Goal: Information Seeking & Learning: Learn about a topic

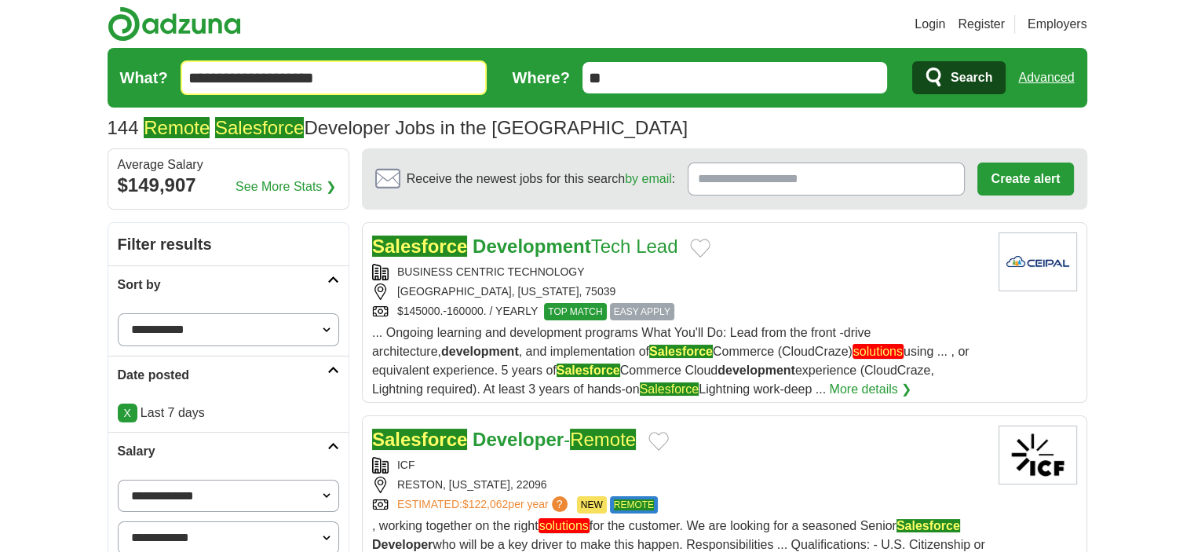
click at [965, 68] on span "Search" at bounding box center [972, 77] width 42 height 31
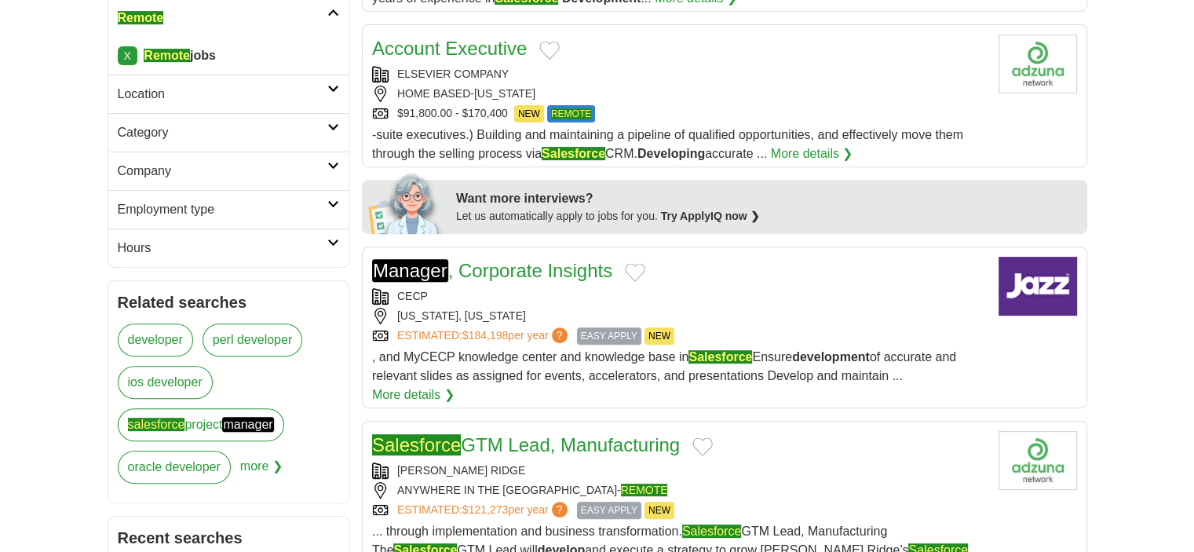
scroll to position [606, 0]
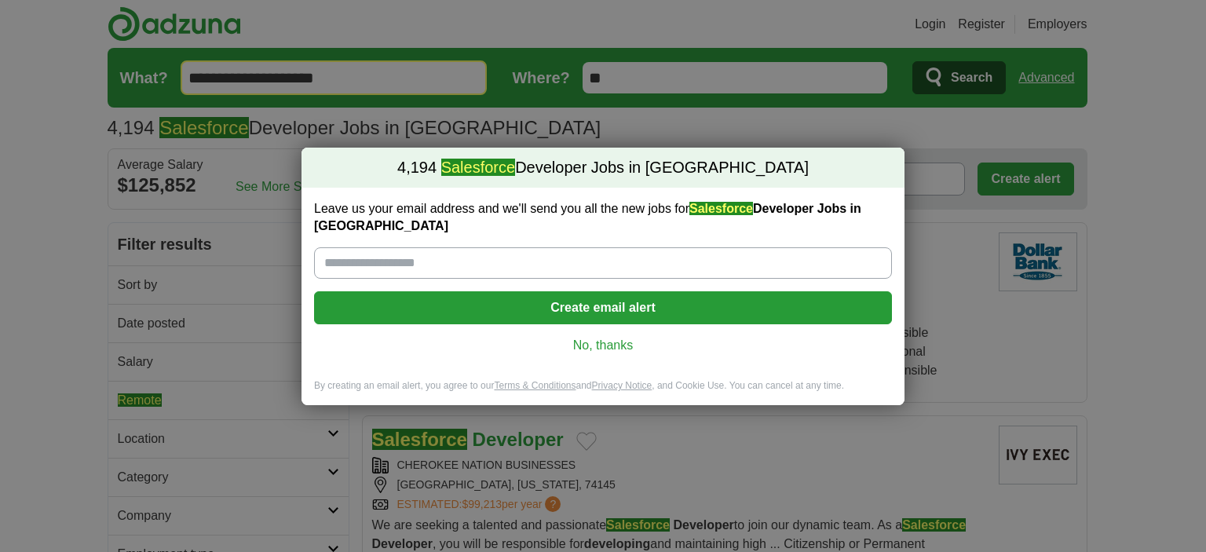
click at [607, 337] on link "No, thanks" at bounding box center [603, 345] width 553 height 17
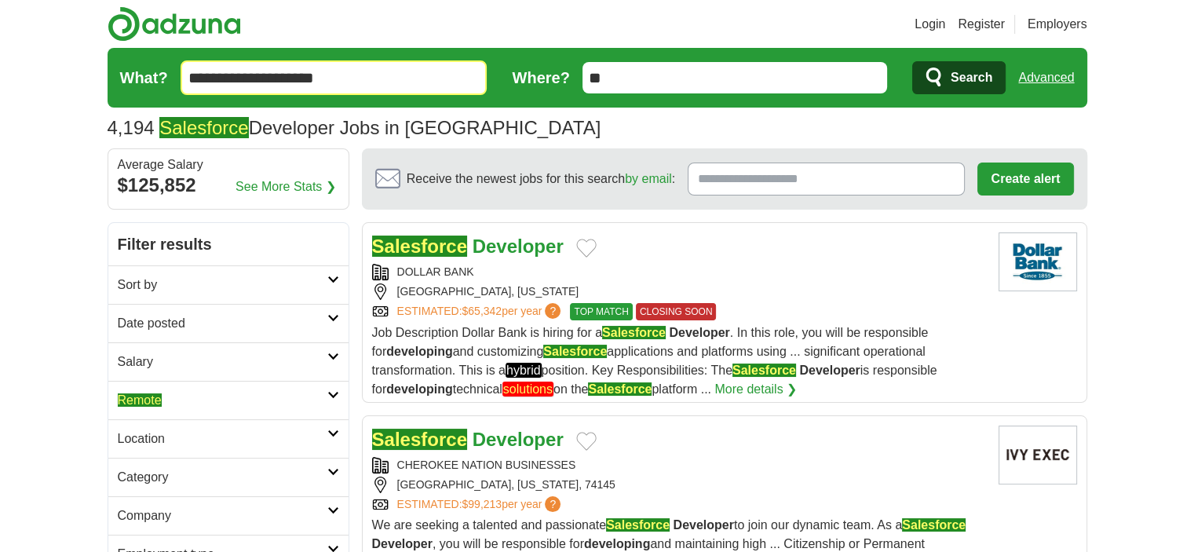
scroll to position [13, 0]
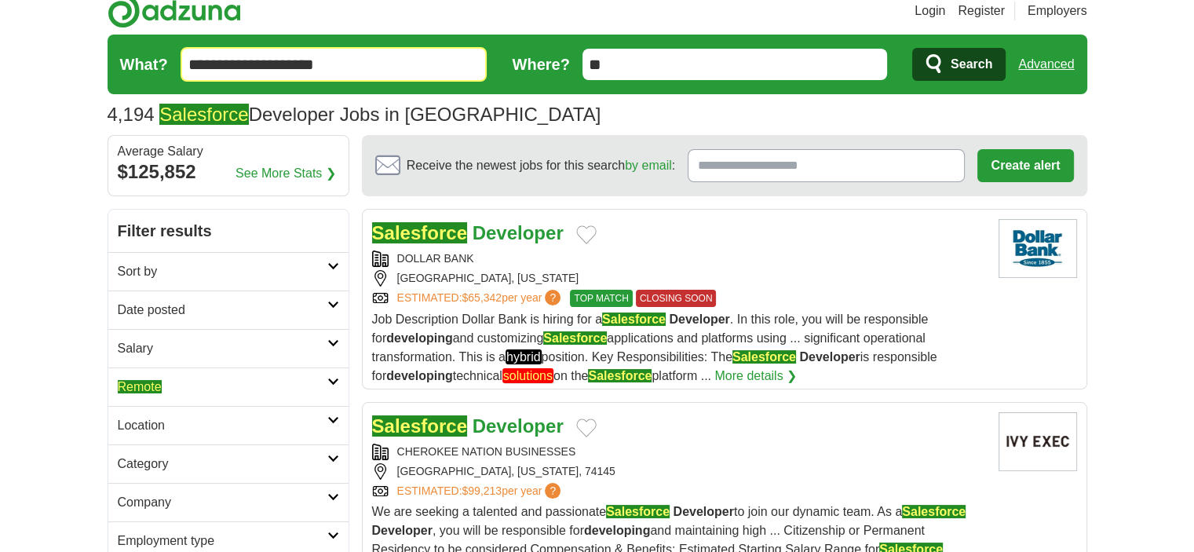
click at [251, 379] on h2 "Remote" at bounding box center [223, 387] width 210 height 19
click at [145, 425] on em "Remote" at bounding box center [140, 424] width 44 height 13
click at [217, 306] on h2 "Date posted" at bounding box center [223, 310] width 210 height 19
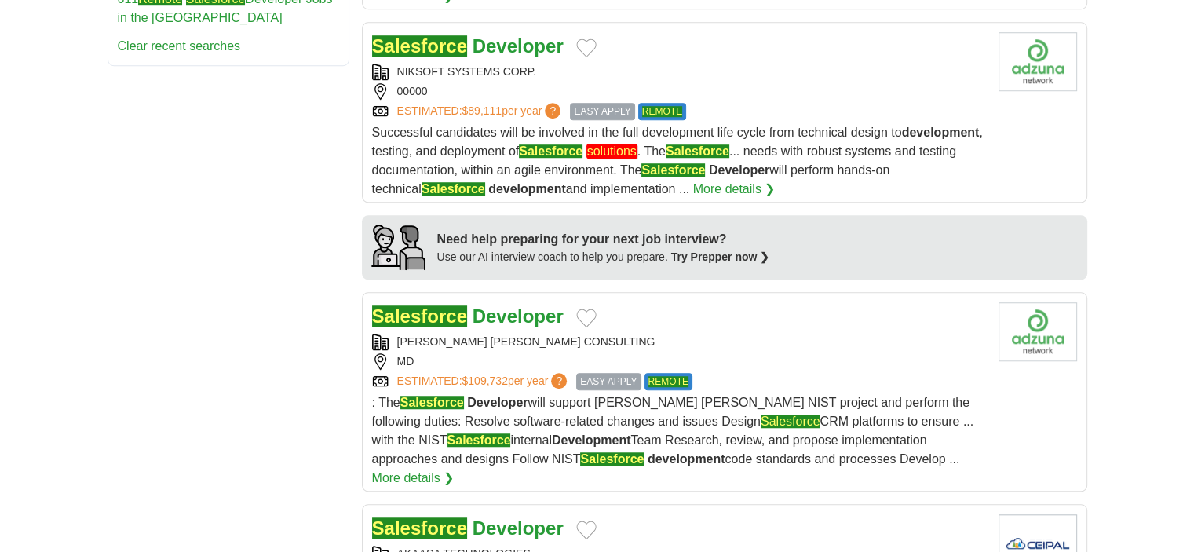
scroll to position [1250, 0]
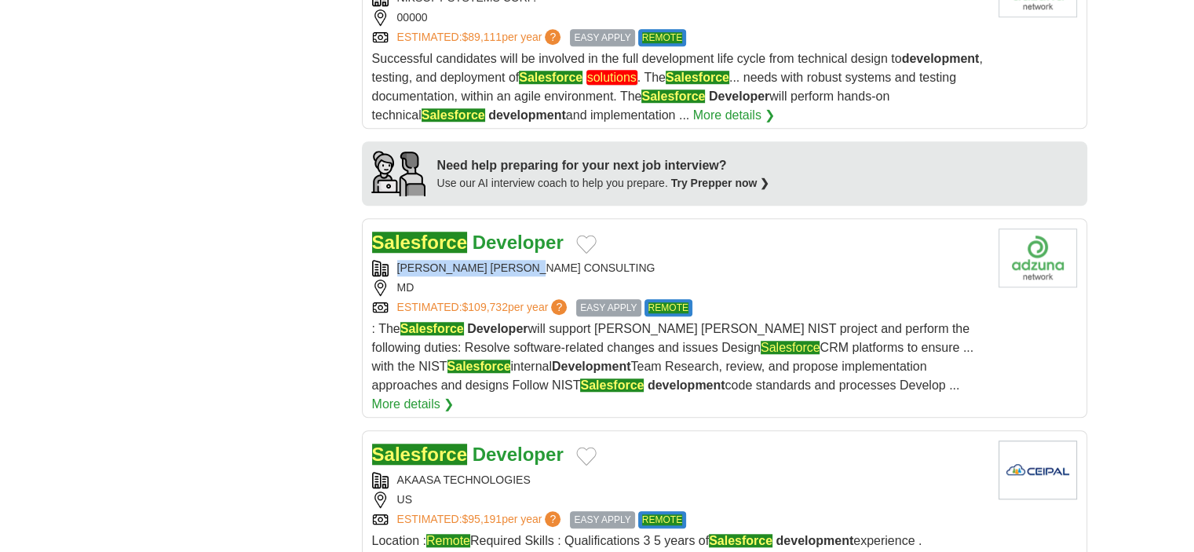
copy div "BARROW WISE CONSULTING"
drag, startPoint x: 562, startPoint y: 240, endPoint x: 597, endPoint y: 238, distance: 35.4
click at [597, 260] on div "BARROW WISE CONSULTING" at bounding box center [679, 268] width 614 height 16
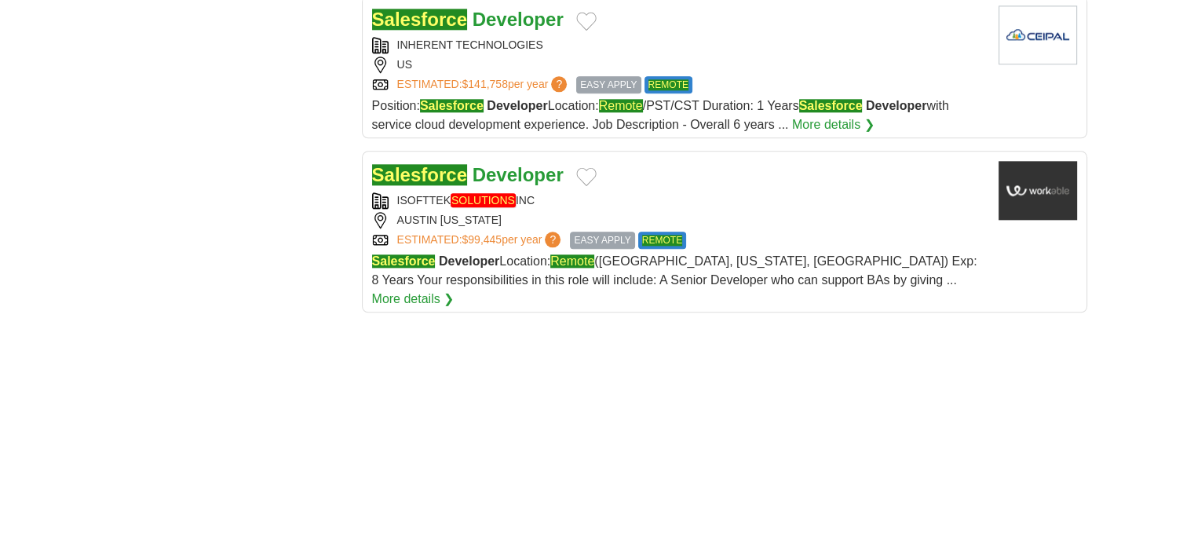
scroll to position [2344, 0]
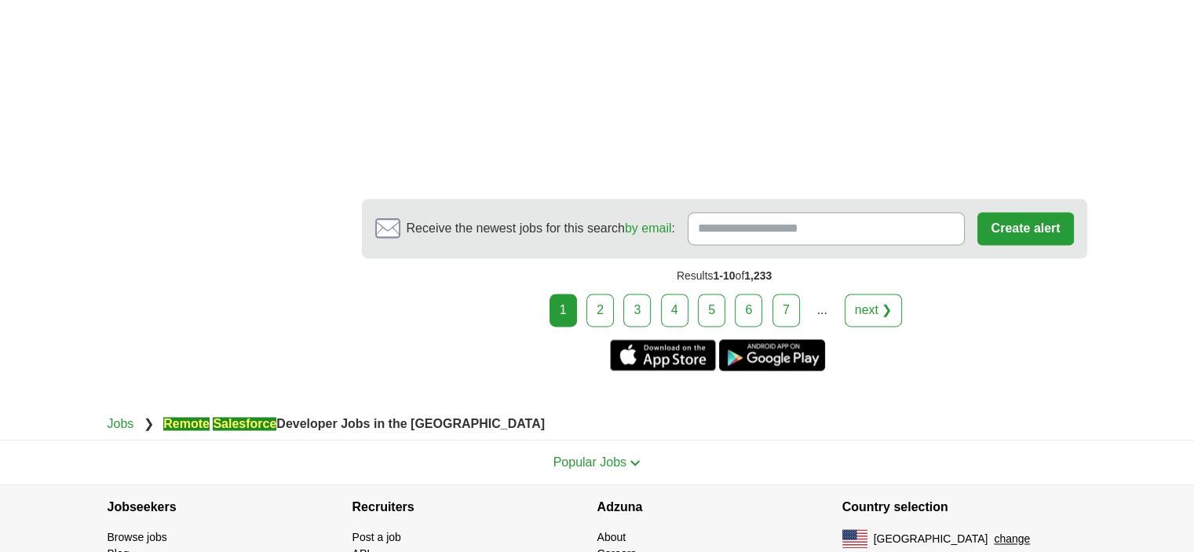
click at [641, 294] on link "3" at bounding box center [636, 310] width 27 height 33
click at [603, 294] on link "2" at bounding box center [599, 310] width 27 height 33
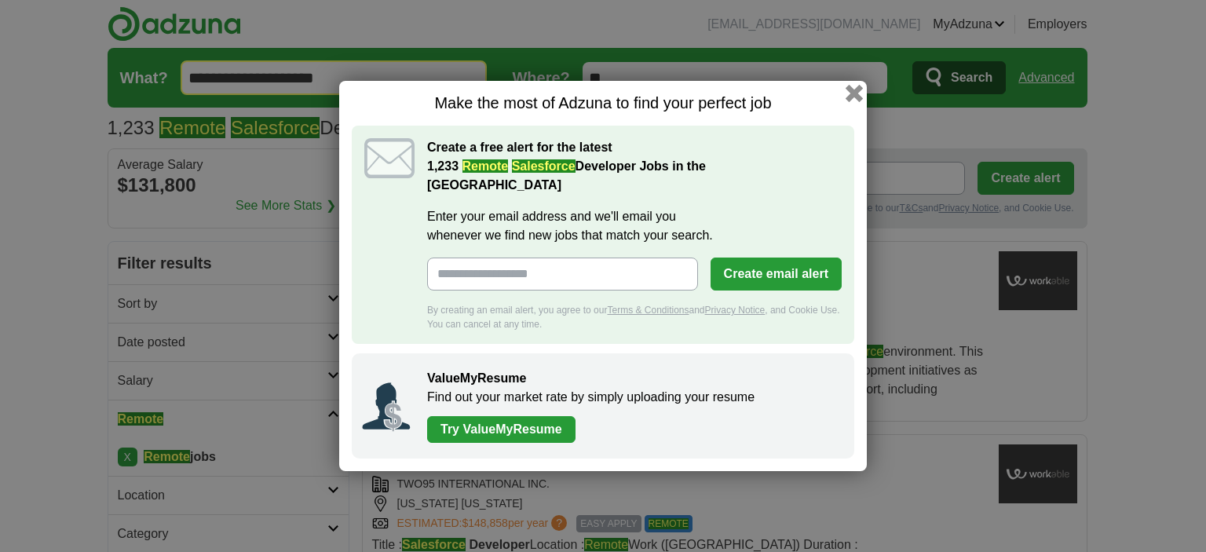
click at [853, 97] on button "button" at bounding box center [854, 93] width 17 height 17
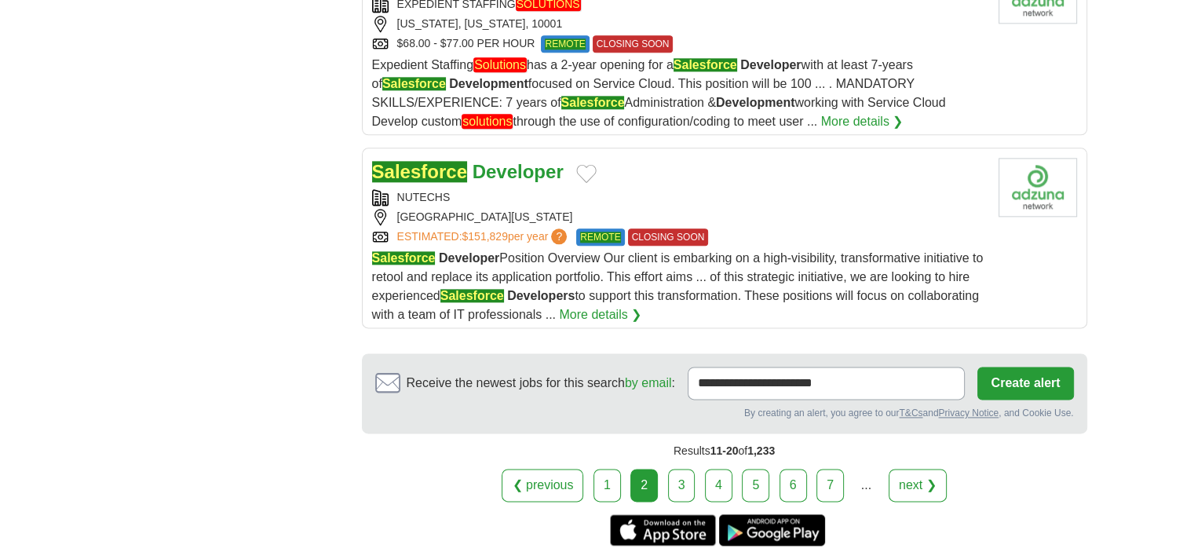
scroll to position [1975, 0]
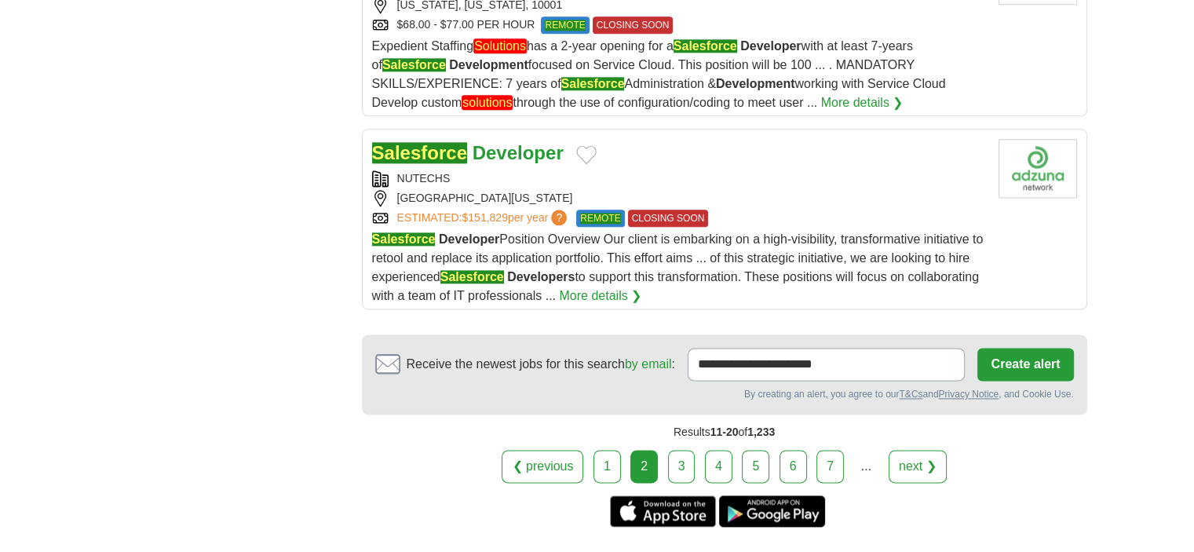
click at [692, 450] on link "3" at bounding box center [681, 466] width 27 height 33
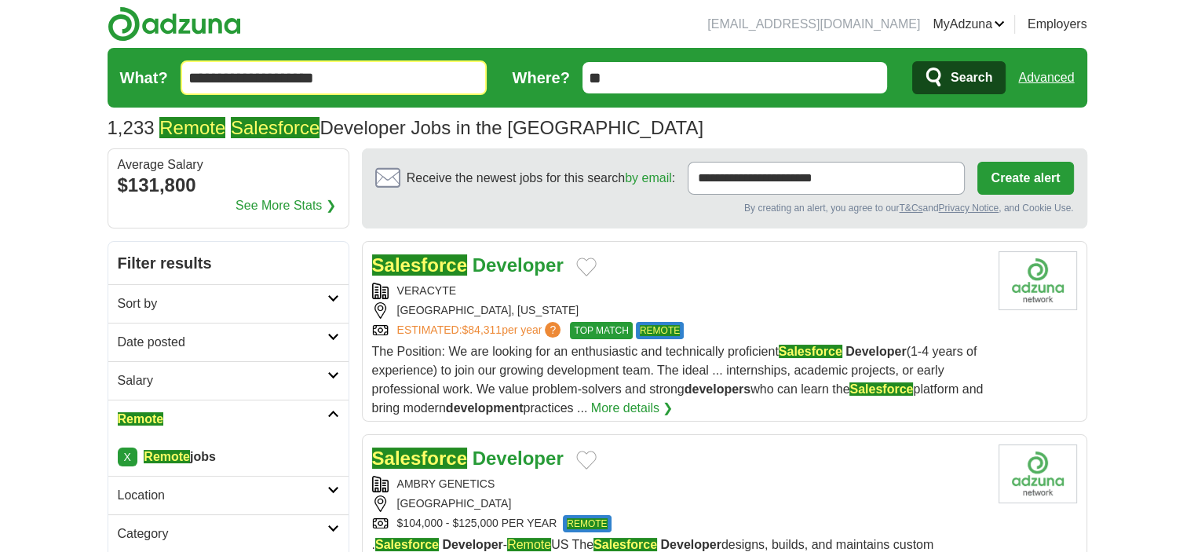
drag, startPoint x: 499, startPoint y: 467, endPoint x: 1109, endPoint y: 338, distance: 623.6
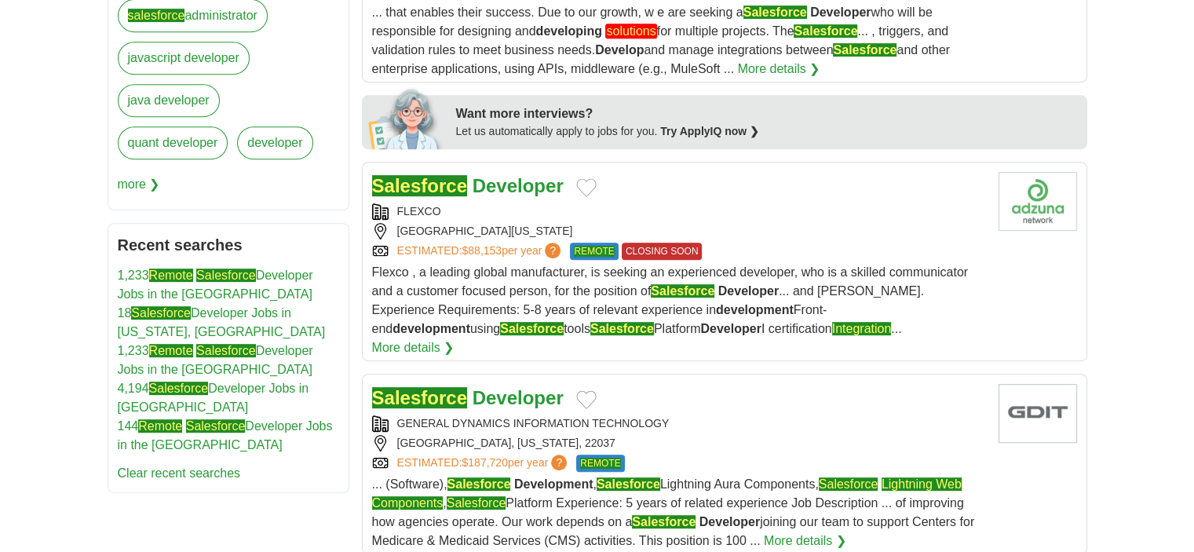
scroll to position [743, 0]
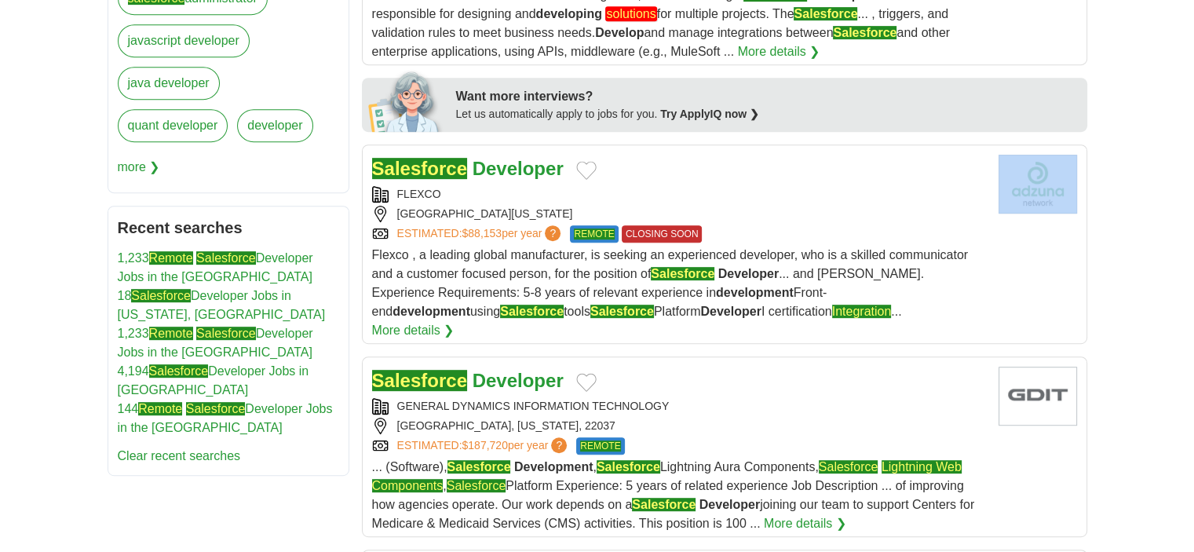
drag, startPoint x: 1191, startPoint y: 201, endPoint x: 1197, endPoint y: 214, distance: 14.8
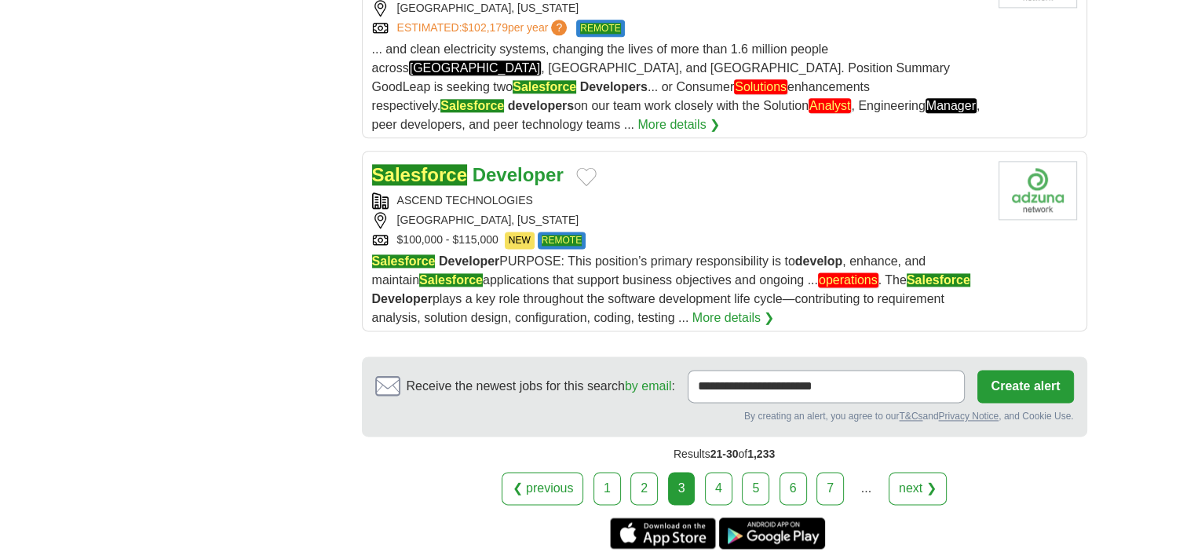
scroll to position [2023, 0]
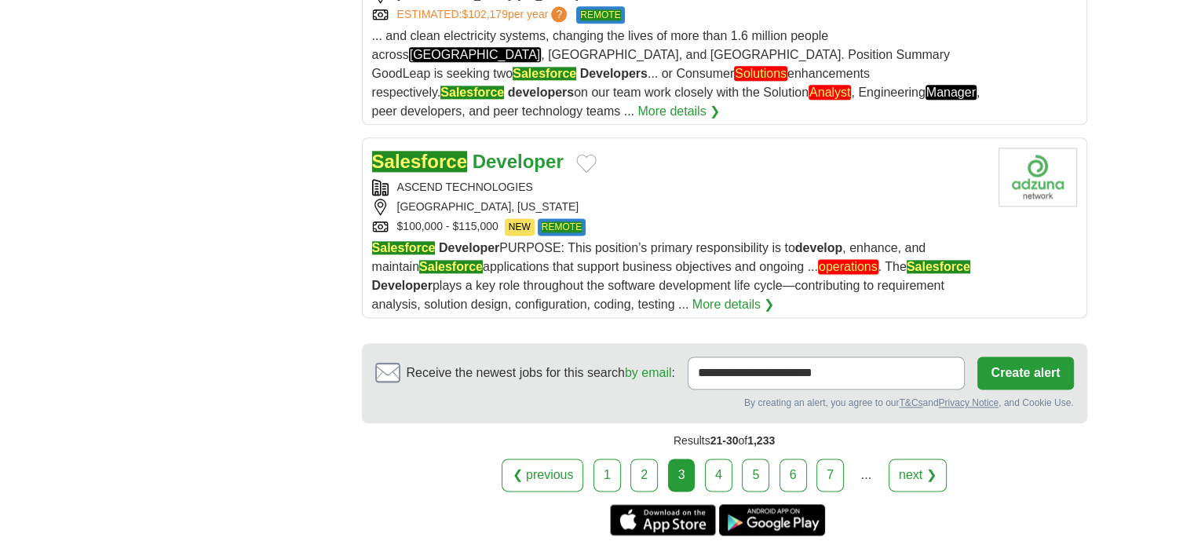
click at [714, 459] on link "4" at bounding box center [718, 475] width 27 height 33
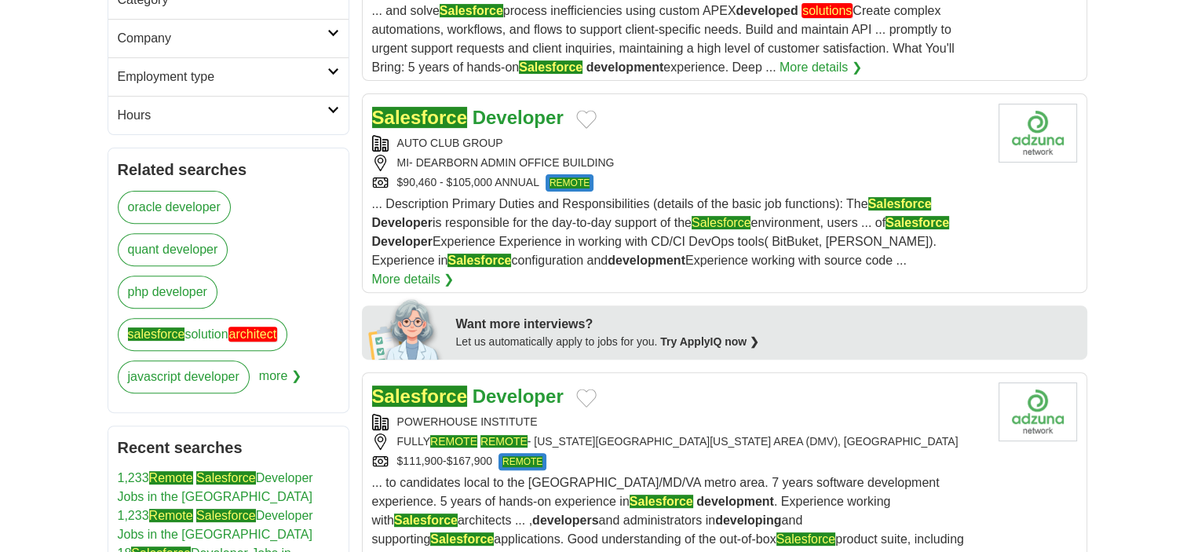
scroll to position [553, 0]
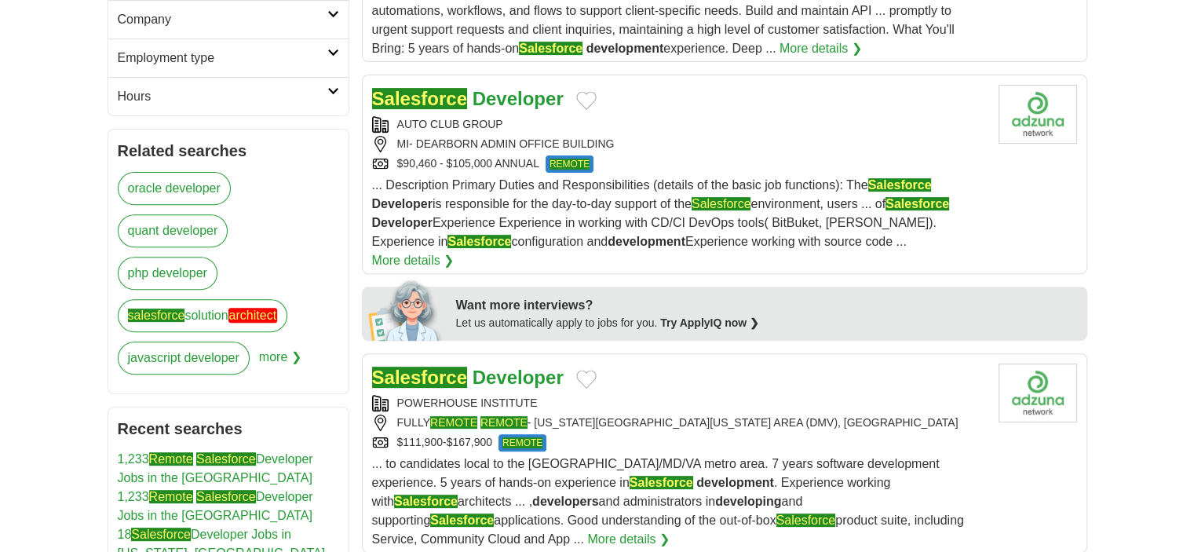
drag, startPoint x: 466, startPoint y: 107, endPoint x: 496, endPoint y: 105, distance: 30.7
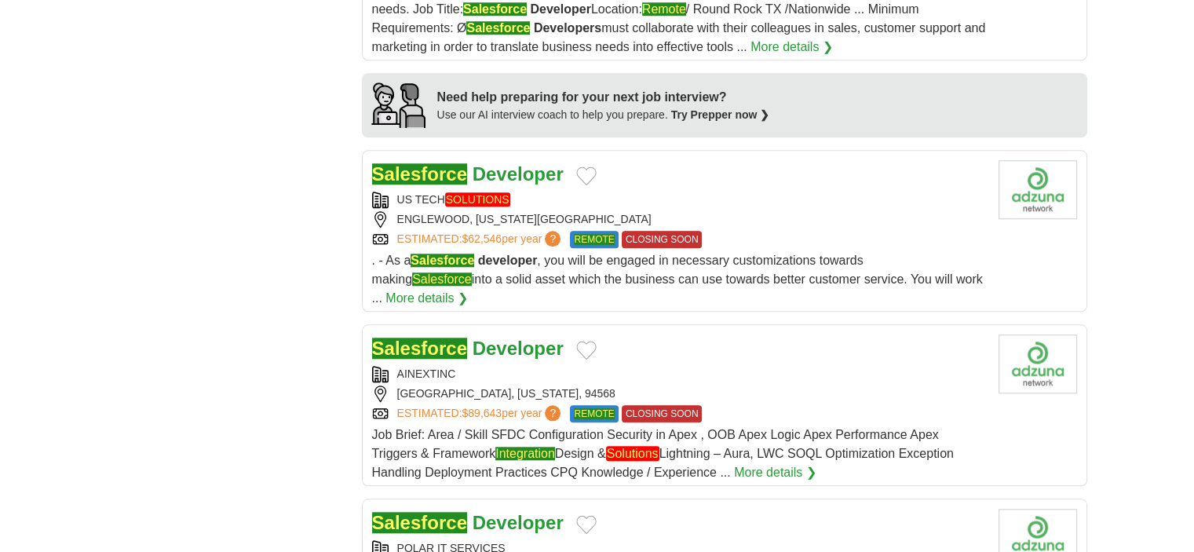
scroll to position [1526, 0]
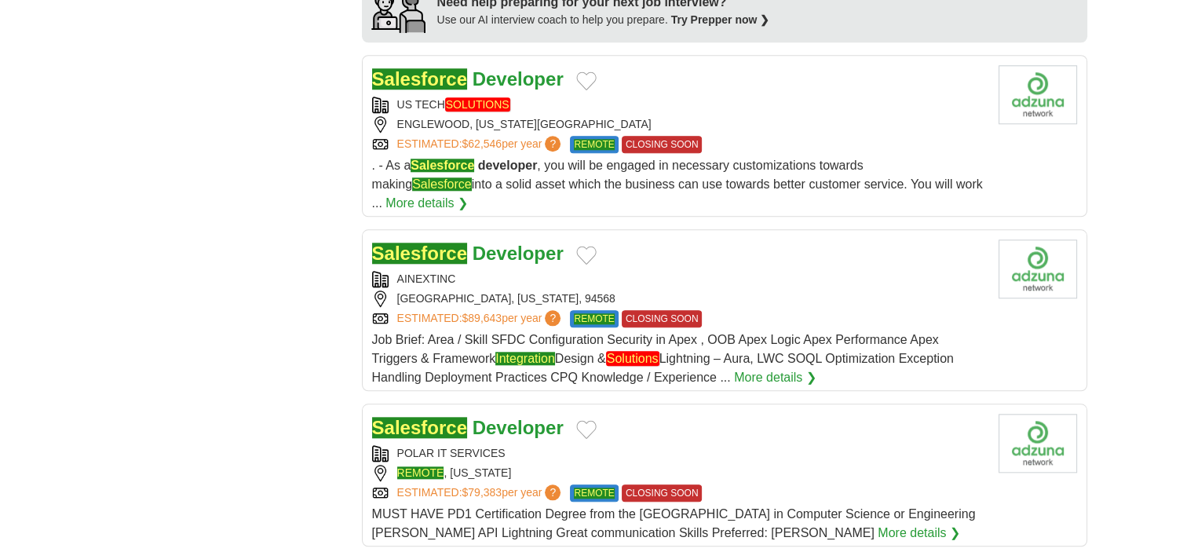
drag, startPoint x: 490, startPoint y: 209, endPoint x: 468, endPoint y: 191, distance: 28.4
drag, startPoint x: 510, startPoint y: 375, endPoint x: 474, endPoint y: 367, distance: 36.4
click at [474, 417] on strong "Developer" at bounding box center [518, 427] width 91 height 21
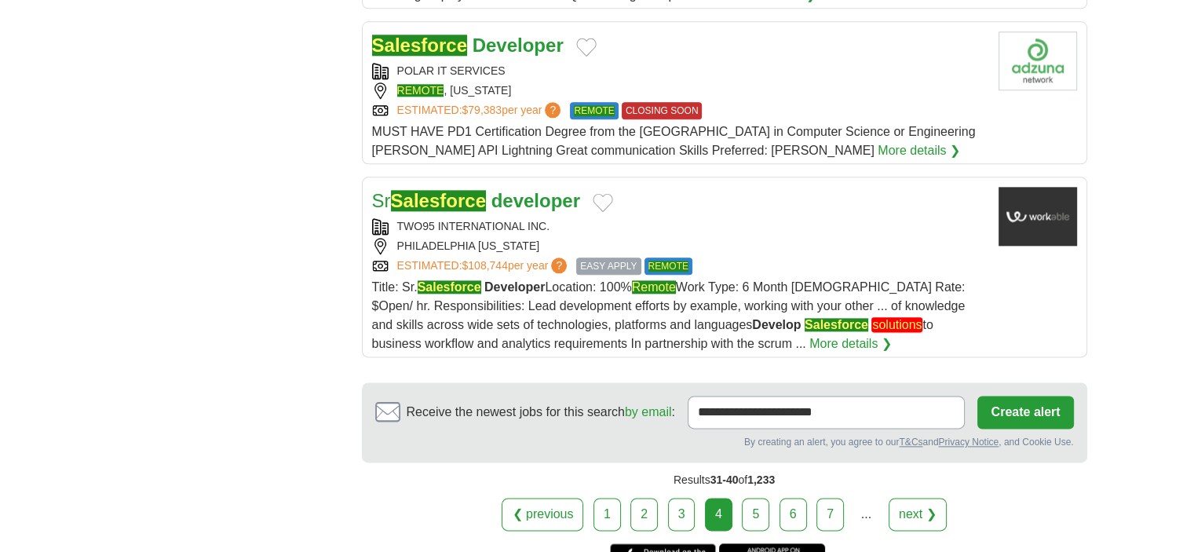
scroll to position [1950, 0]
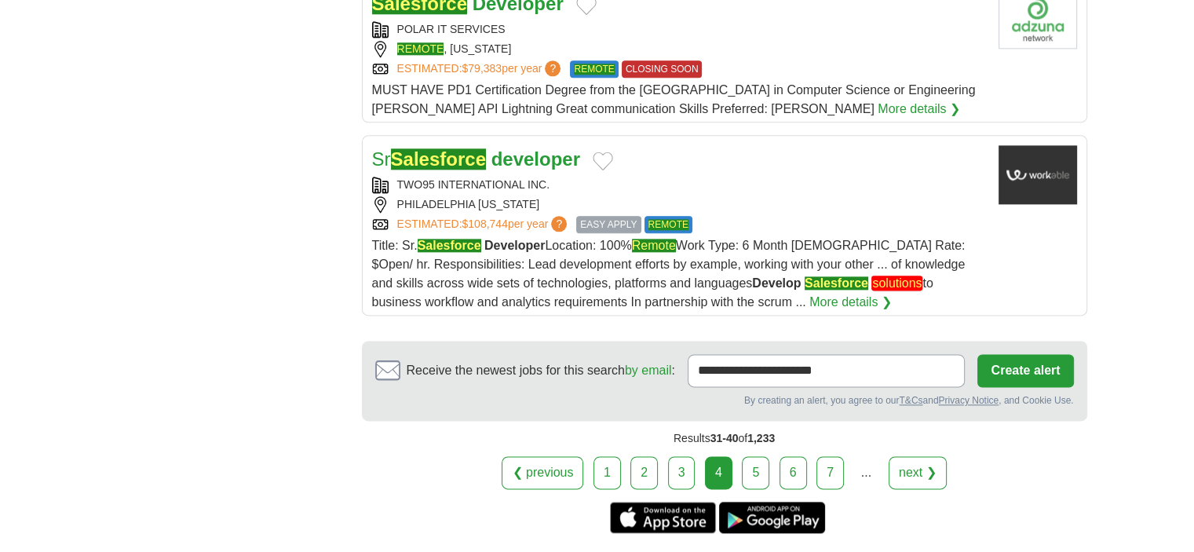
click at [747, 456] on link "5" at bounding box center [755, 472] width 27 height 33
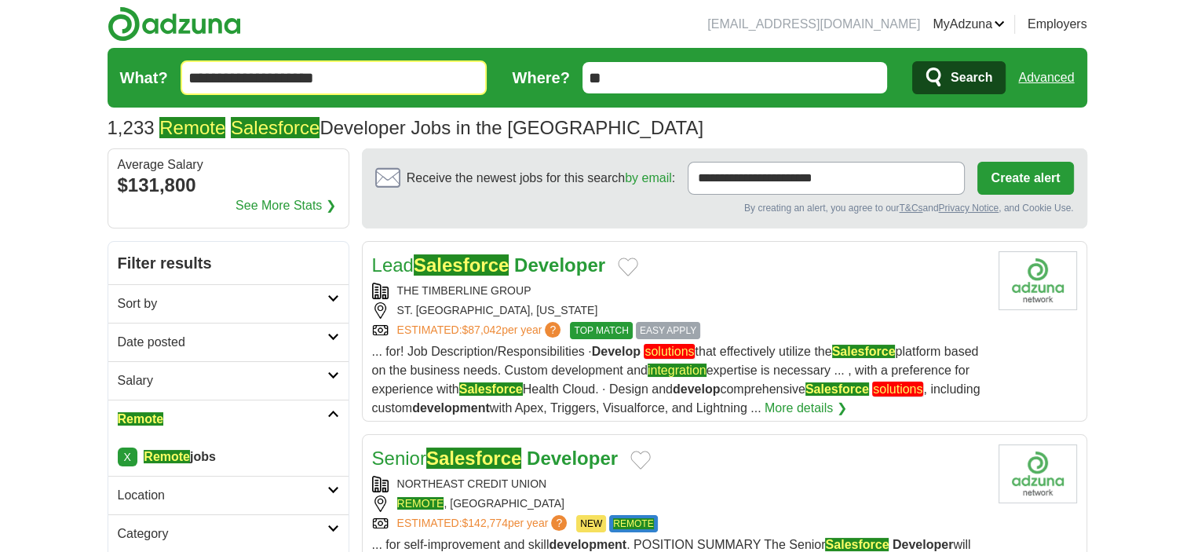
click at [546, 263] on strong "Developer" at bounding box center [559, 264] width 91 height 21
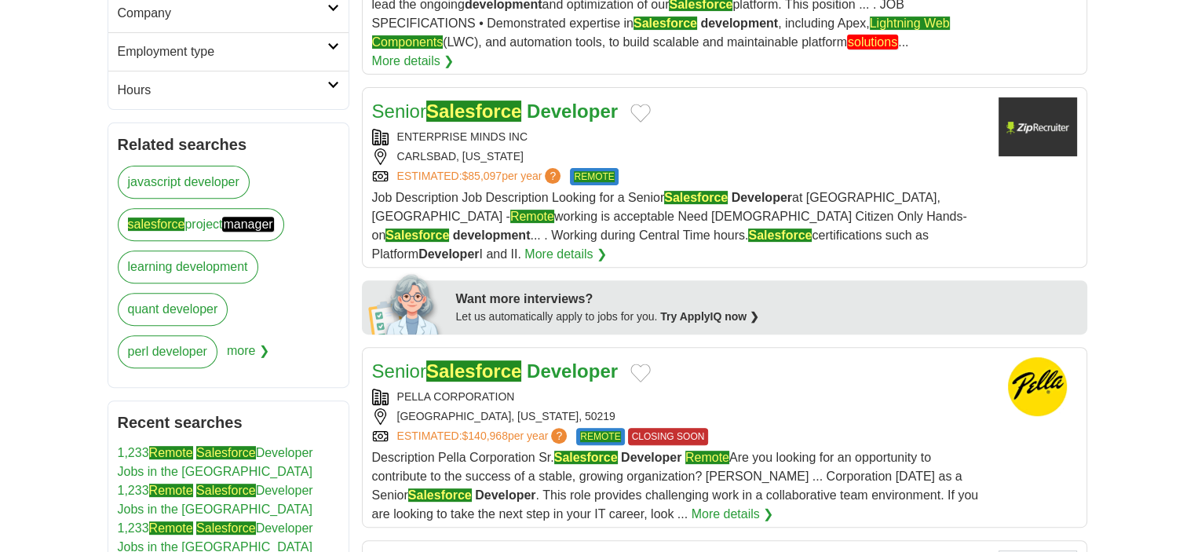
scroll to position [602, 0]
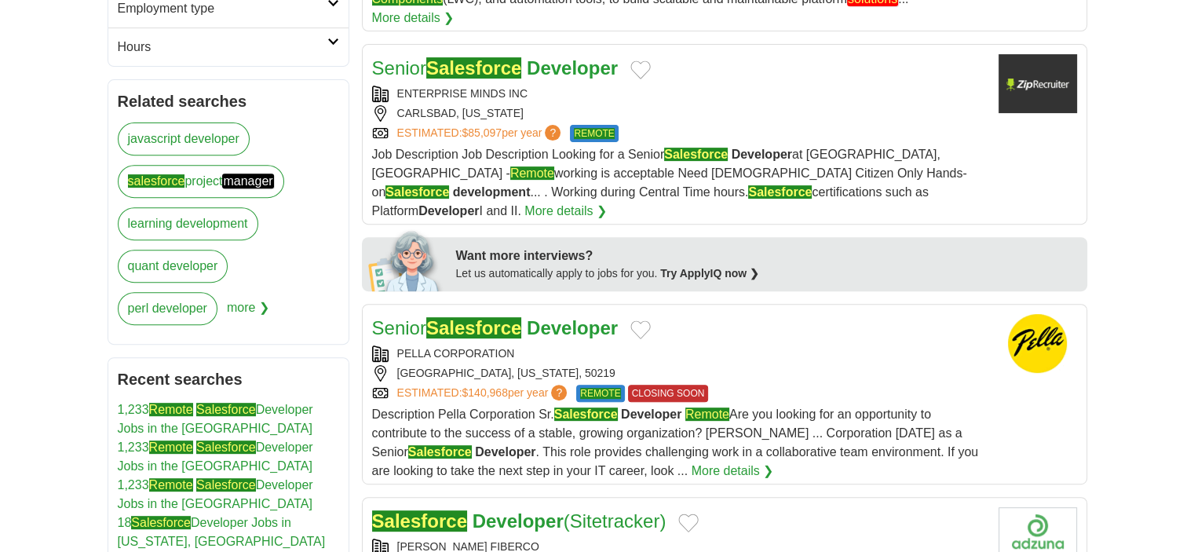
click at [572, 71] on strong "Developer" at bounding box center [572, 67] width 91 height 21
click at [502, 316] on h2 "Senior Salesforce Developer" at bounding box center [495, 328] width 247 height 28
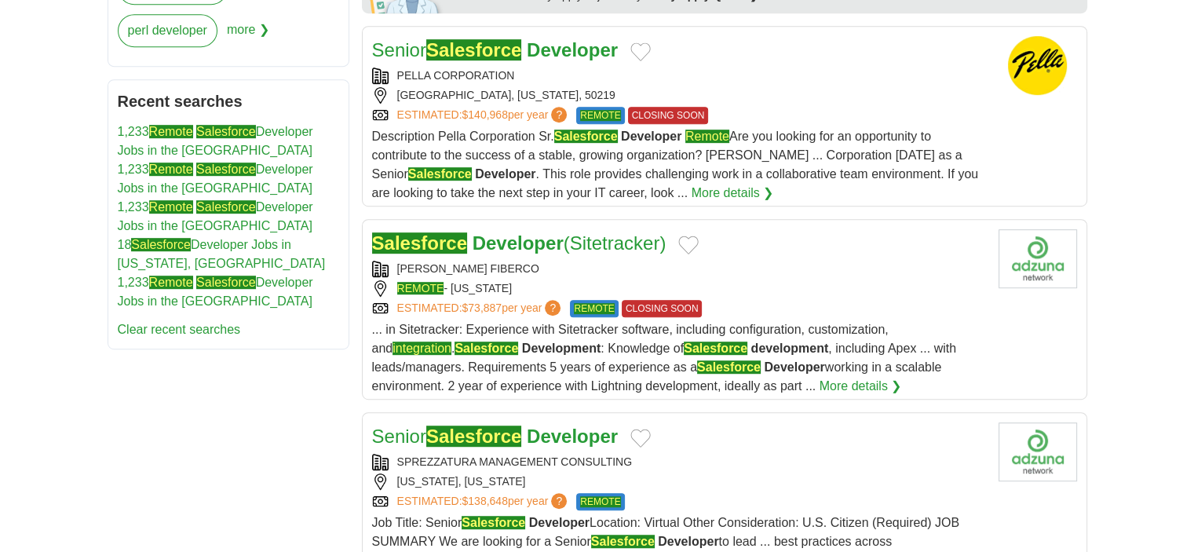
scroll to position [998, 0]
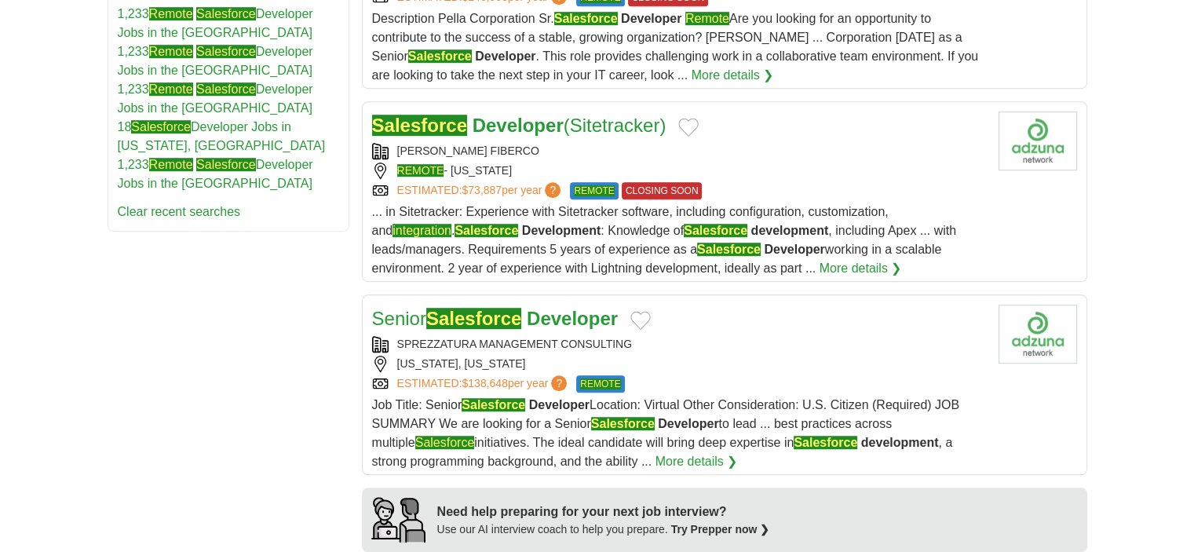
click at [1190, 228] on body "dibattisteryan@gmail.com MyAdzuna Alerts Favorites Resumes ApplyIQ Preferences …" at bounding box center [597, 408] width 1194 height 2812
click at [513, 143] on div "TILLMAN FIBERCO" at bounding box center [679, 151] width 614 height 16
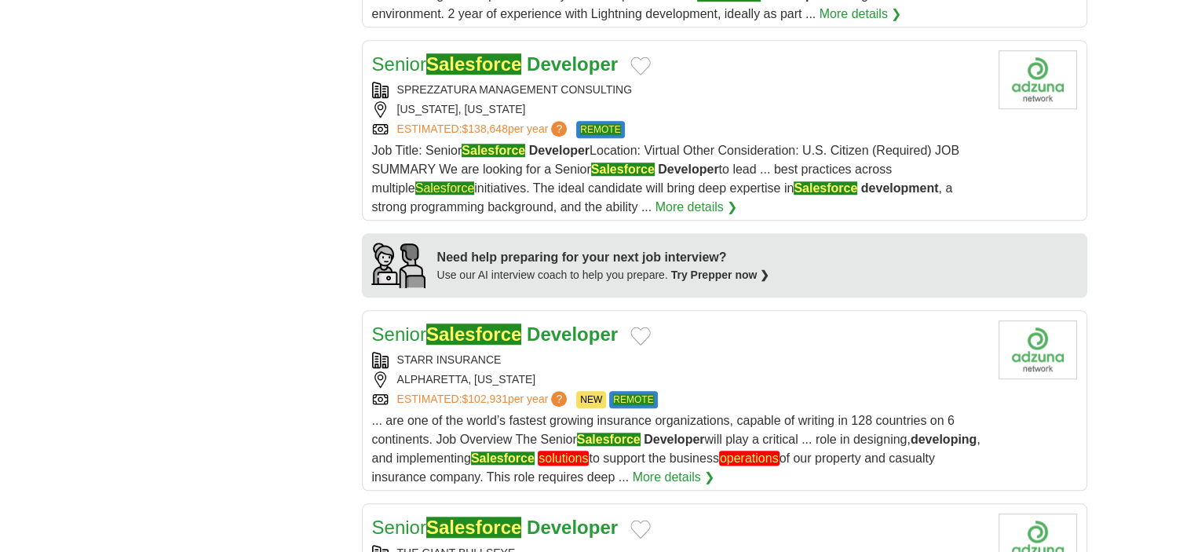
scroll to position [1343, 0]
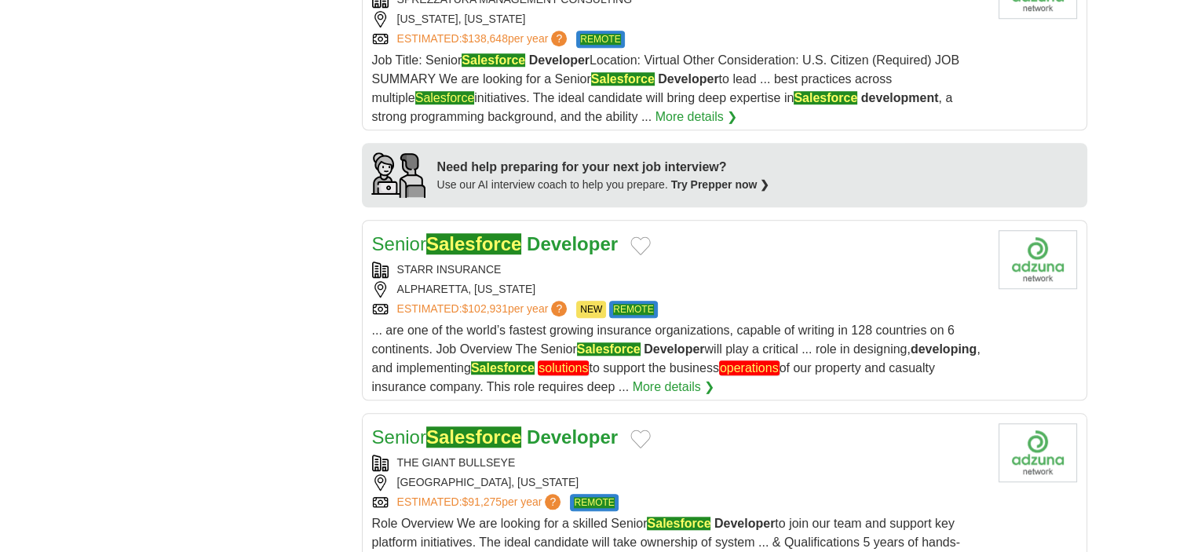
click at [741, 281] on div "ALPHARETTA, GEORGIA" at bounding box center [679, 289] width 614 height 16
click at [847, 494] on div "ESTIMATED: $91,275 per year ? REMOTE" at bounding box center [679, 502] width 614 height 17
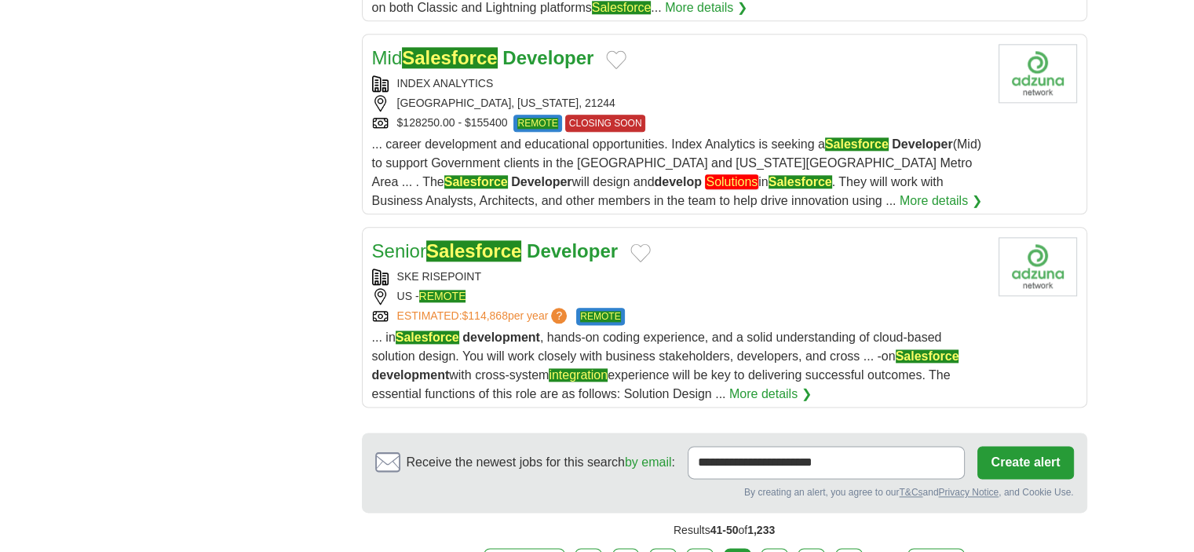
scroll to position [1919, 0]
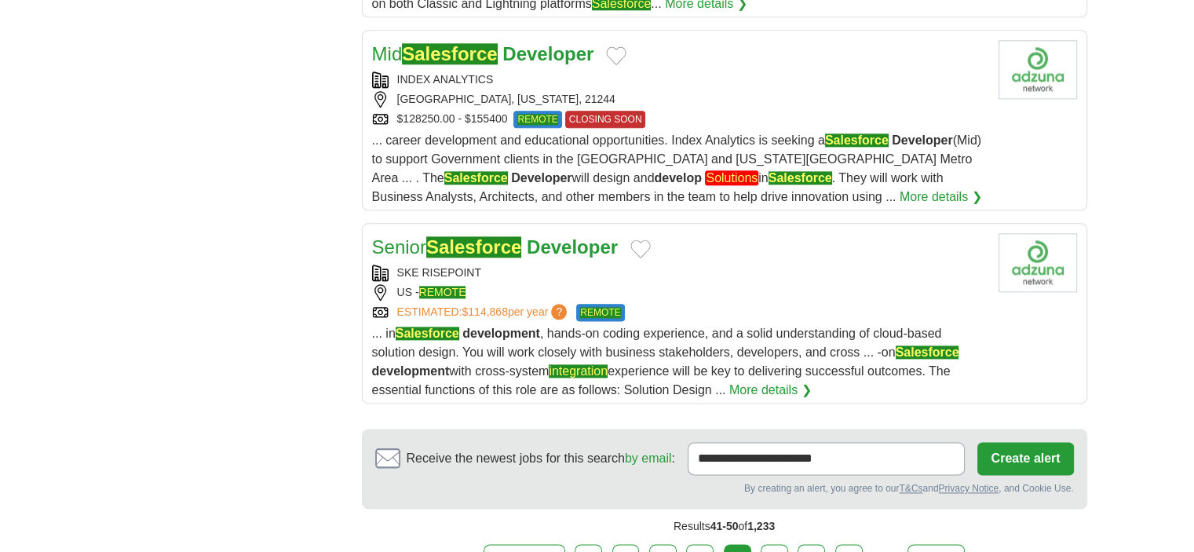
click at [766, 544] on link "6" at bounding box center [774, 560] width 27 height 33
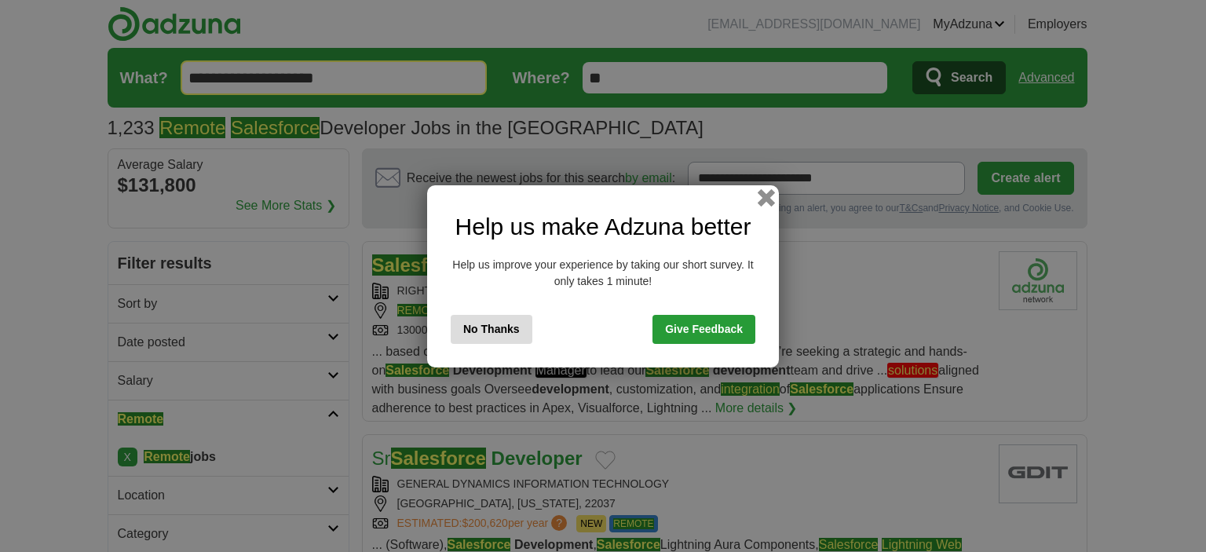
click at [769, 190] on button "button" at bounding box center [766, 196] width 17 height 17
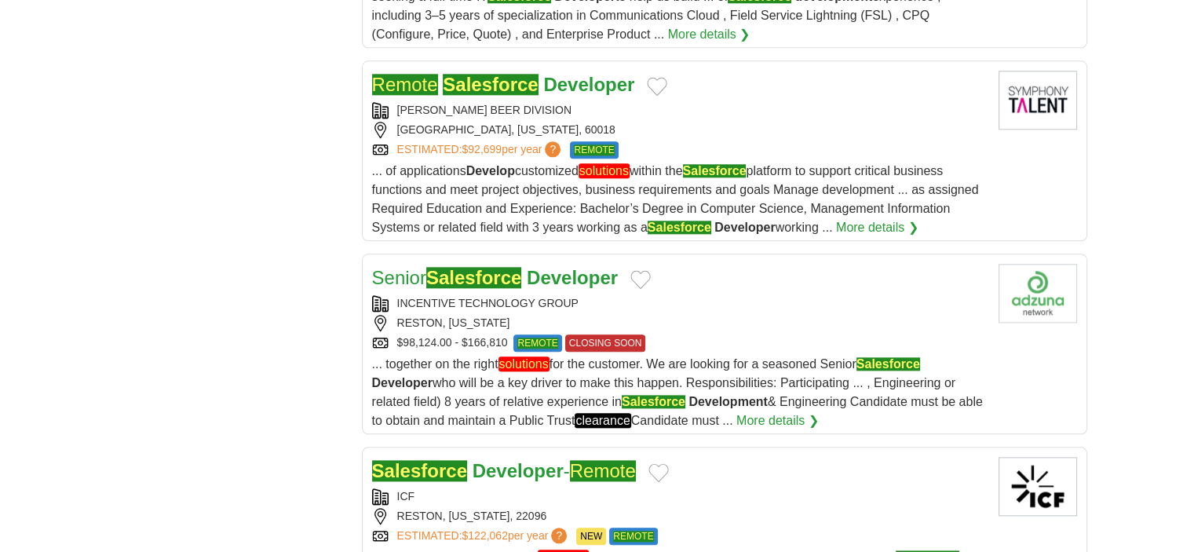
scroll to position [1763, 0]
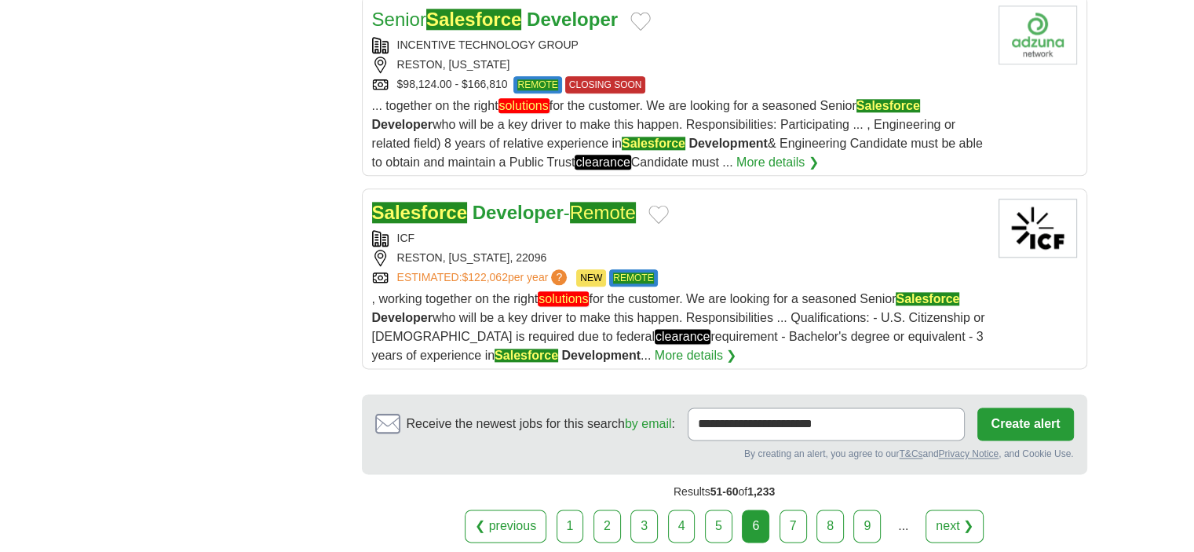
scroll to position [1947, 0]
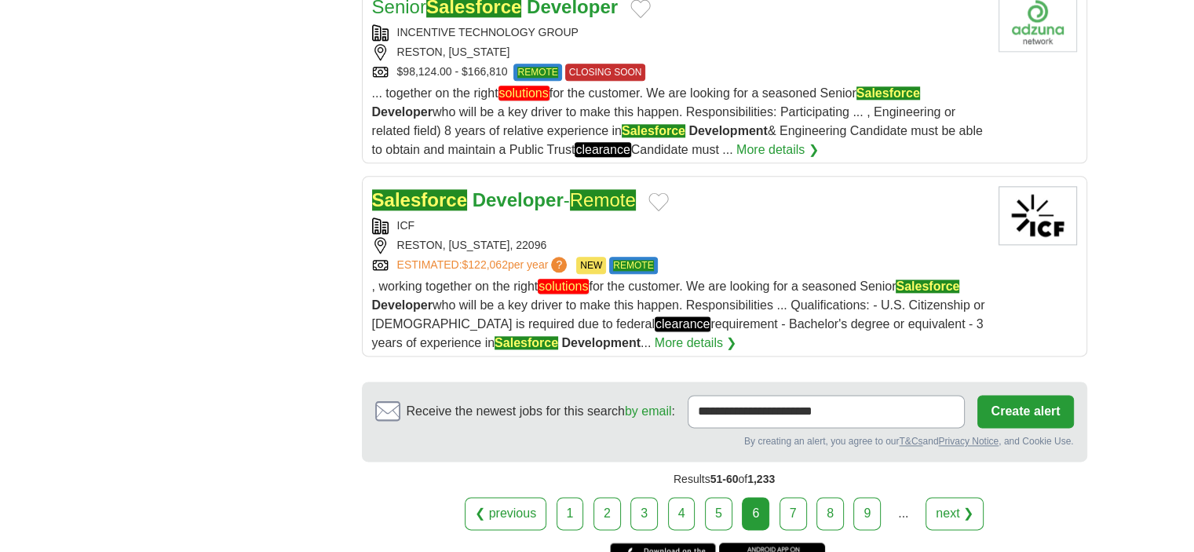
click at [795, 510] on link "7" at bounding box center [793, 513] width 27 height 33
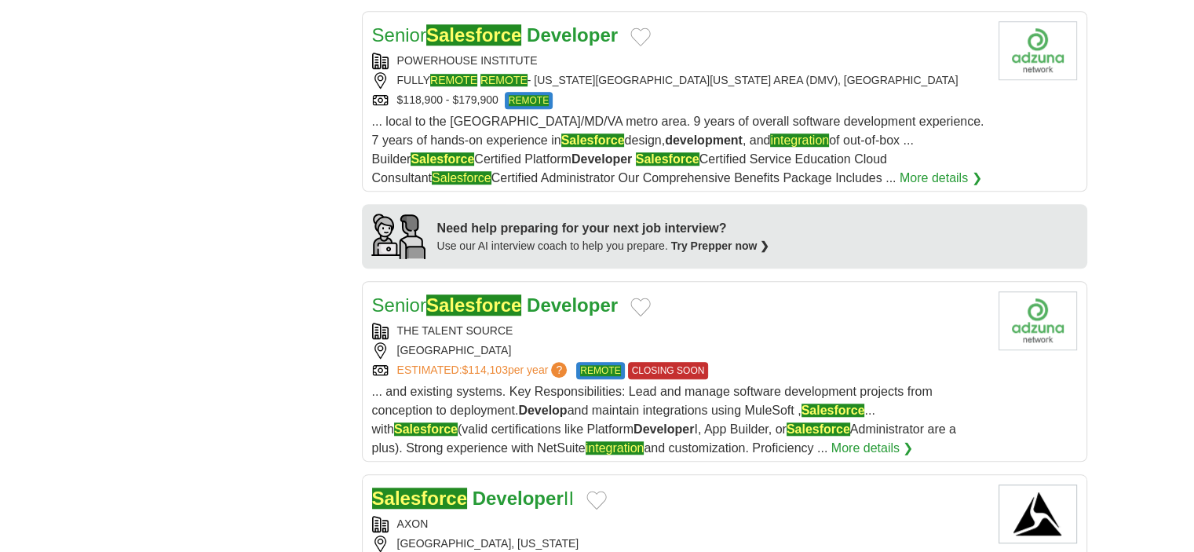
scroll to position [1269, 0]
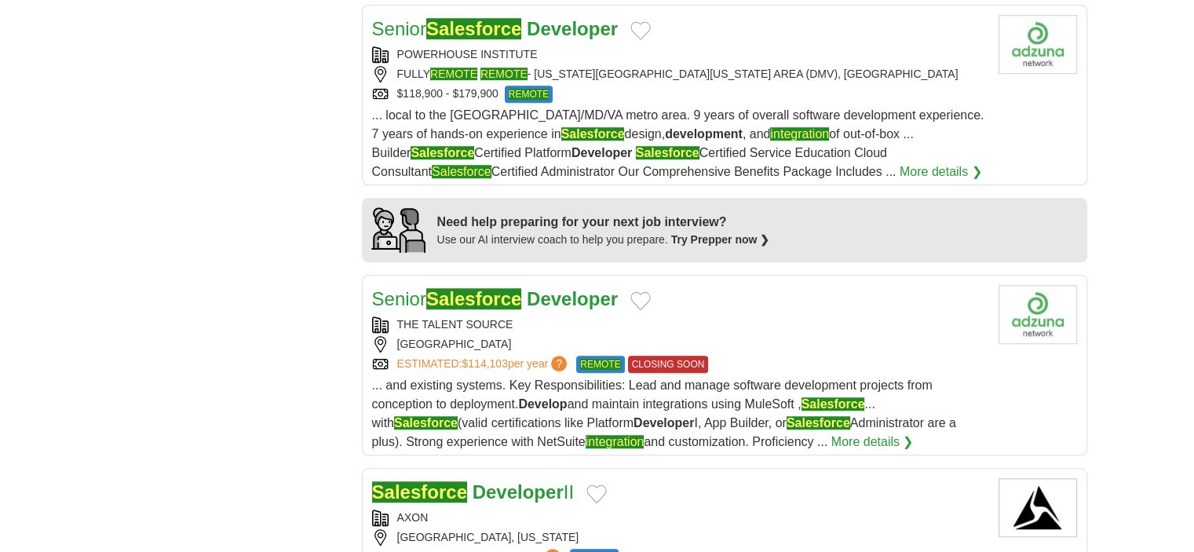
drag, startPoint x: 452, startPoint y: 325, endPoint x: 435, endPoint y: 301, distance: 29.8
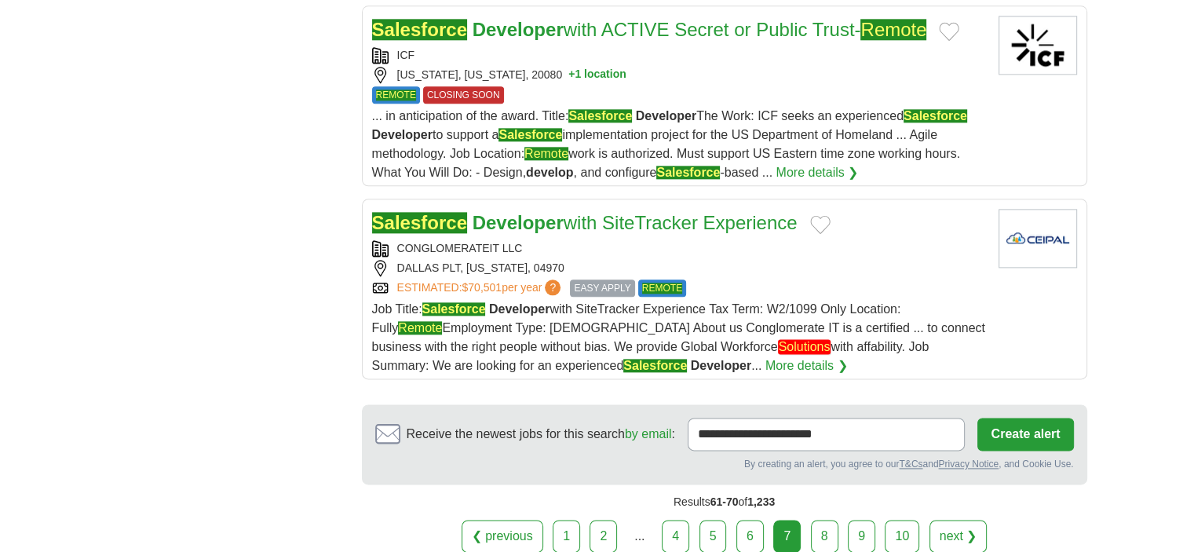
scroll to position [1942, 0]
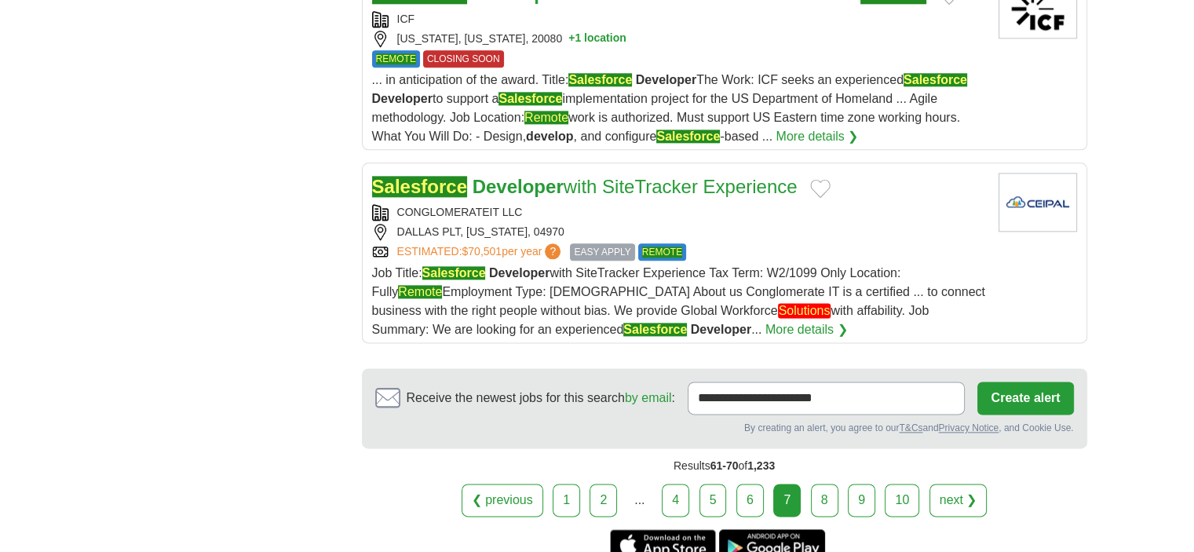
click at [817, 491] on link "8" at bounding box center [824, 500] width 27 height 33
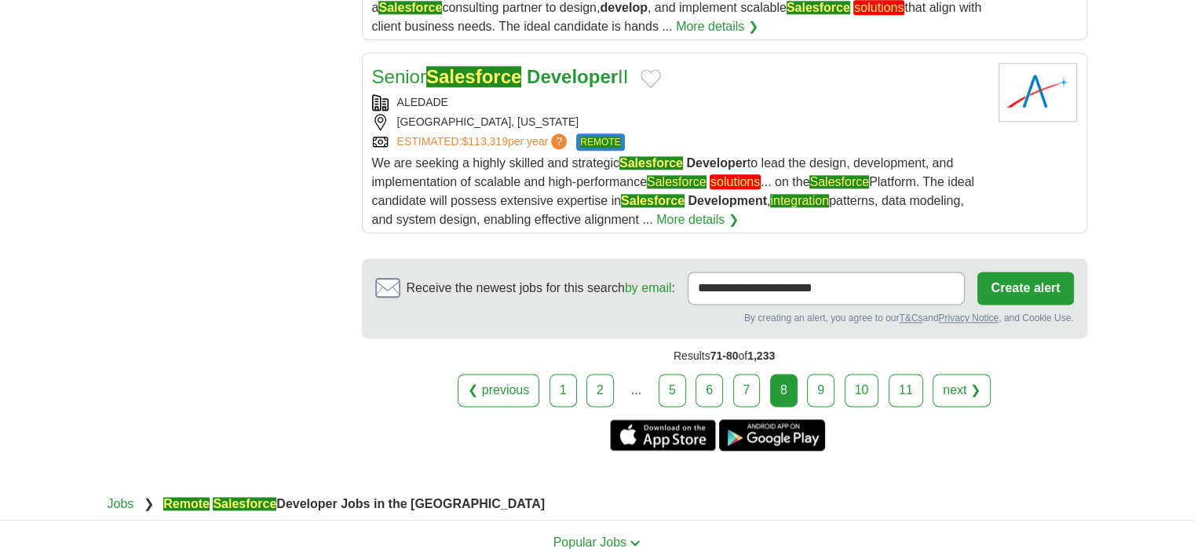
scroll to position [2039, 0]
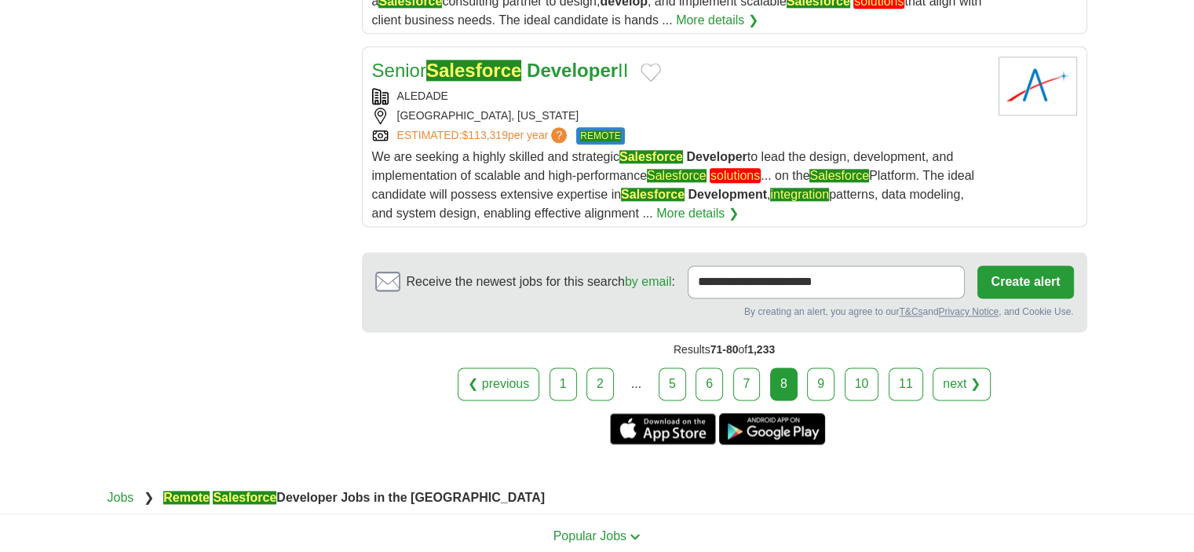
click at [824, 367] on link "9" at bounding box center [820, 383] width 27 height 33
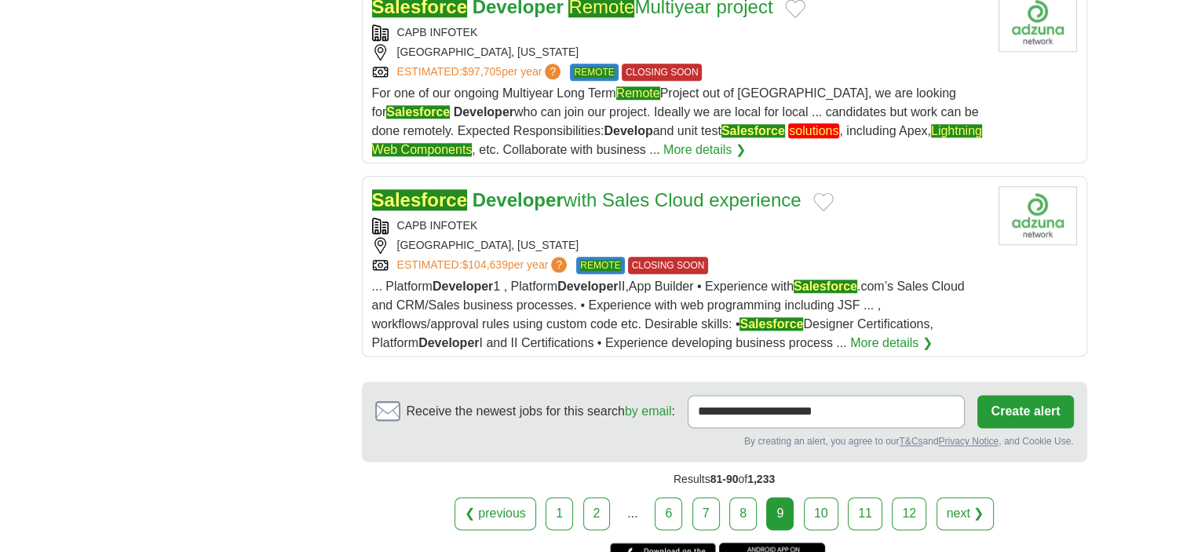
scroll to position [1966, 0]
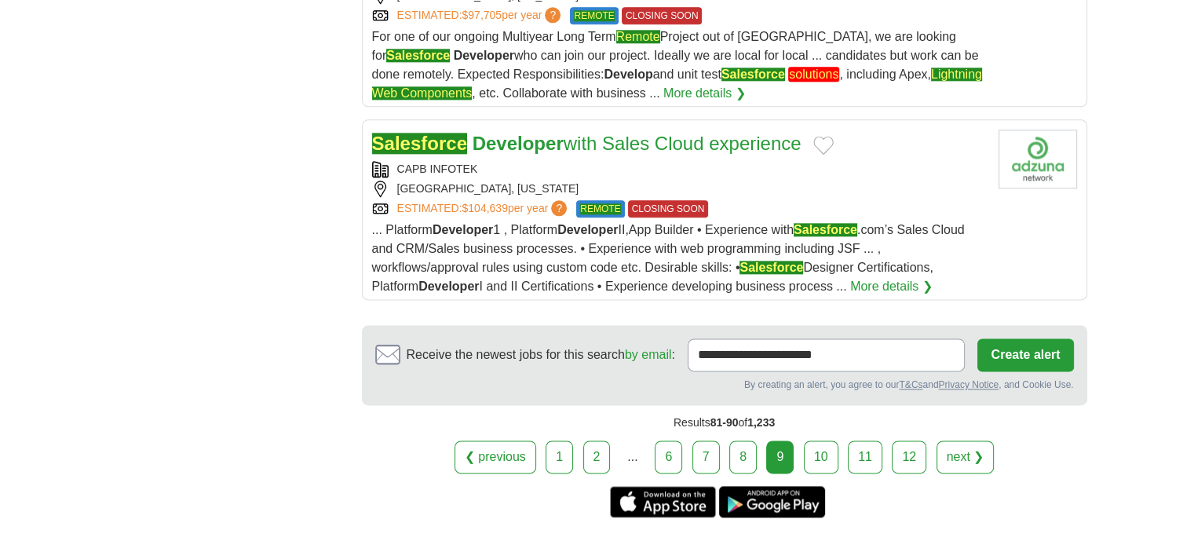
click at [814, 443] on link "10" at bounding box center [821, 456] width 35 height 33
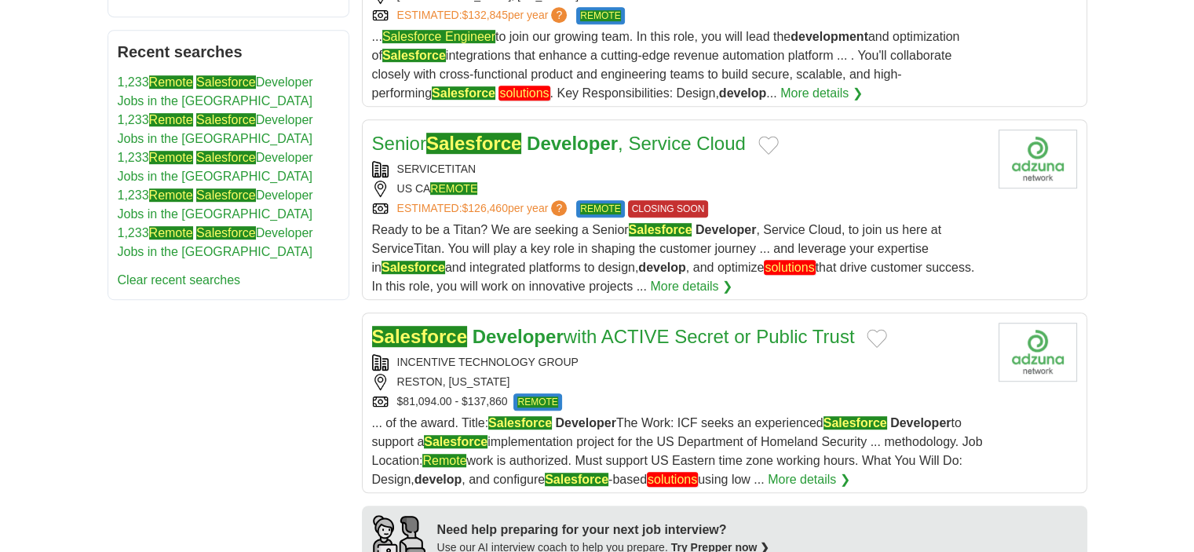
scroll to position [1018, 0]
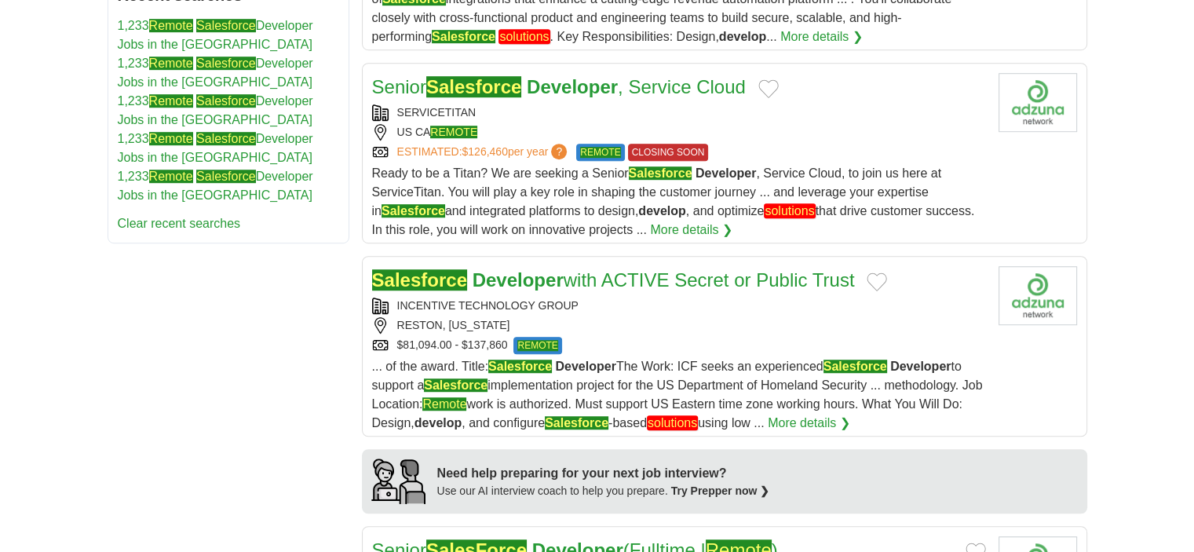
drag, startPoint x: 520, startPoint y: 282, endPoint x: 1183, endPoint y: 250, distance: 664.2
click at [1183, 250] on body "dibattisteryan@gmail.com MyAdzuna Alerts Favorites Resumes ApplyIQ Preferences …" at bounding box center [597, 411] width 1194 height 2859
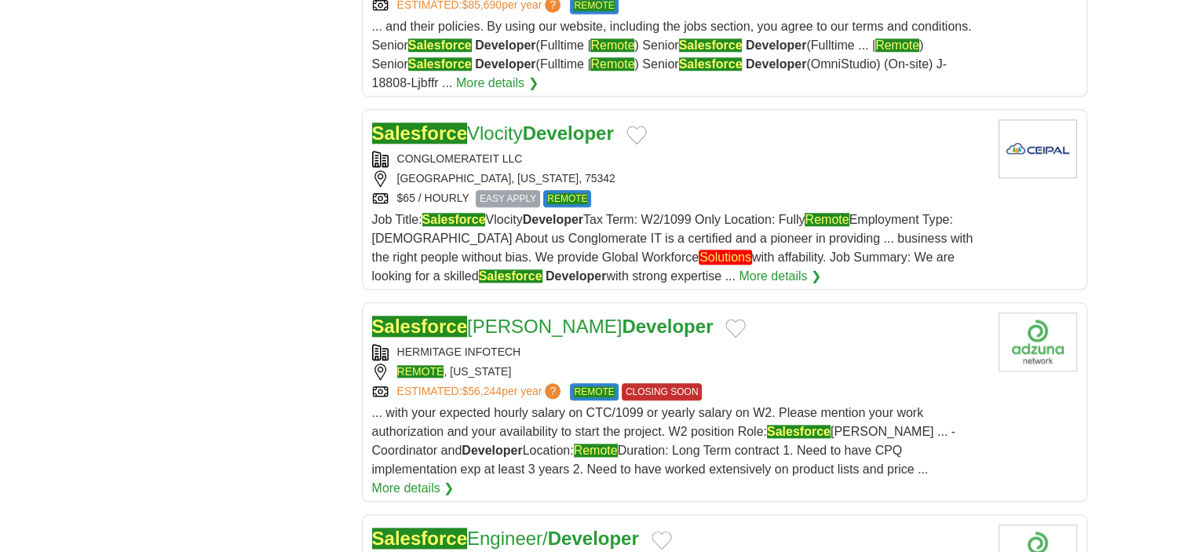
scroll to position [1703, 0]
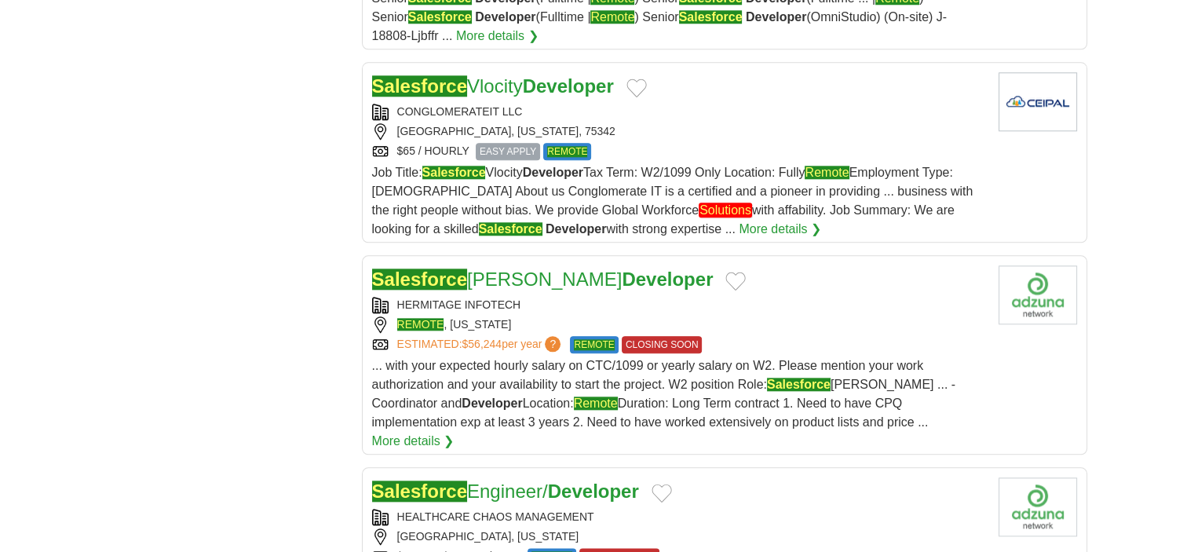
drag, startPoint x: 528, startPoint y: 256, endPoint x: 511, endPoint y: 243, distance: 20.7
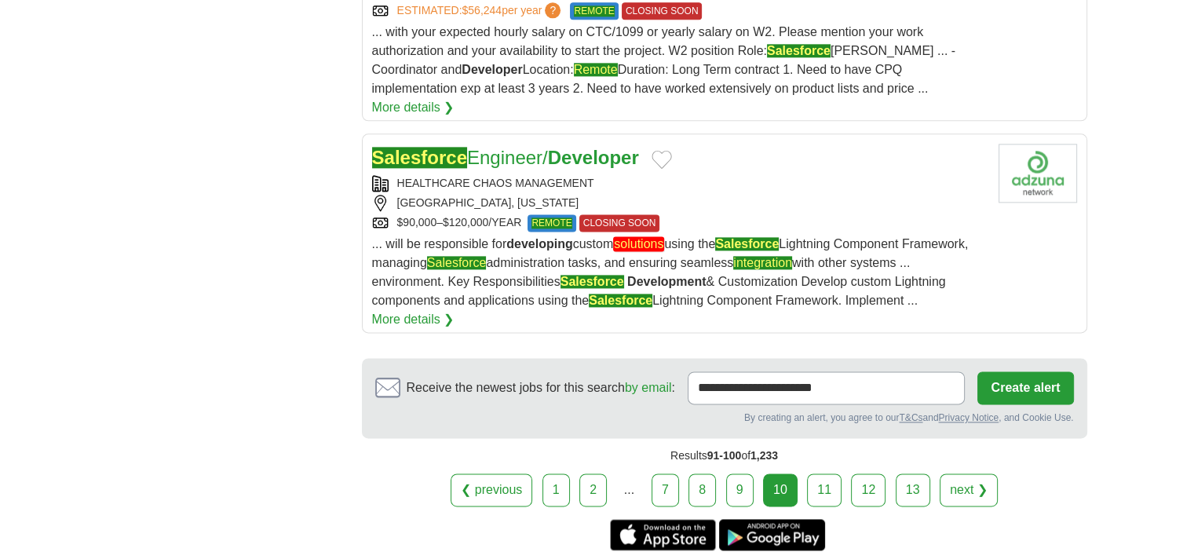
scroll to position [2047, 0]
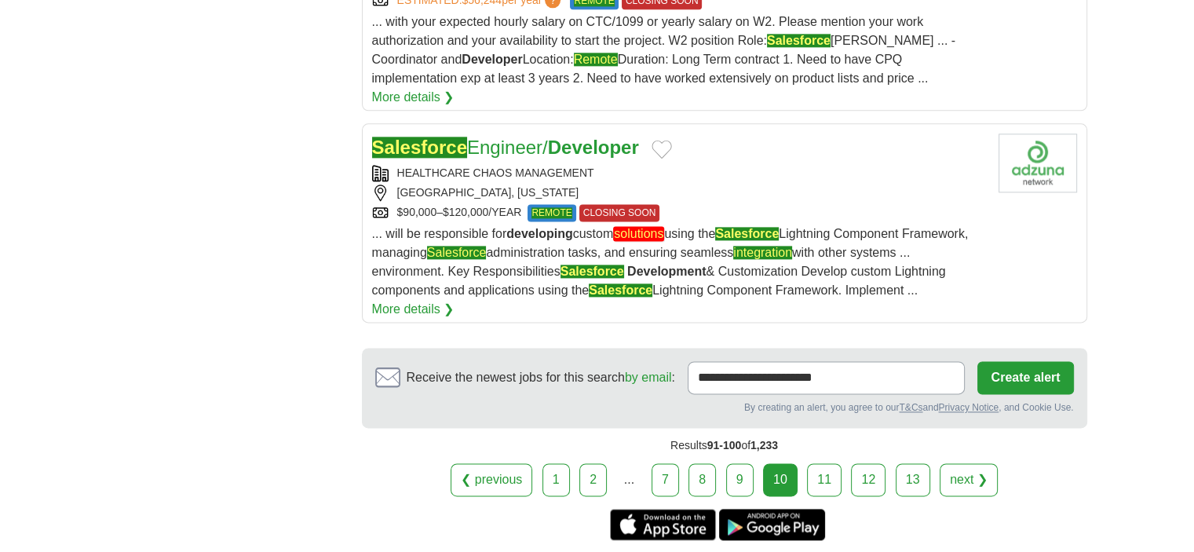
click at [810, 463] on link "11" at bounding box center [824, 479] width 35 height 33
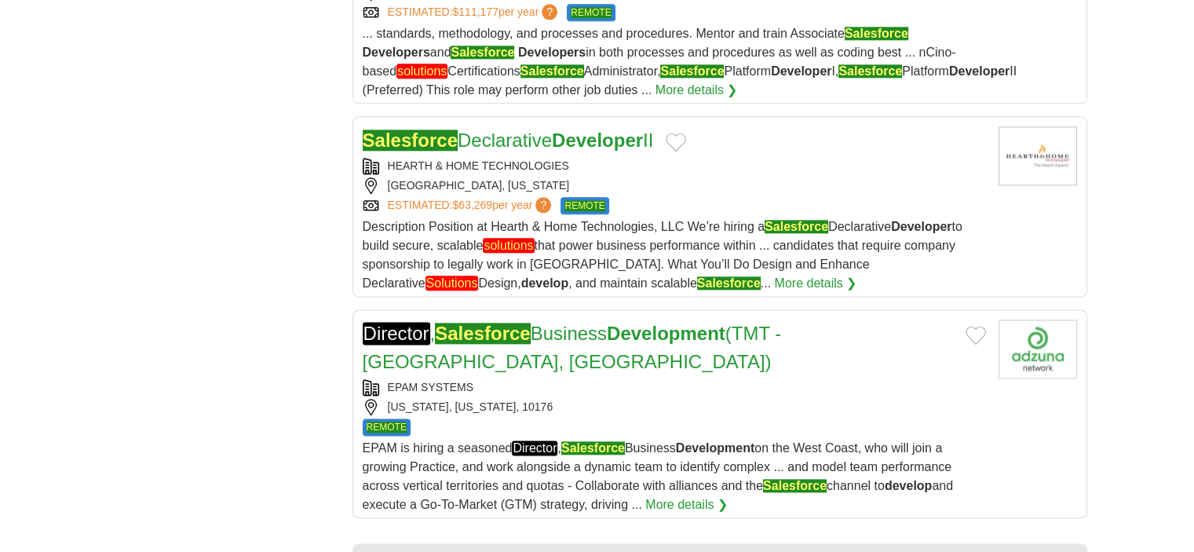
scroll to position [2217, 0]
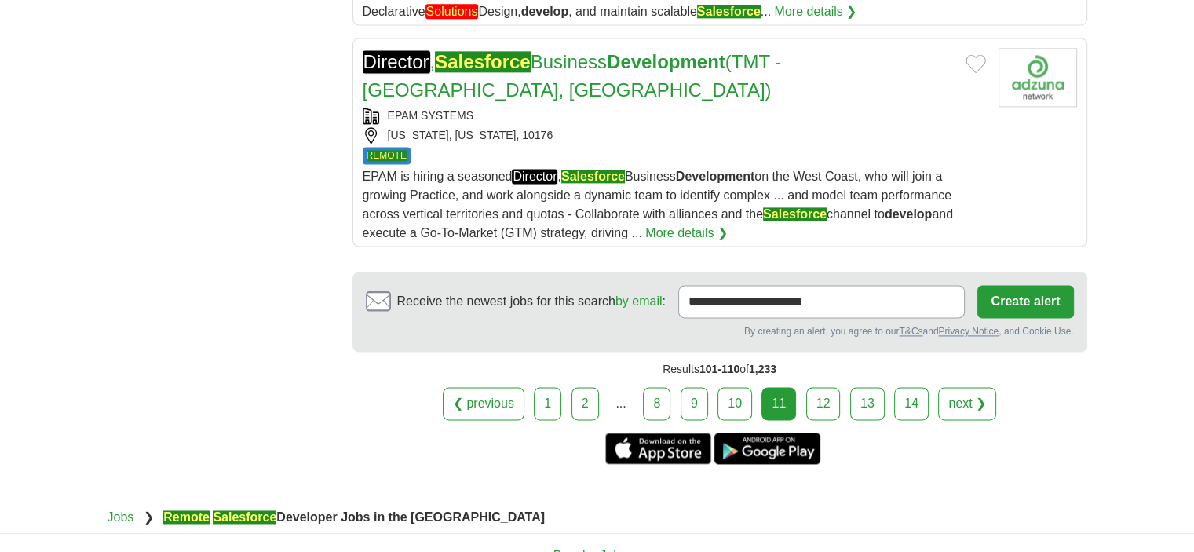
click at [828, 387] on link "12" at bounding box center [823, 403] width 35 height 33
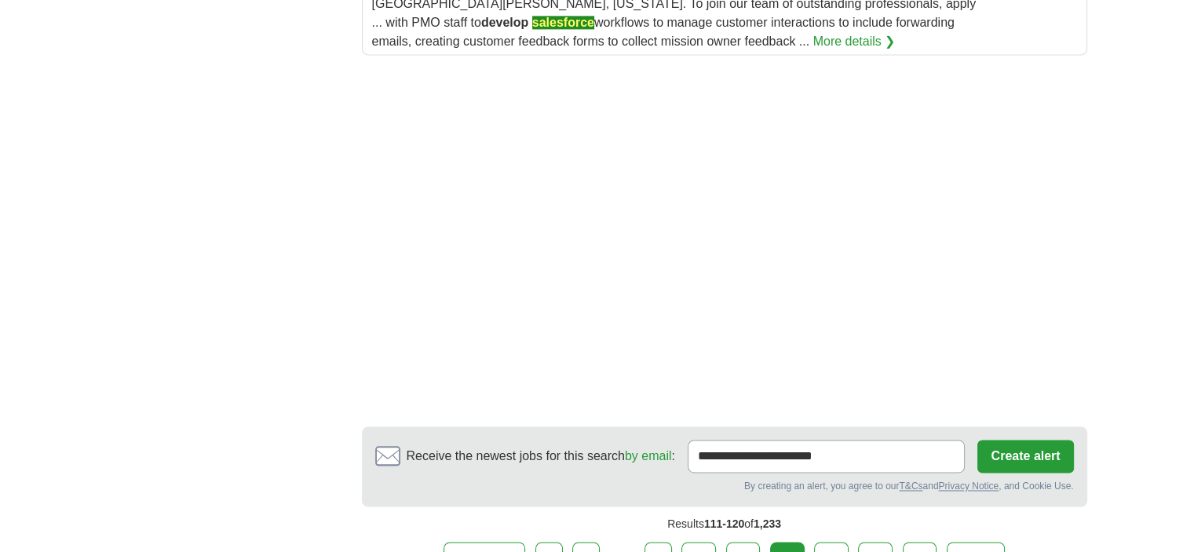
scroll to position [2325, 0]
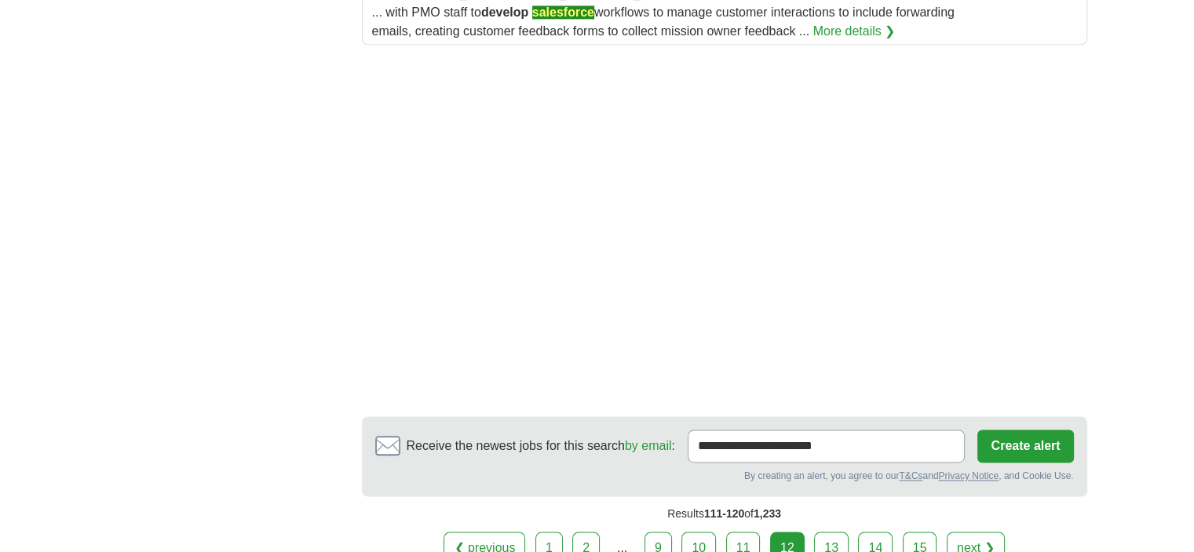
click at [831, 532] on link "13" at bounding box center [831, 548] width 35 height 33
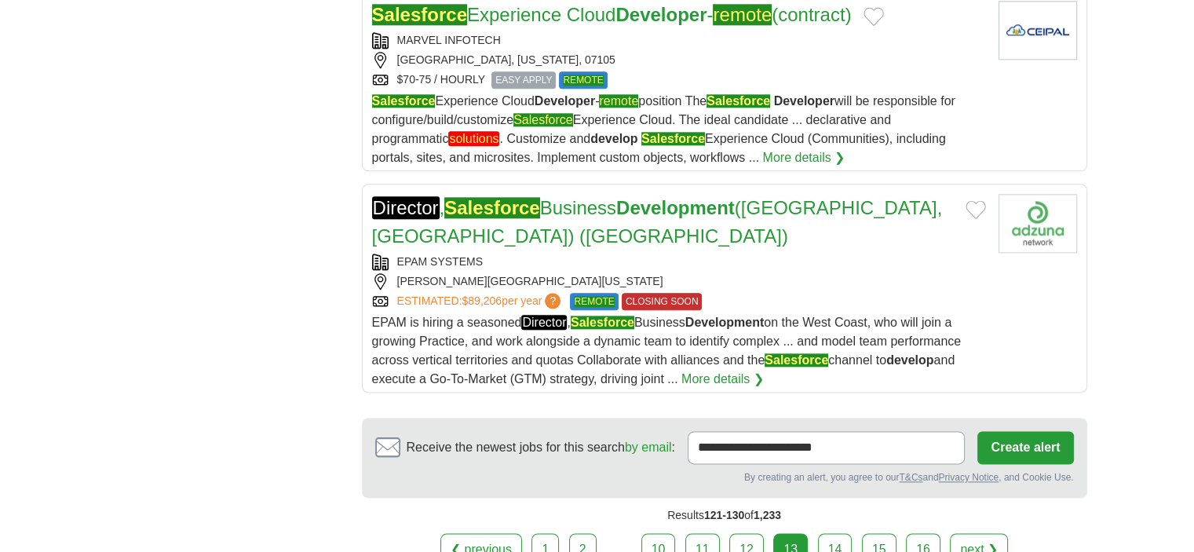
scroll to position [1922, 0]
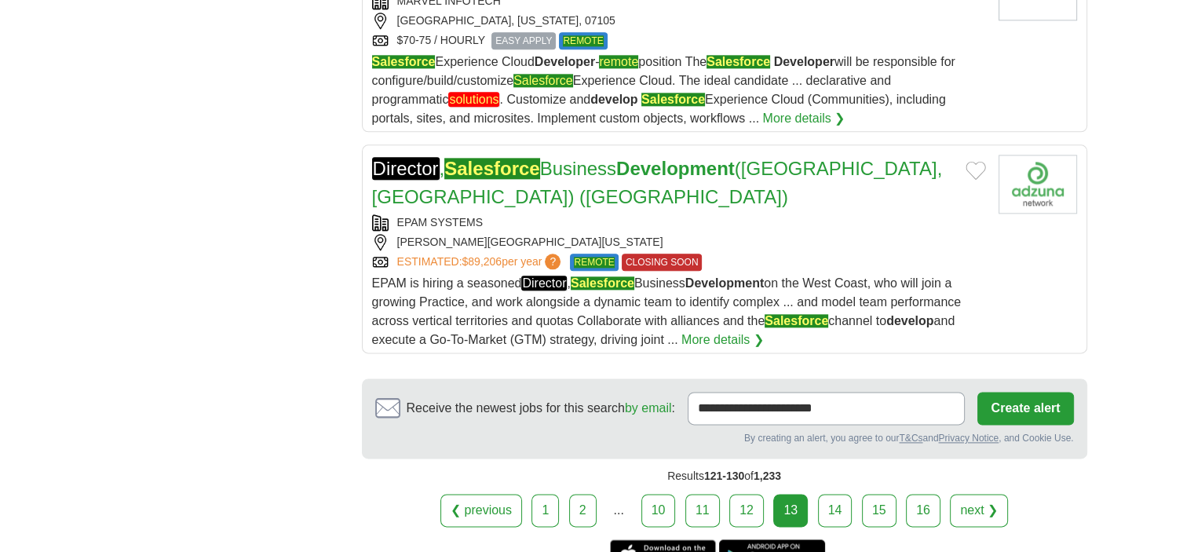
click at [849, 494] on link "14" at bounding box center [835, 510] width 35 height 33
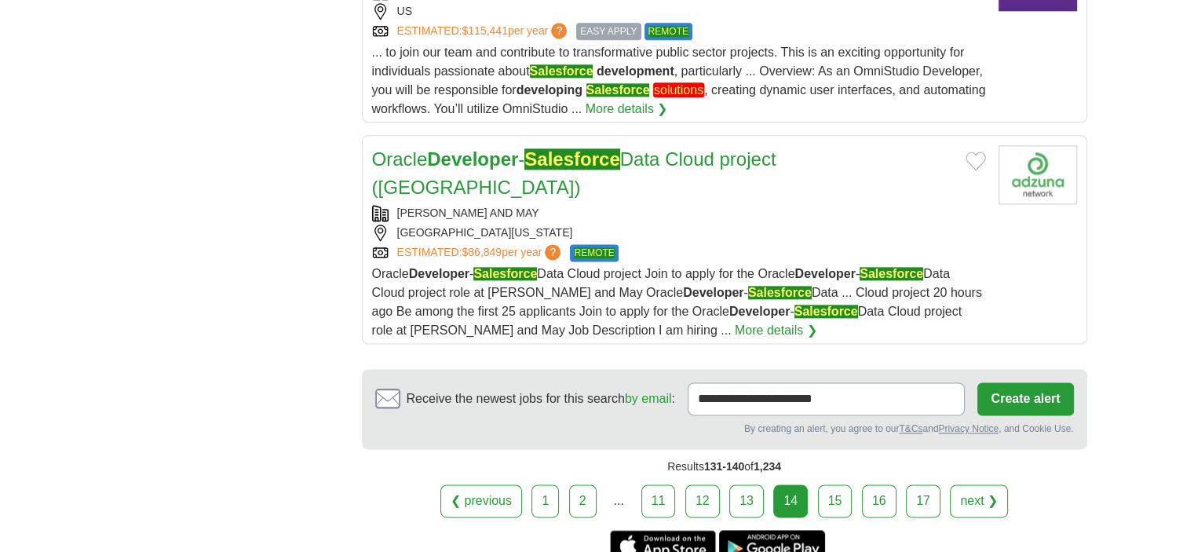
scroll to position [2113, 0]
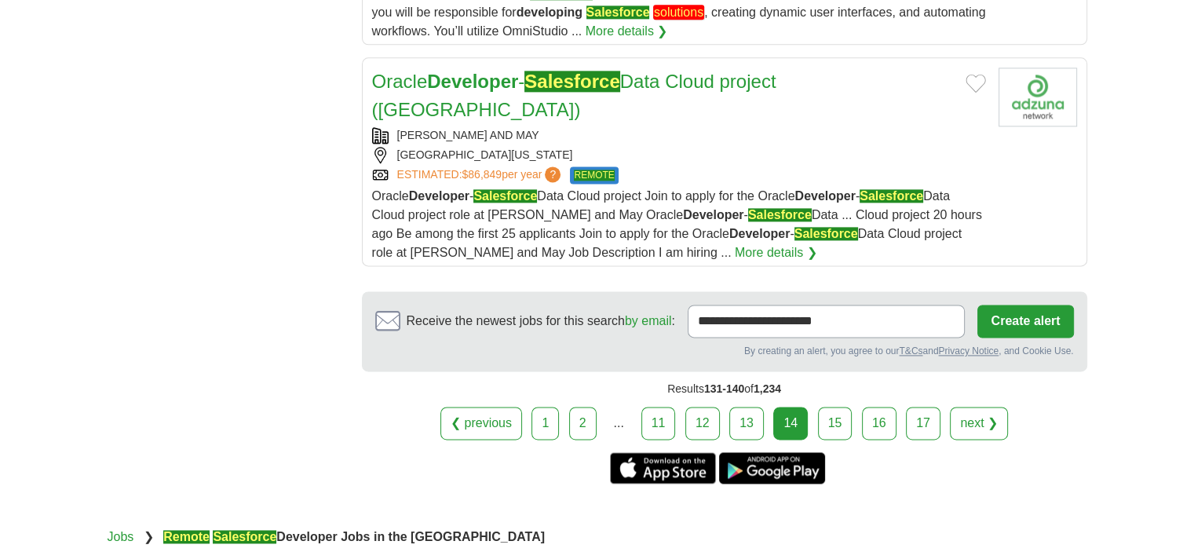
click at [822, 407] on link "15" at bounding box center [835, 423] width 35 height 33
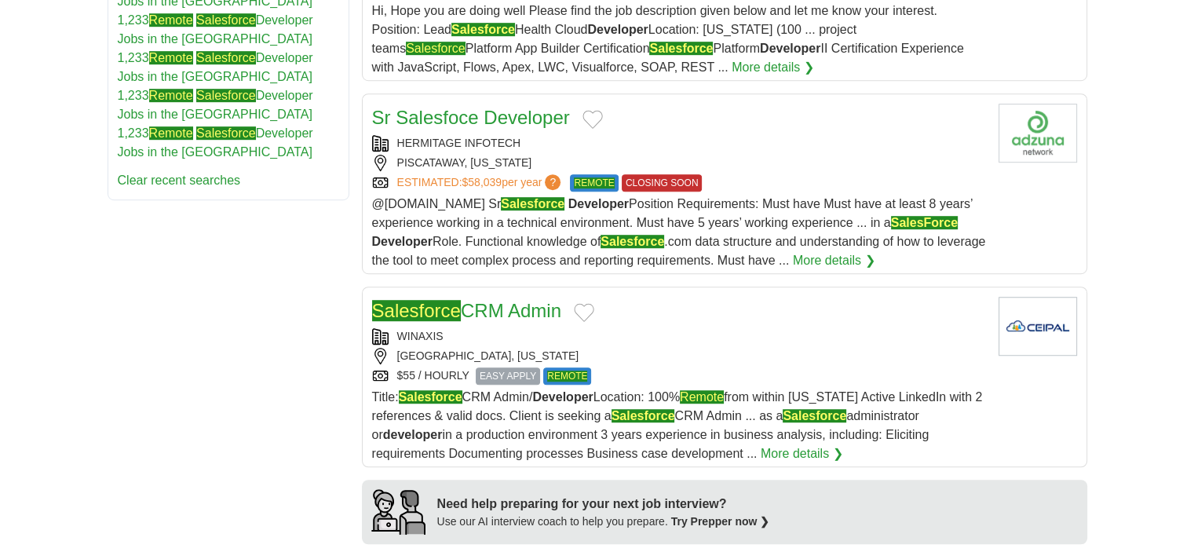
scroll to position [990, 0]
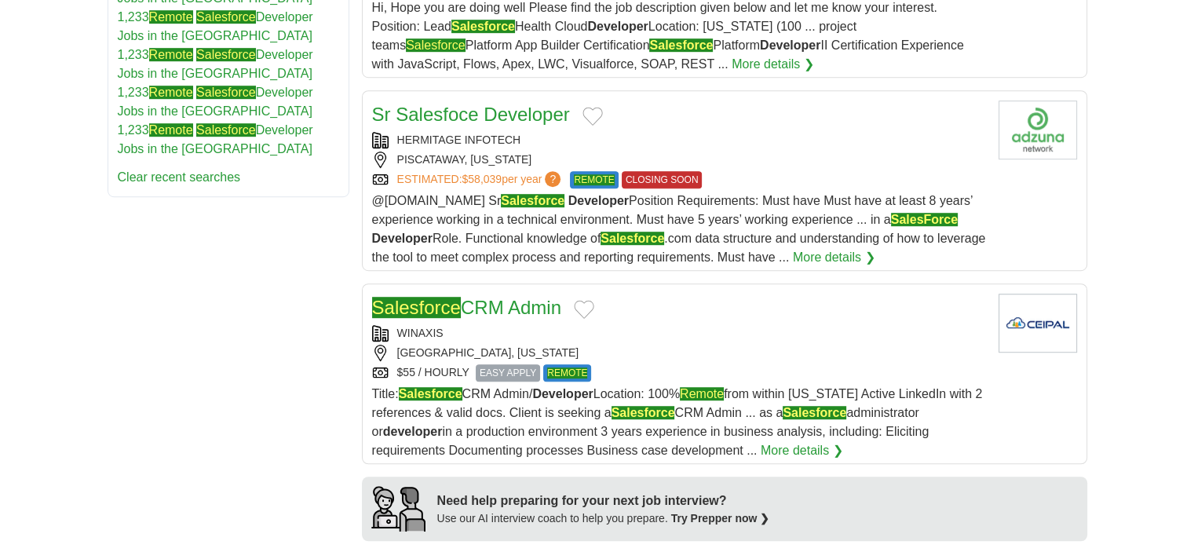
drag, startPoint x: 609, startPoint y: 87, endPoint x: 539, endPoint y: 86, distance: 70.7
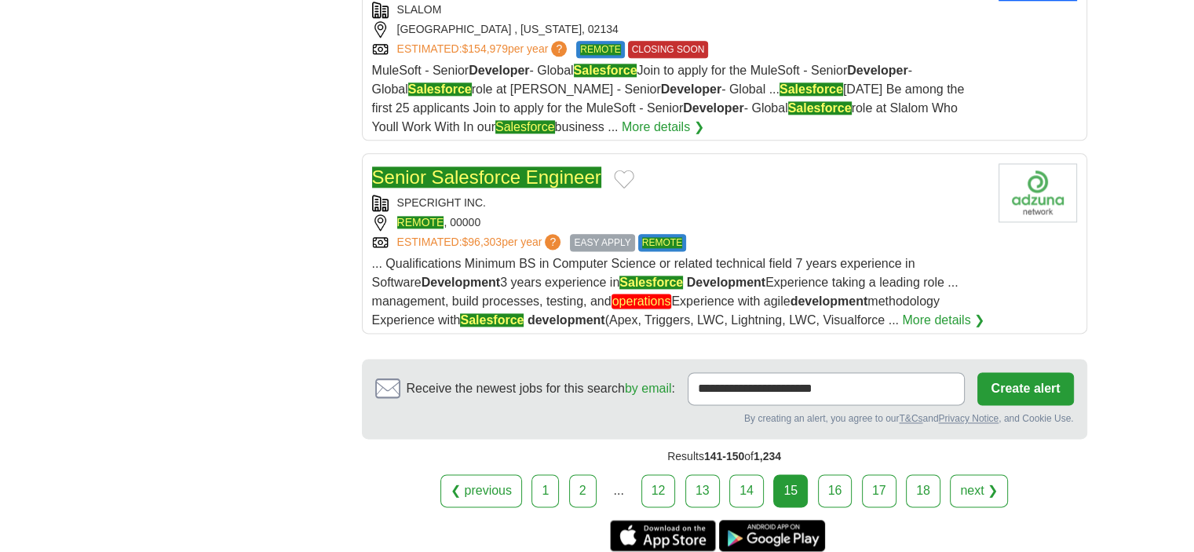
scroll to position [2019, 0]
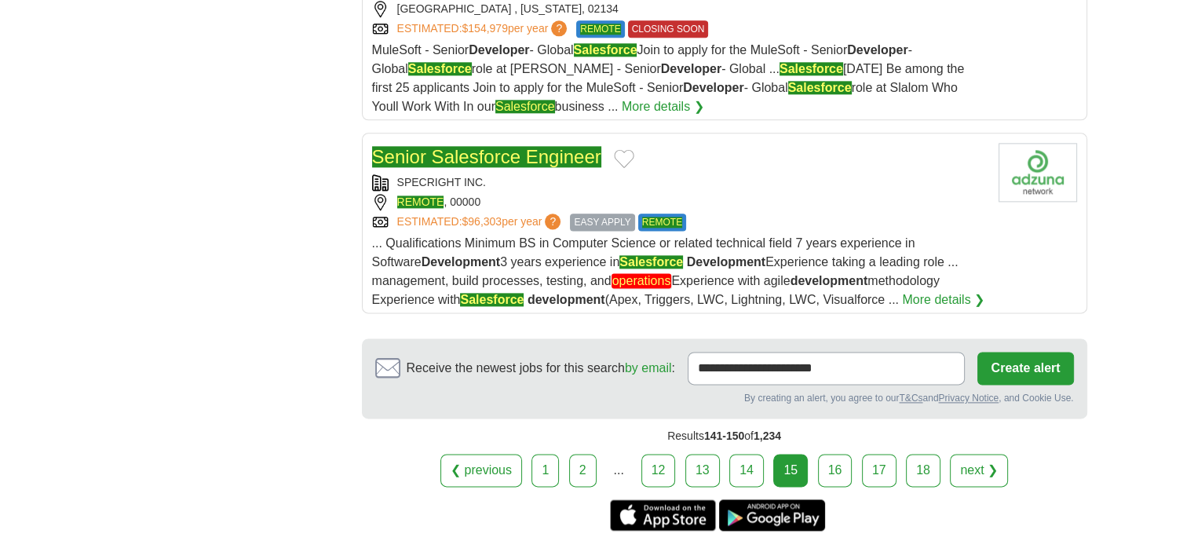
click at [837, 454] on link "16" at bounding box center [835, 470] width 35 height 33
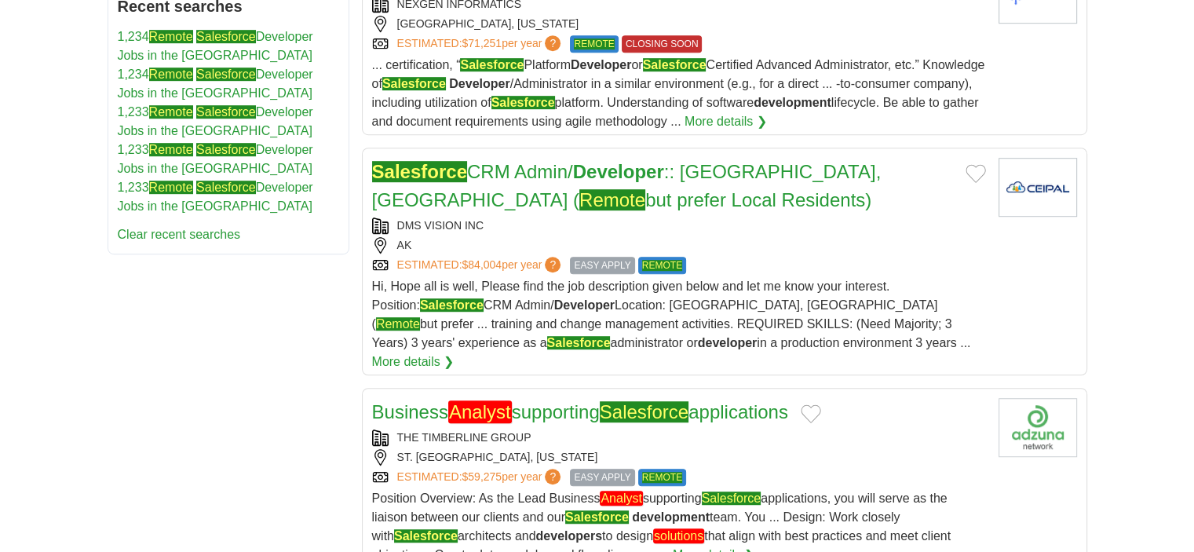
scroll to position [980, 0]
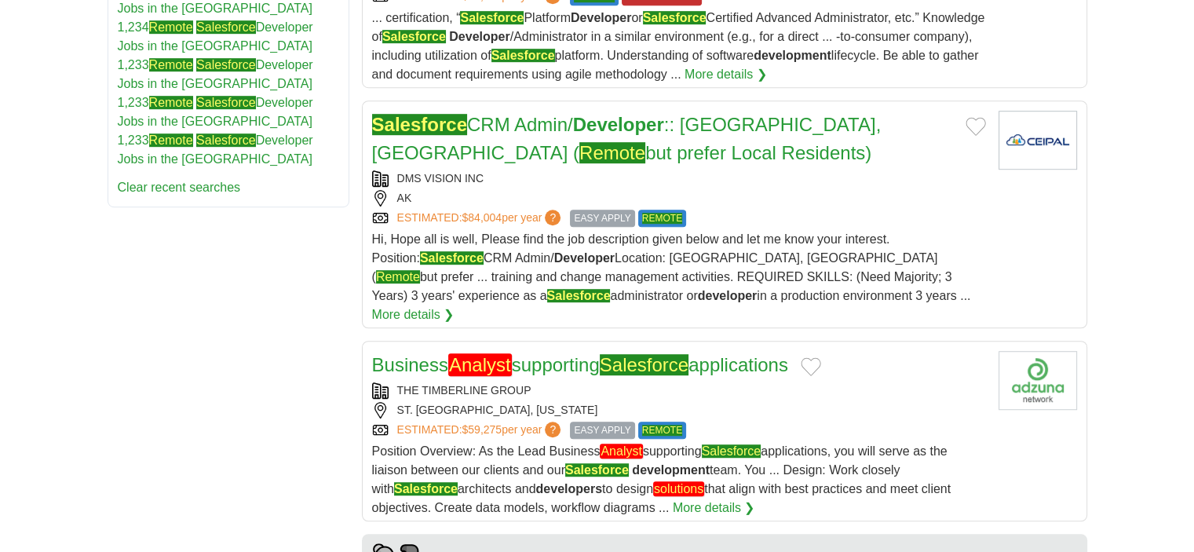
click at [1188, 241] on body "[EMAIL_ADDRESS][DOMAIN_NAME] [GEOGRAPHIC_DATA] Alerts Favorites Resumes ApplyIQ…" at bounding box center [597, 440] width 1194 height 2841
drag, startPoint x: 559, startPoint y: 132, endPoint x: 1175, endPoint y: 206, distance: 620.0
click at [1174, 206] on body "[EMAIL_ADDRESS][DOMAIN_NAME] [GEOGRAPHIC_DATA] Alerts Favorites Resumes ApplyIQ…" at bounding box center [597, 440] width 1194 height 2841
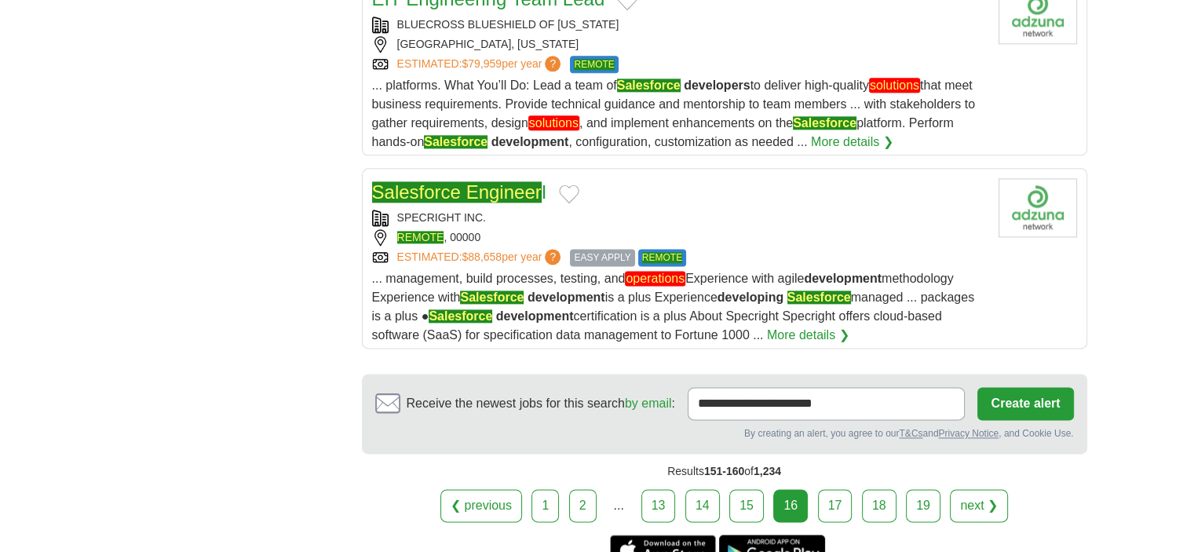
scroll to position [2046, 0]
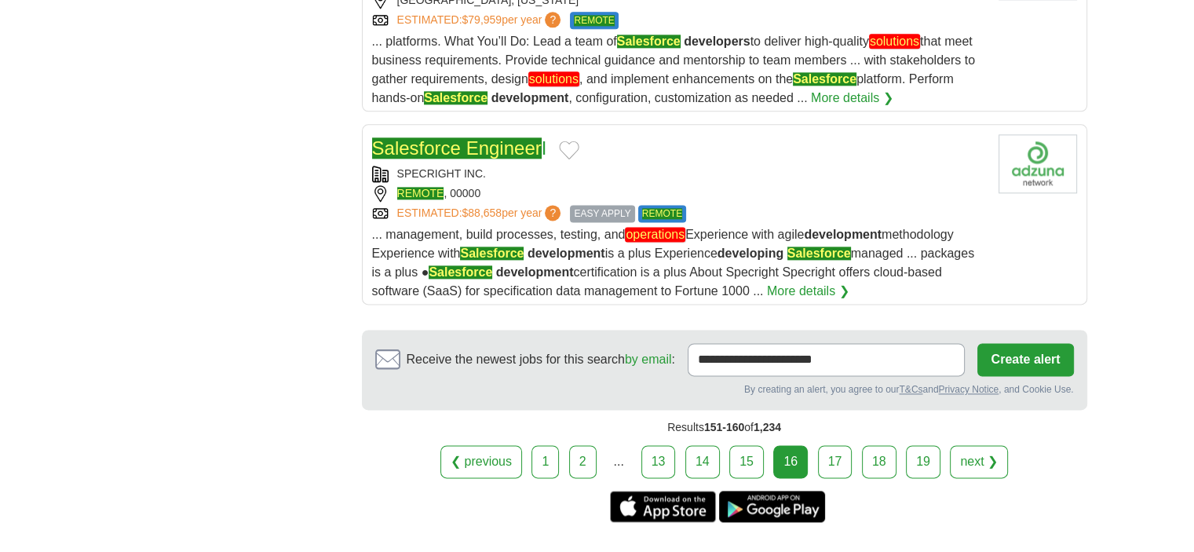
click at [837, 456] on link "17" at bounding box center [835, 461] width 35 height 33
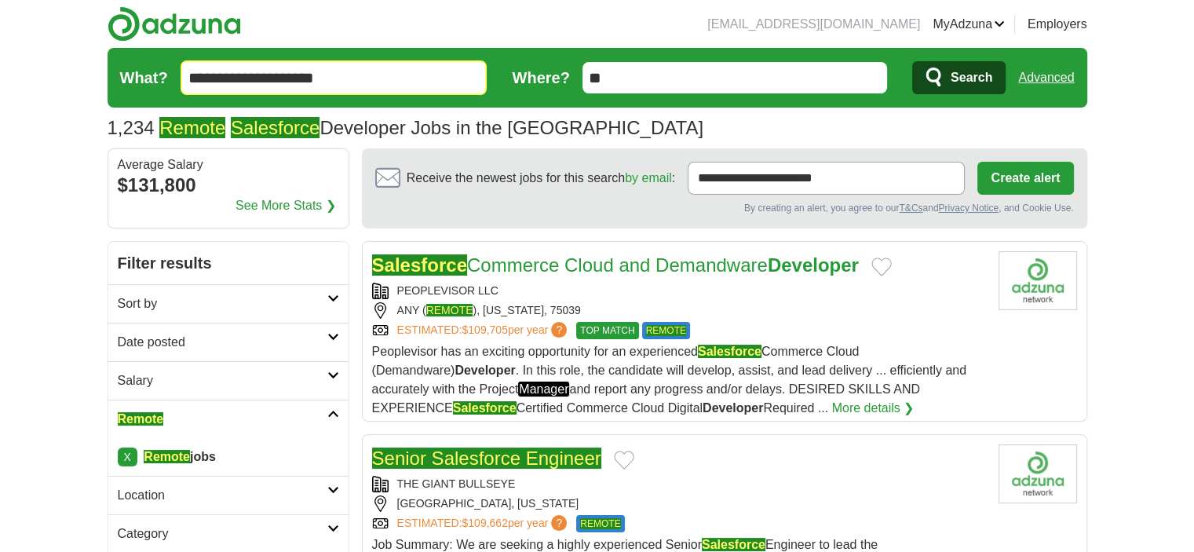
drag, startPoint x: 550, startPoint y: 280, endPoint x: 532, endPoint y: 262, distance: 25.0
click at [556, 287] on div "PEOPLEVISOR LLC" at bounding box center [679, 291] width 614 height 16
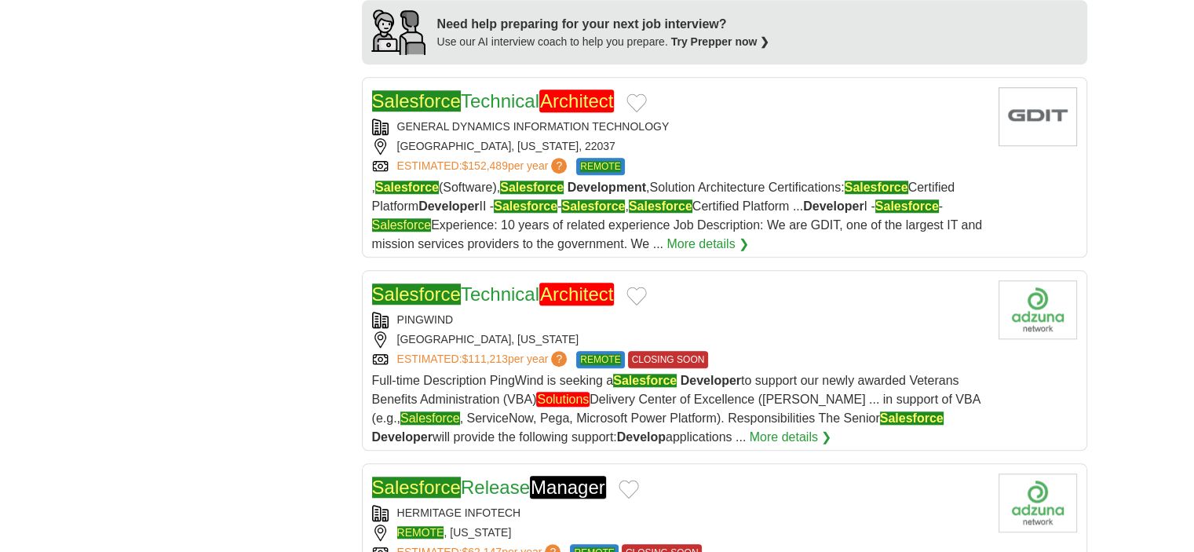
scroll to position [1498, 0]
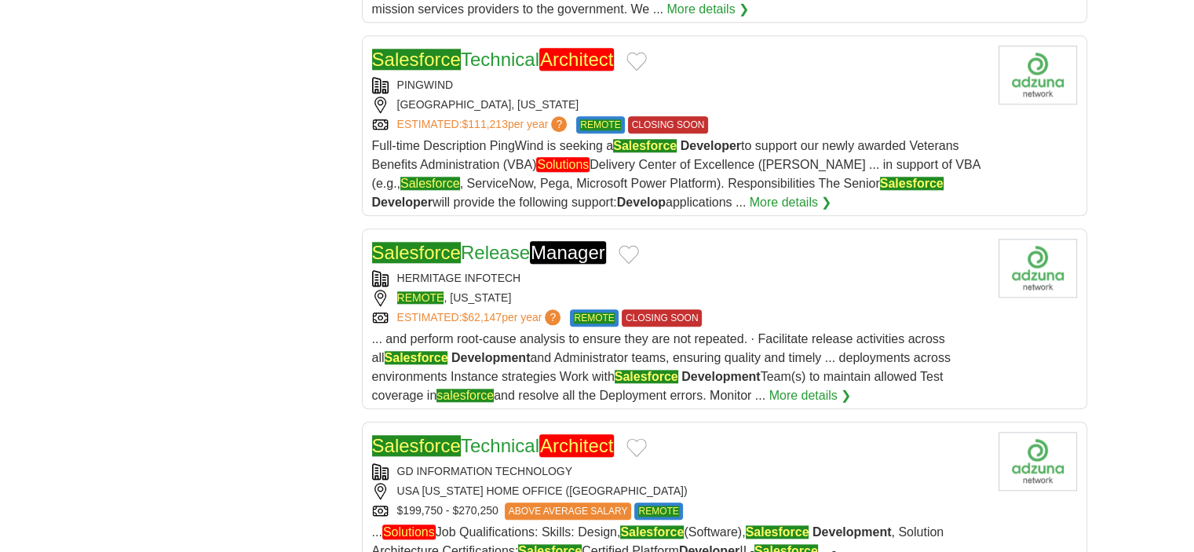
scroll to position [1825, 0]
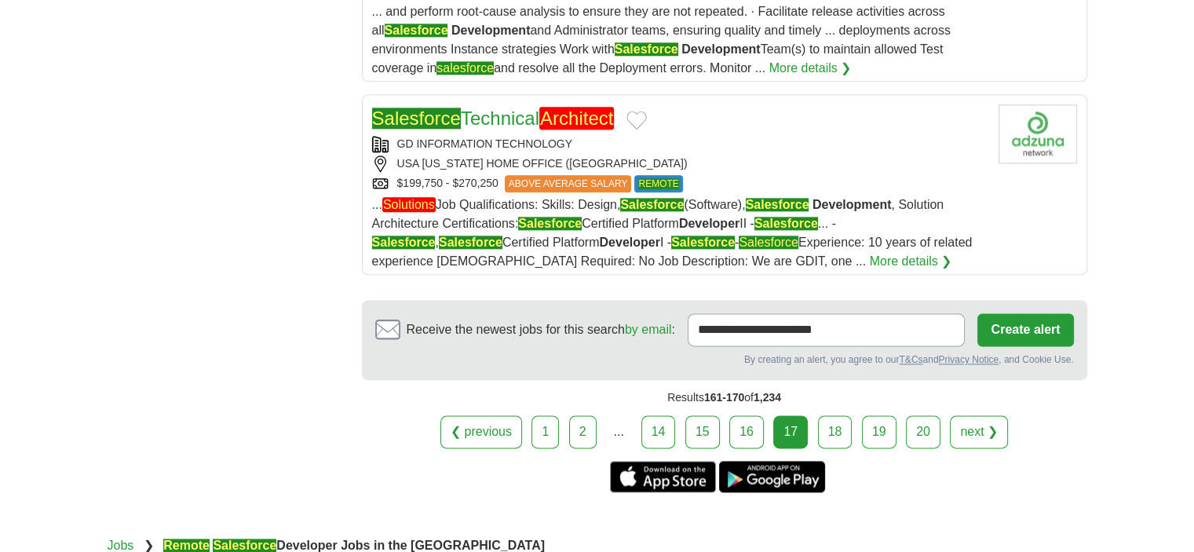
scroll to position [2066, 0]
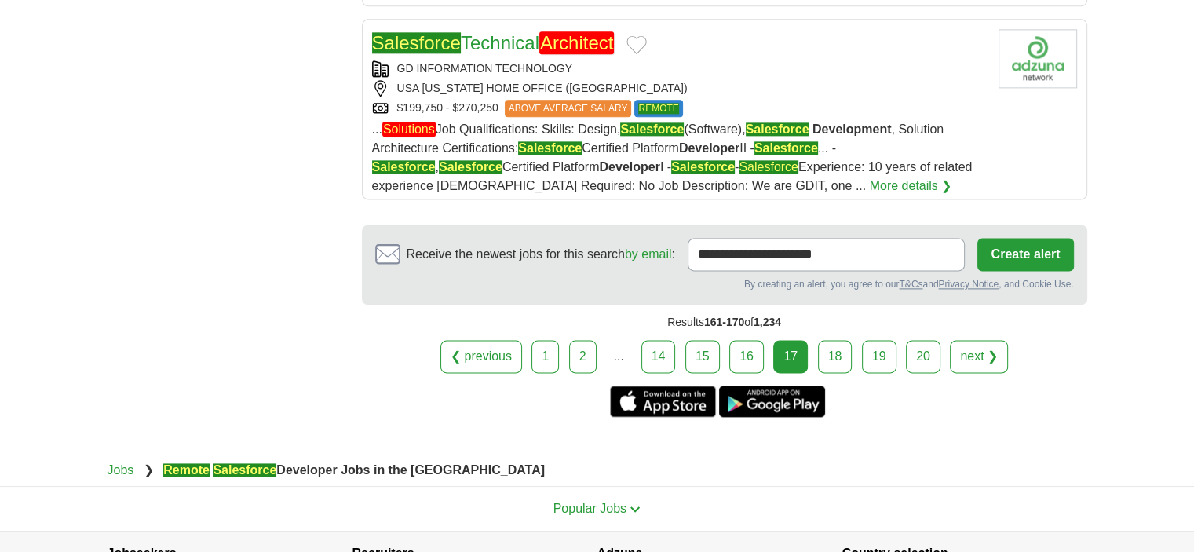
click at [828, 346] on link "18" at bounding box center [835, 356] width 35 height 33
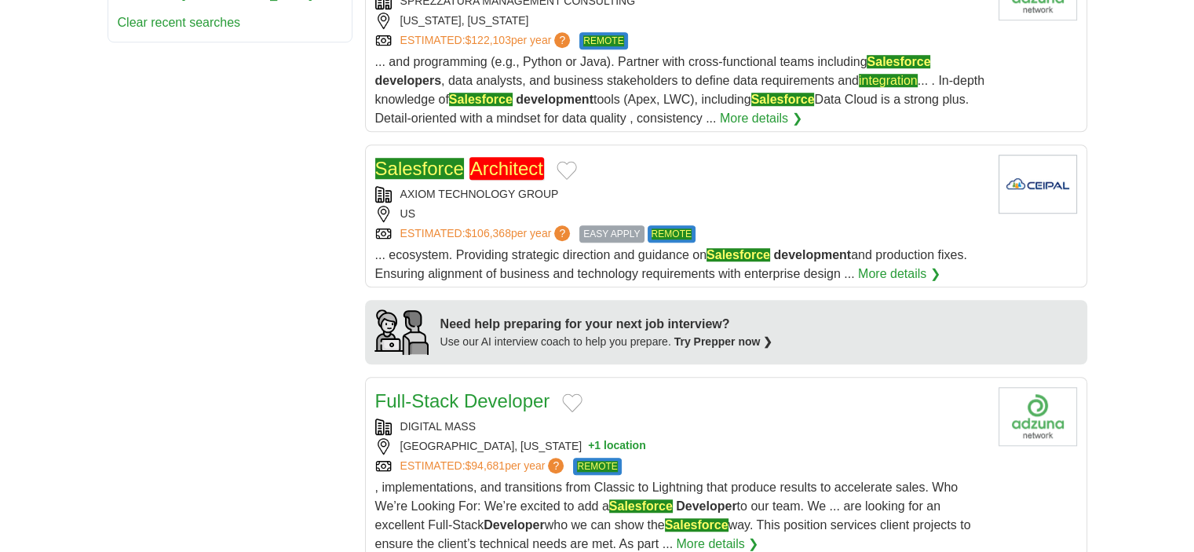
scroll to position [1180, 0]
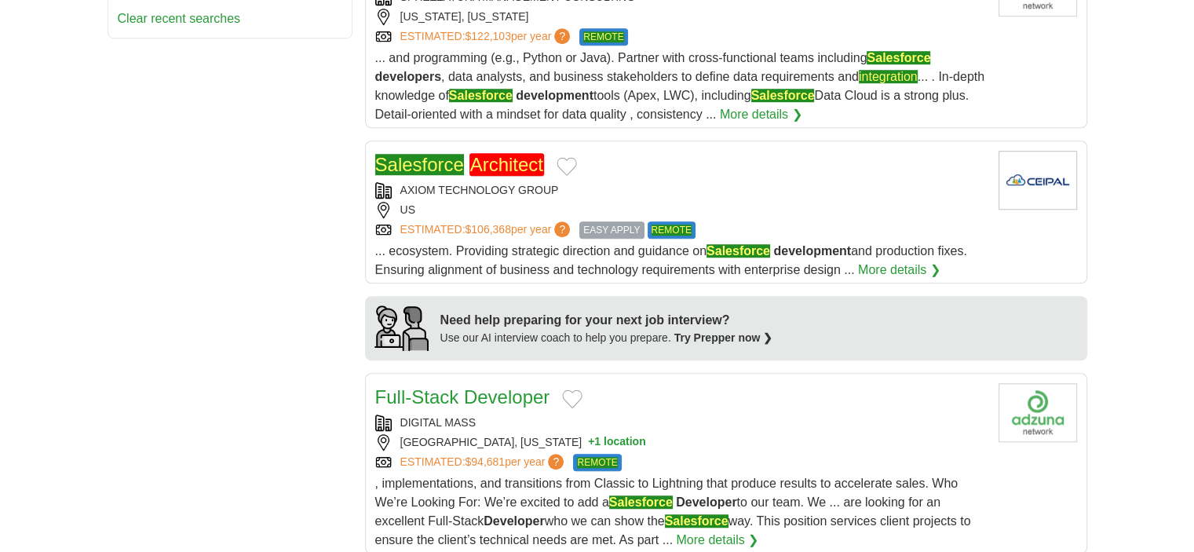
click at [1169, 269] on body "[EMAIL_ADDRESS][DOMAIN_NAME] [GEOGRAPHIC_DATA] Alerts Favorites Resumes ApplyIQ…" at bounding box center [597, 231] width 1194 height 2822
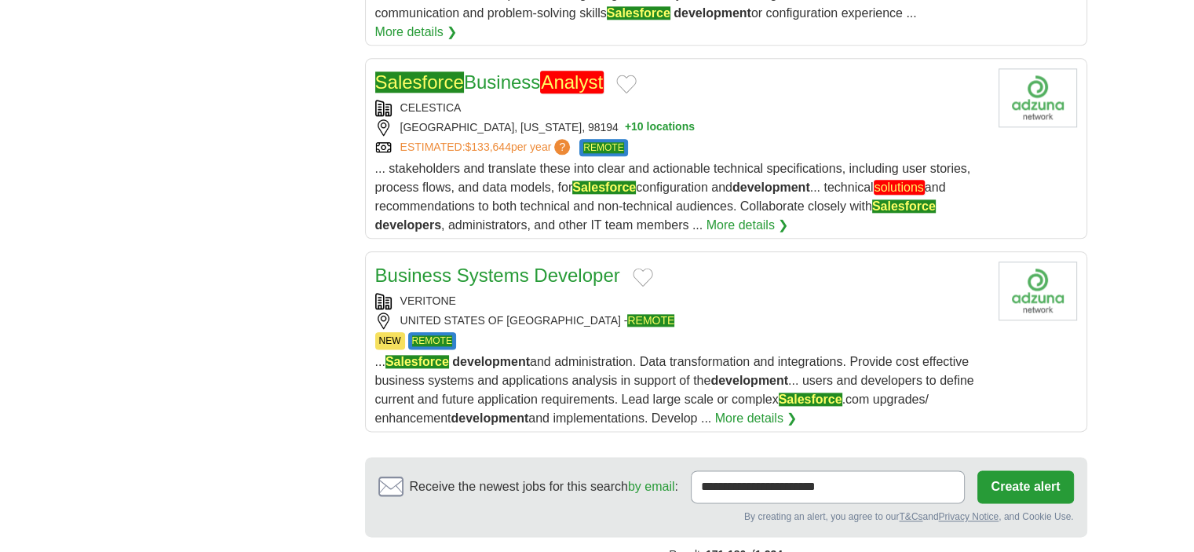
scroll to position [1933, 0]
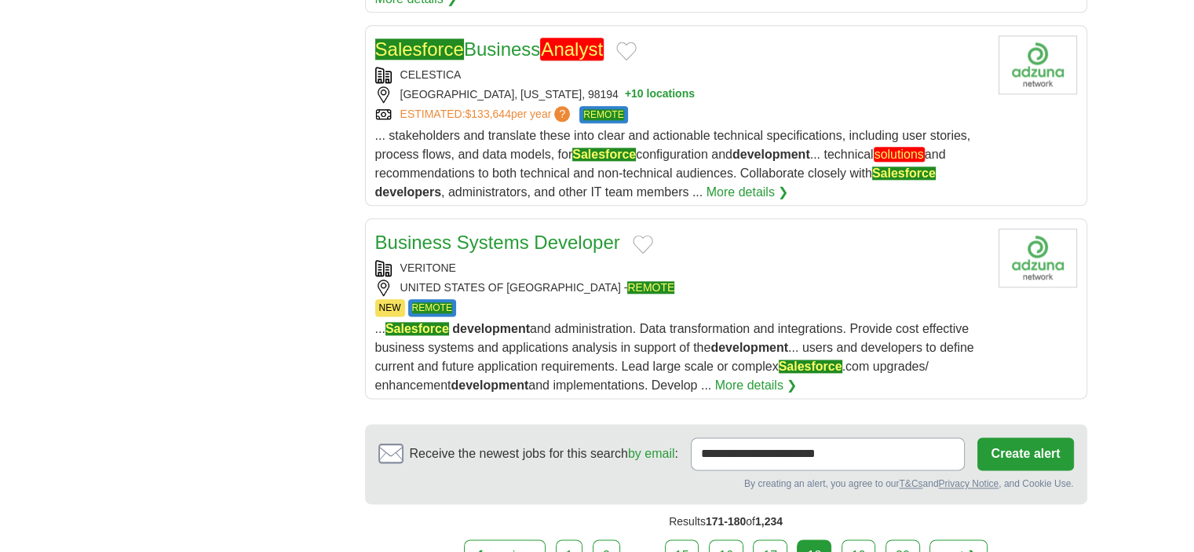
click at [851, 543] on link "19" at bounding box center [859, 555] width 35 height 33
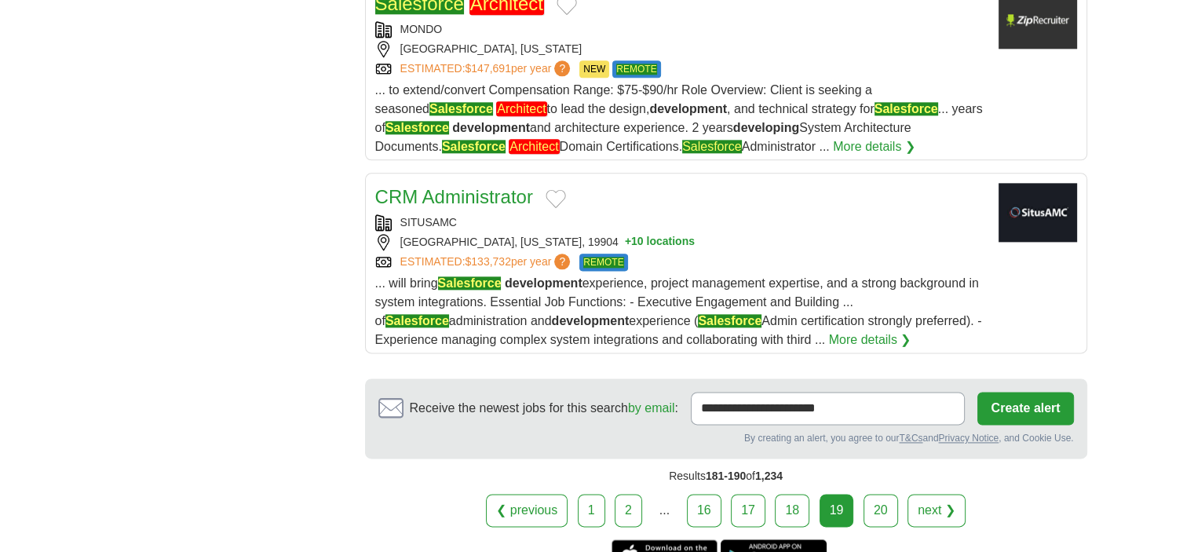
scroll to position [1989, 0]
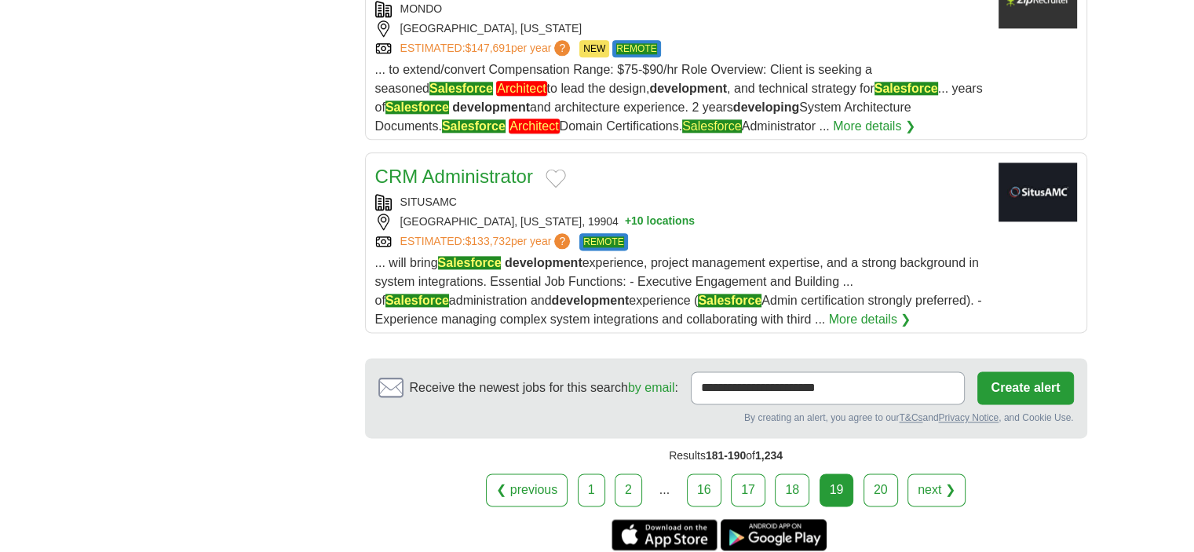
click at [879, 473] on link "20" at bounding box center [881, 489] width 35 height 33
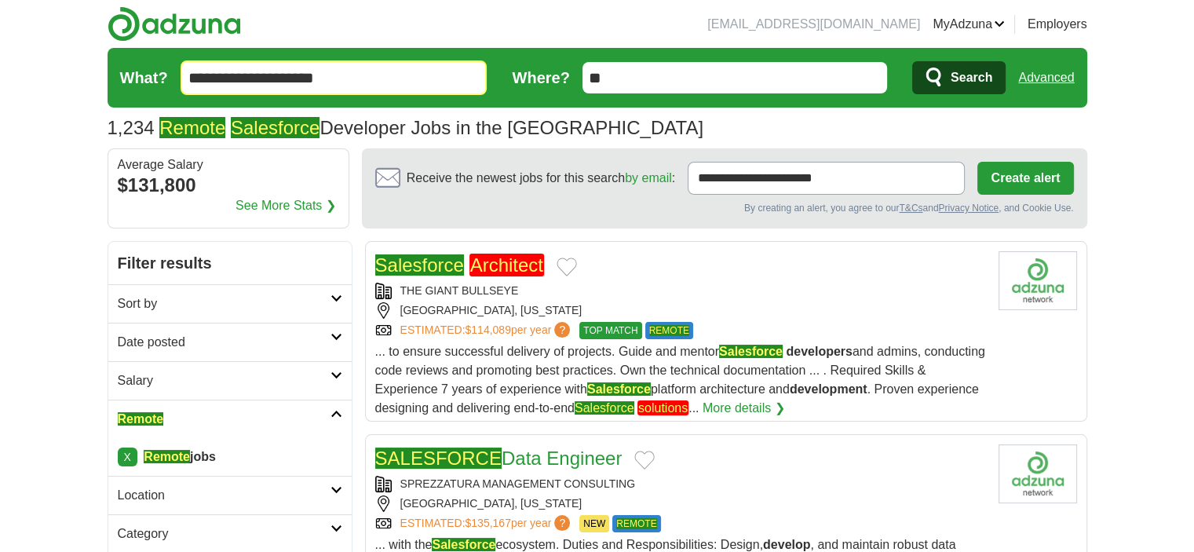
click at [359, 77] on input "**********" at bounding box center [334, 77] width 307 height 35
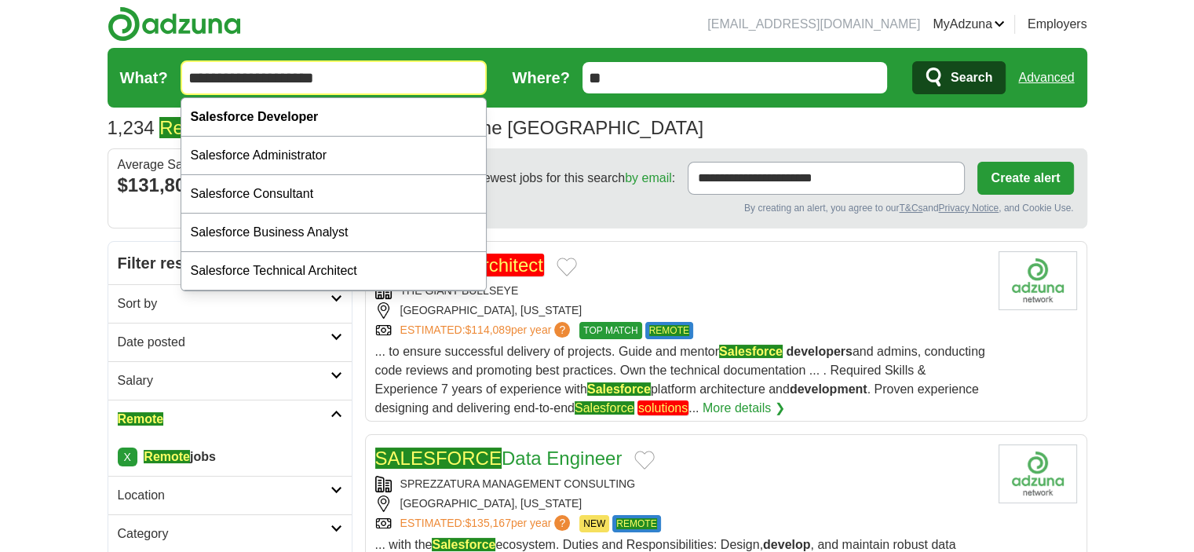
drag, startPoint x: 359, startPoint y: 77, endPoint x: 261, endPoint y: 93, distance: 99.5
click at [261, 93] on input "**********" at bounding box center [334, 77] width 307 height 35
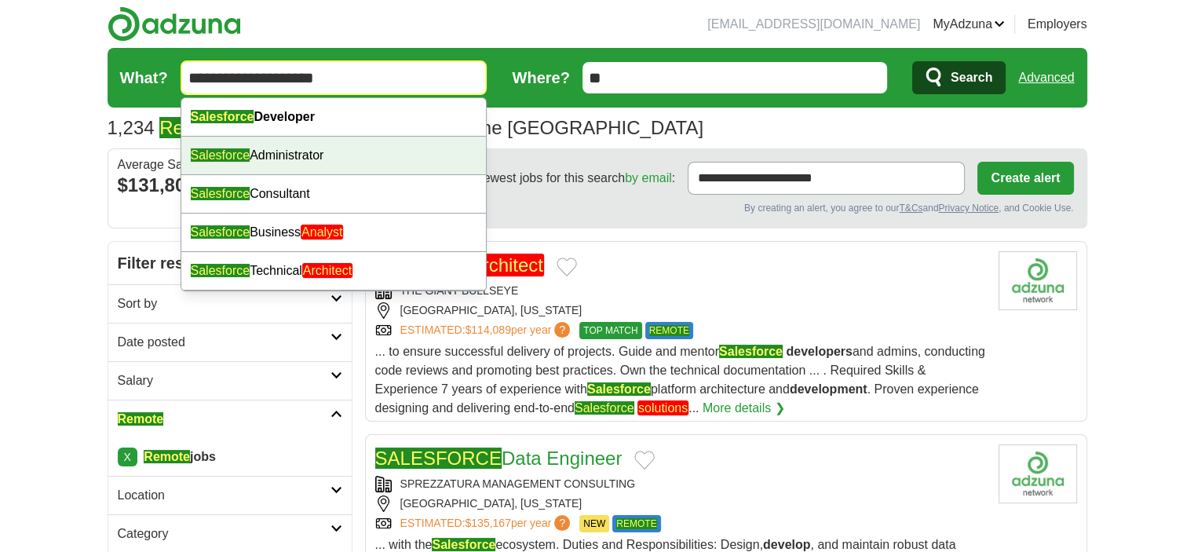
click at [279, 156] on div "Salesforce Administrator" at bounding box center [333, 156] width 305 height 38
type input "**********"
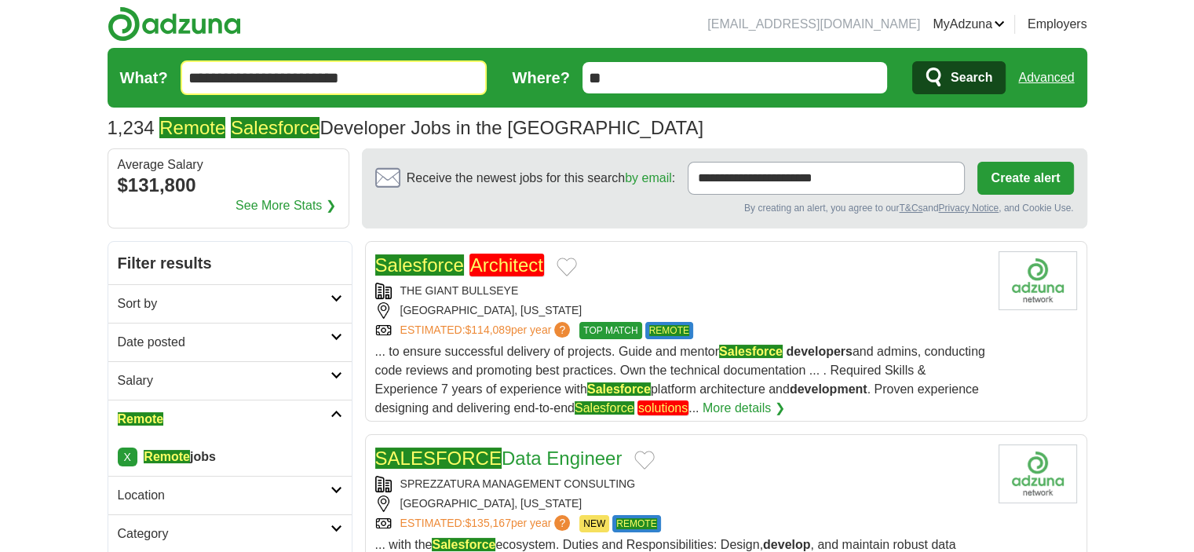
click at [953, 78] on span "Search" at bounding box center [972, 77] width 42 height 31
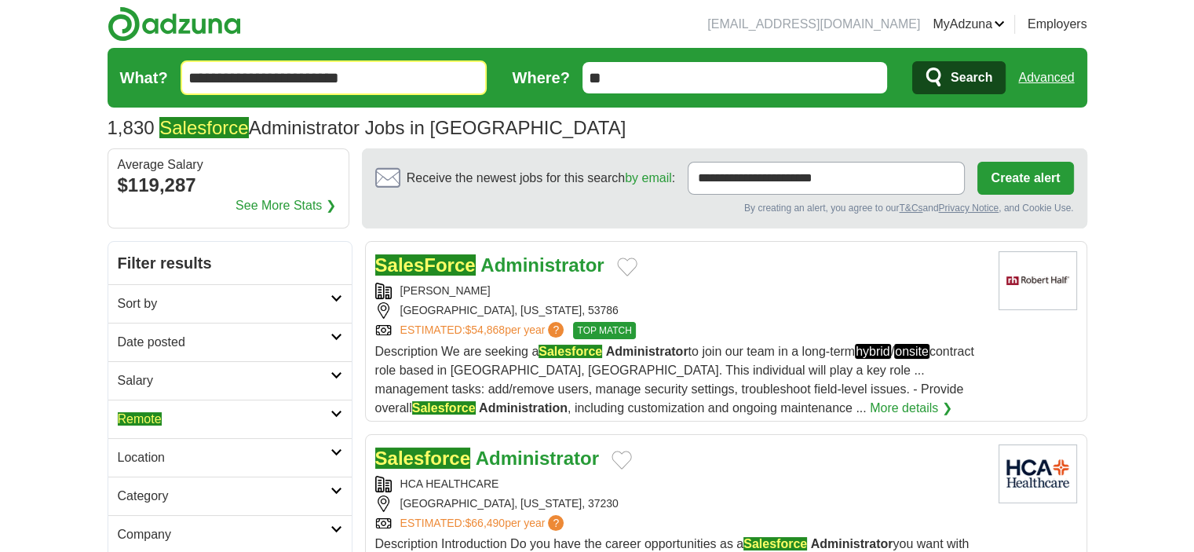
click at [197, 426] on h2 "Remote" at bounding box center [224, 419] width 213 height 19
click at [159, 456] on em "Remote" at bounding box center [140, 456] width 44 height 13
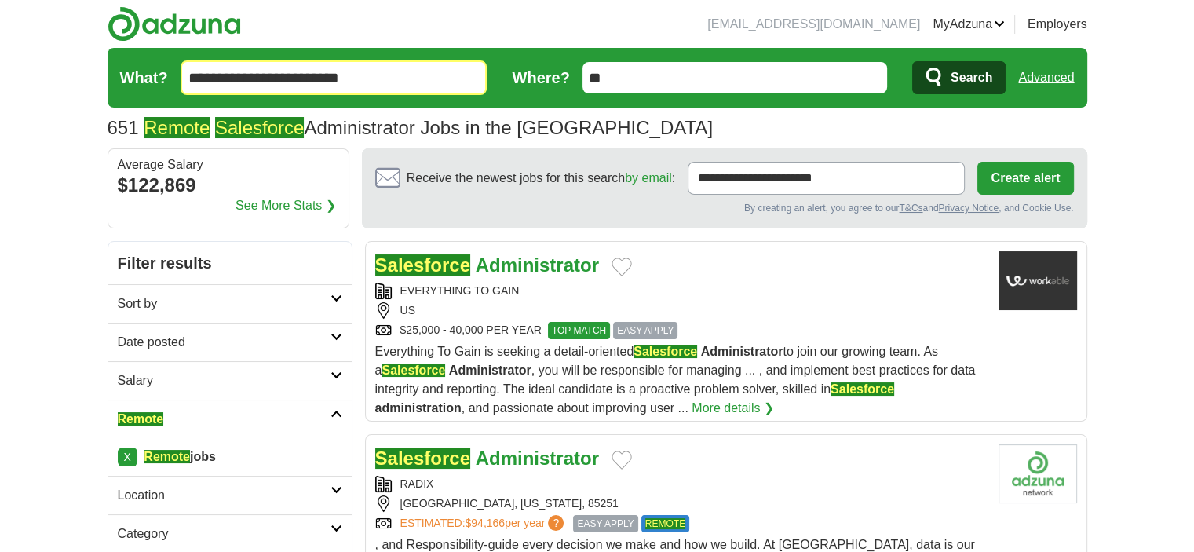
click at [331, 334] on icon at bounding box center [337, 337] width 12 height 8
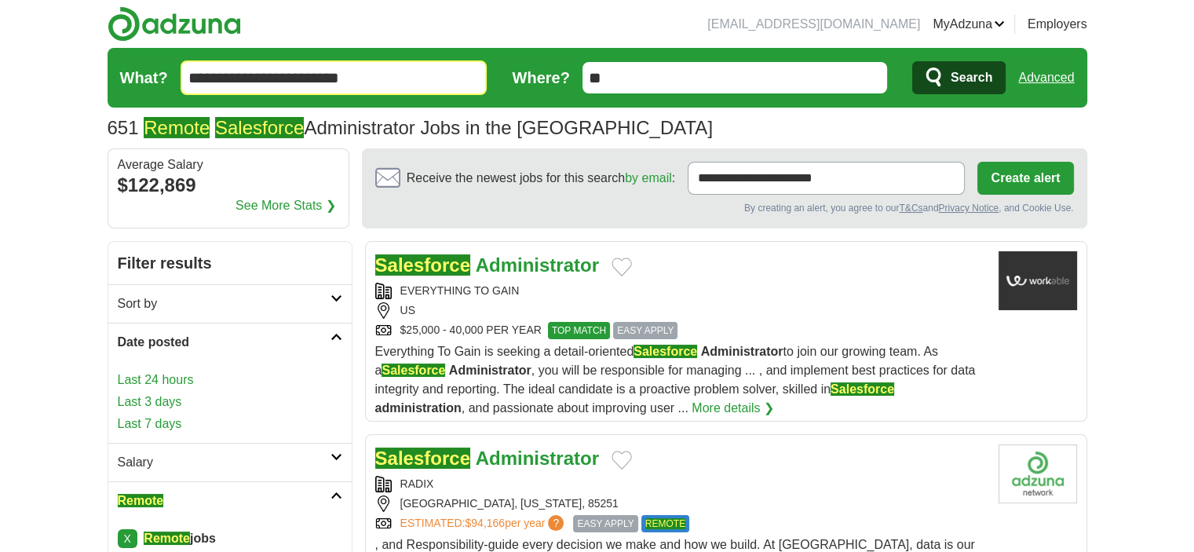
click at [160, 422] on link "Last 7 days" at bounding box center [230, 424] width 225 height 19
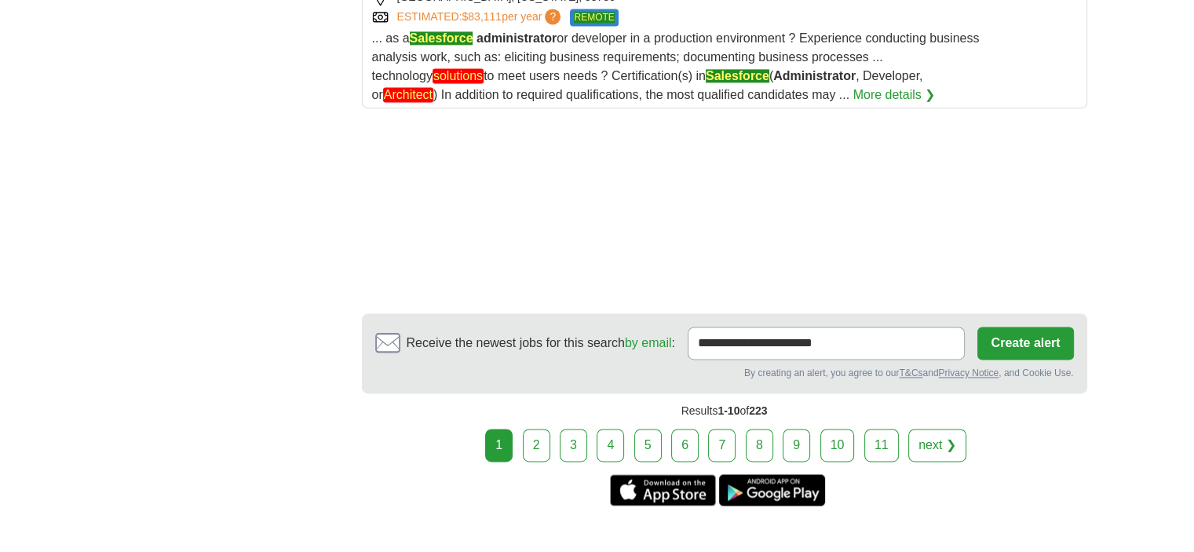
scroll to position [2283, 0]
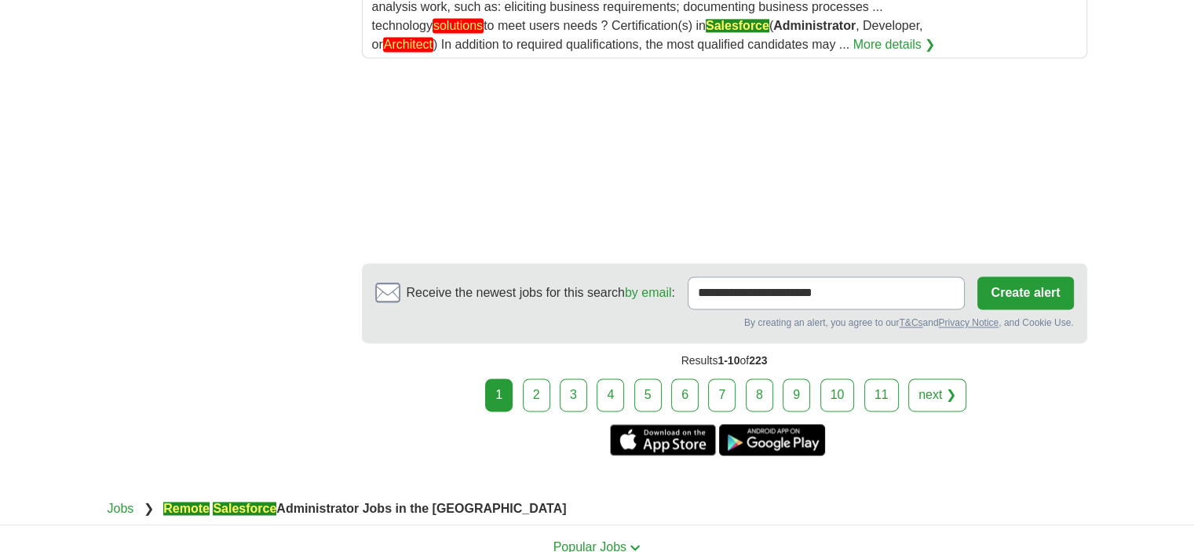
click at [524, 378] on div "1 2 3 4 5 6 7 8 9 next ❯" at bounding box center [724, 394] width 725 height 33
click at [530, 378] on link "2" at bounding box center [536, 394] width 27 height 33
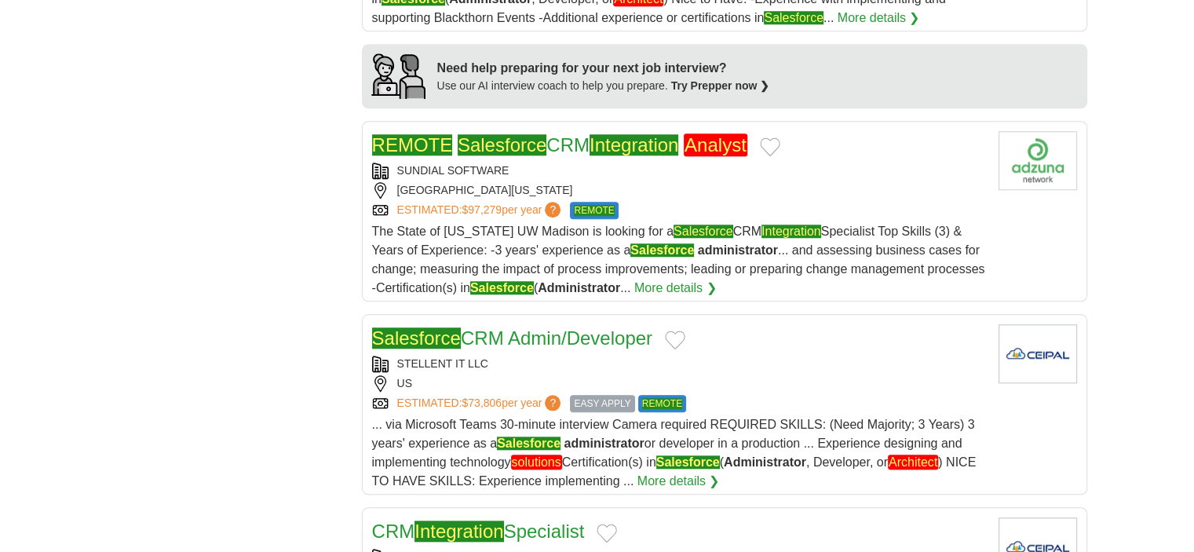
scroll to position [1575, 0]
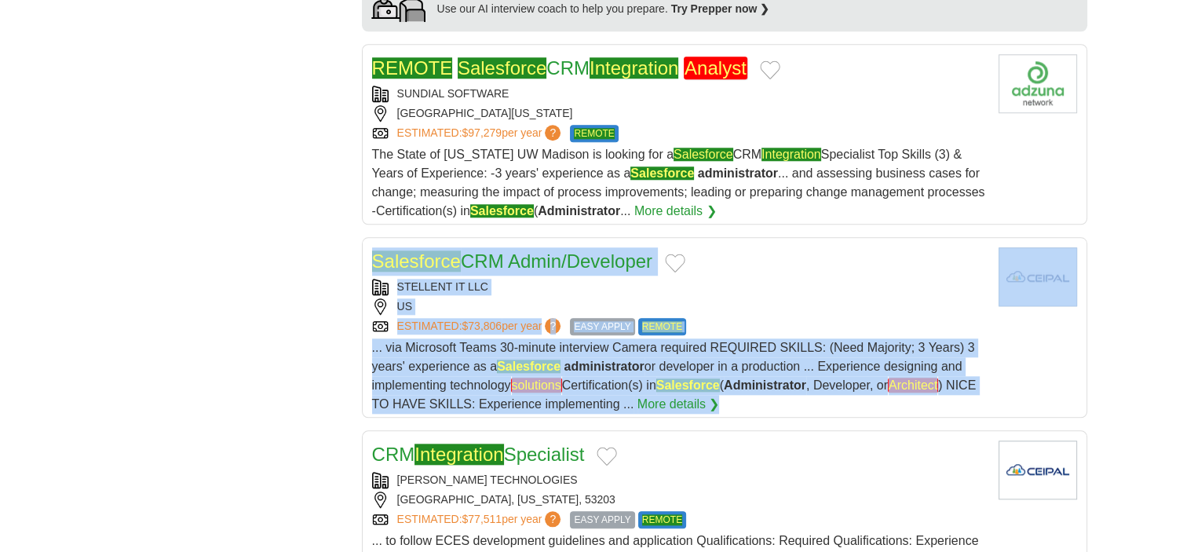
drag, startPoint x: 1190, startPoint y: 341, endPoint x: 1197, endPoint y: 354, distance: 14.8
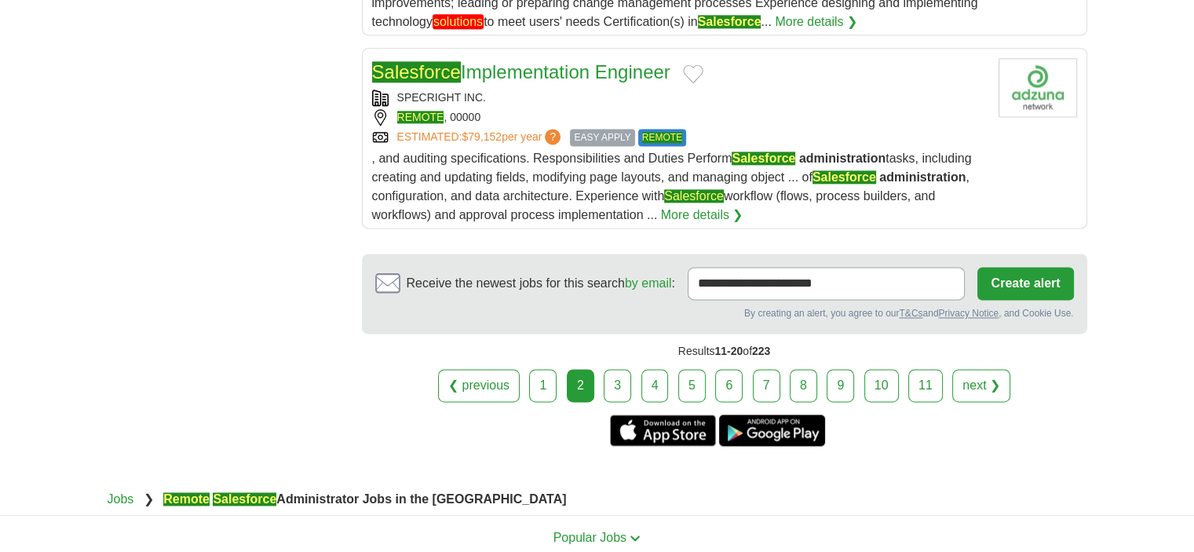
scroll to position [2158, 0]
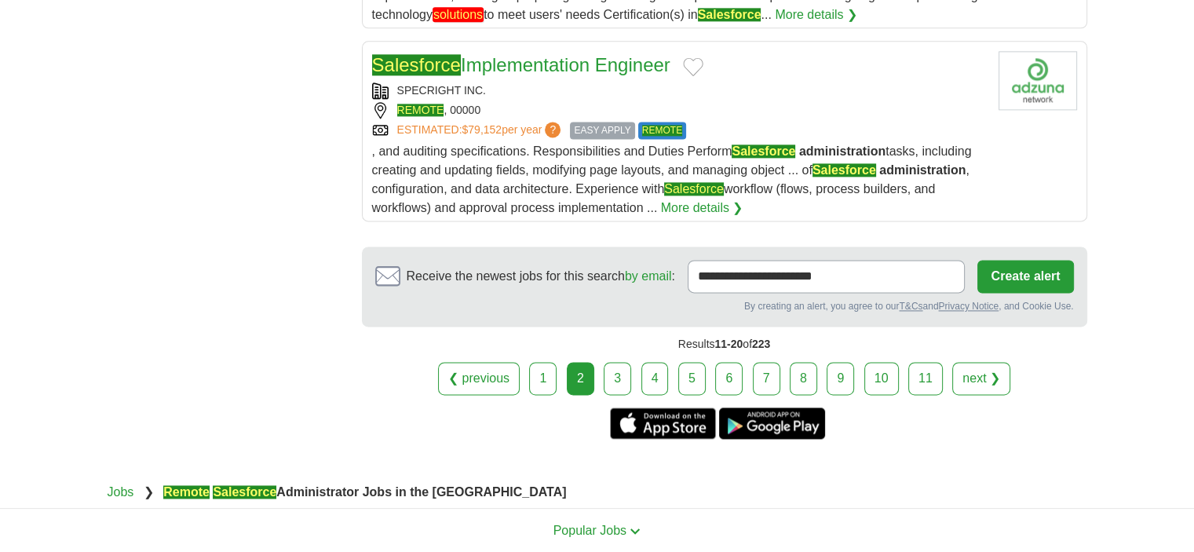
click at [623, 362] on link "3" at bounding box center [617, 378] width 27 height 33
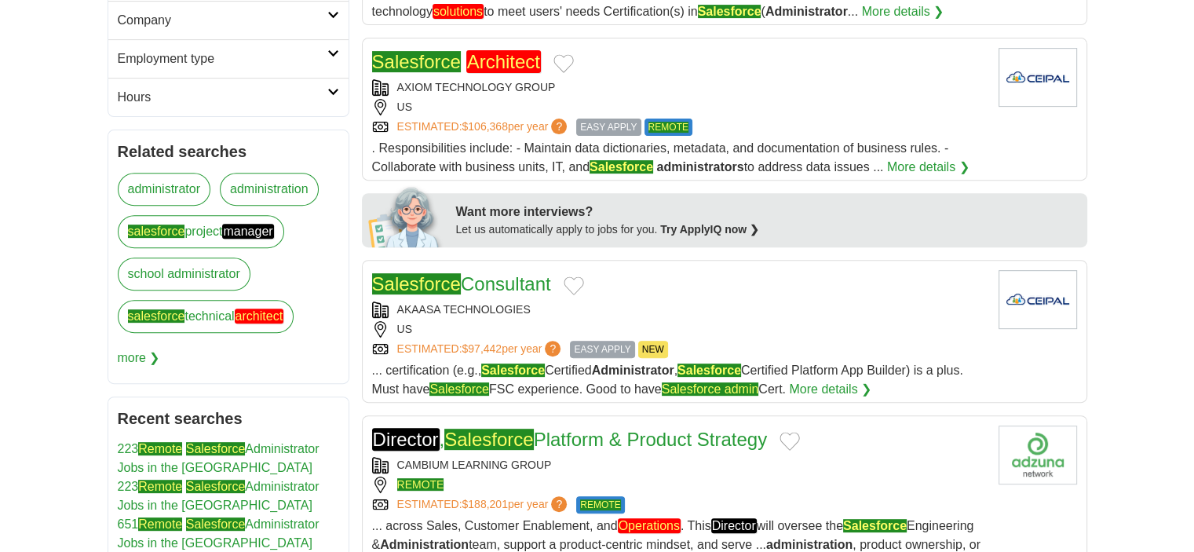
scroll to position [600, 0]
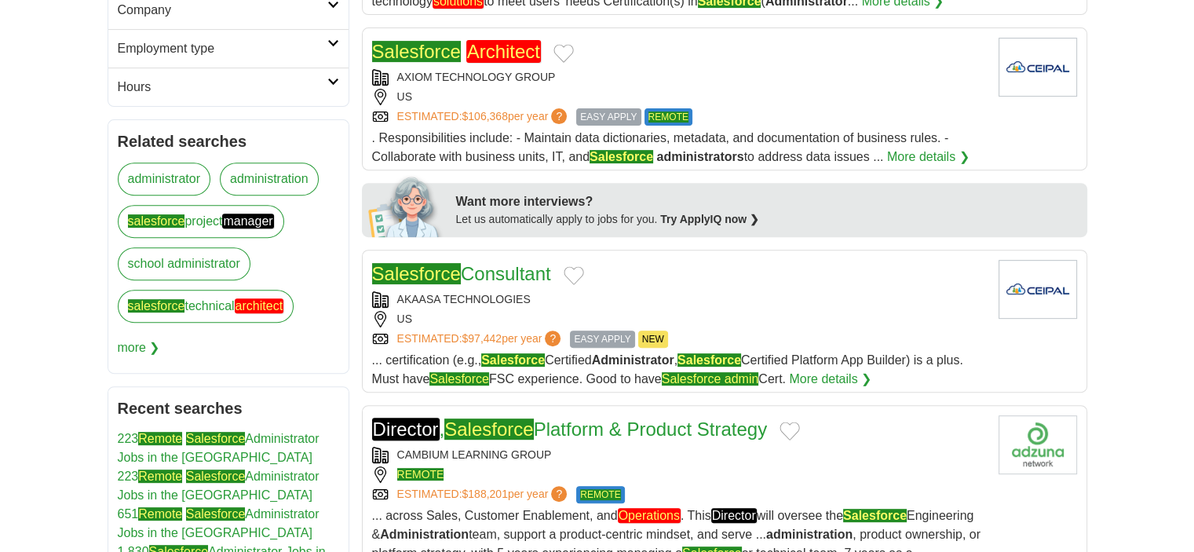
drag, startPoint x: 449, startPoint y: 61, endPoint x: 474, endPoint y: 59, distance: 25.2
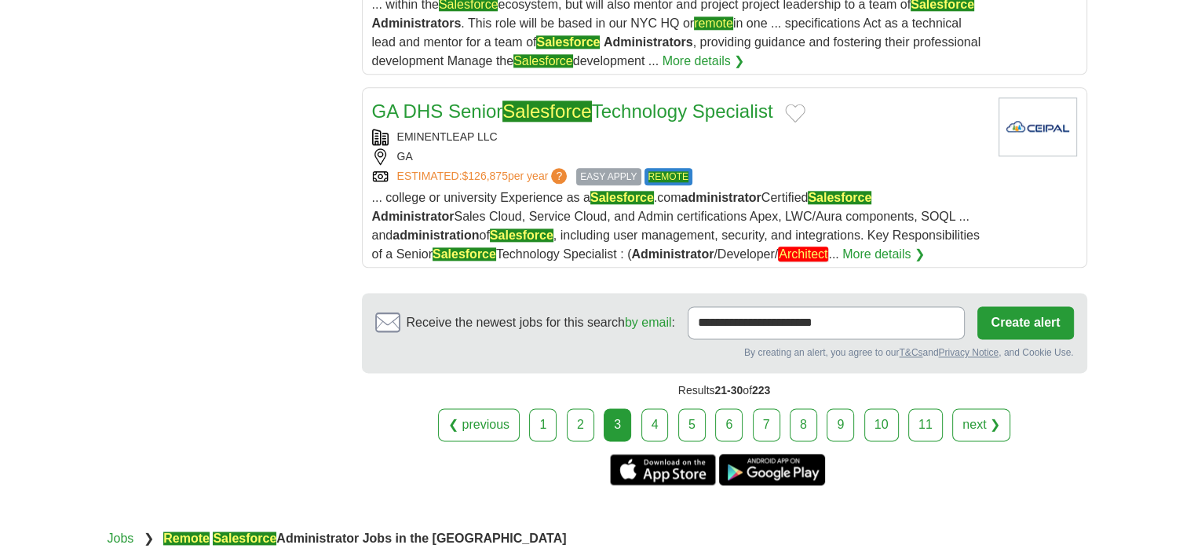
scroll to position [1976, 0]
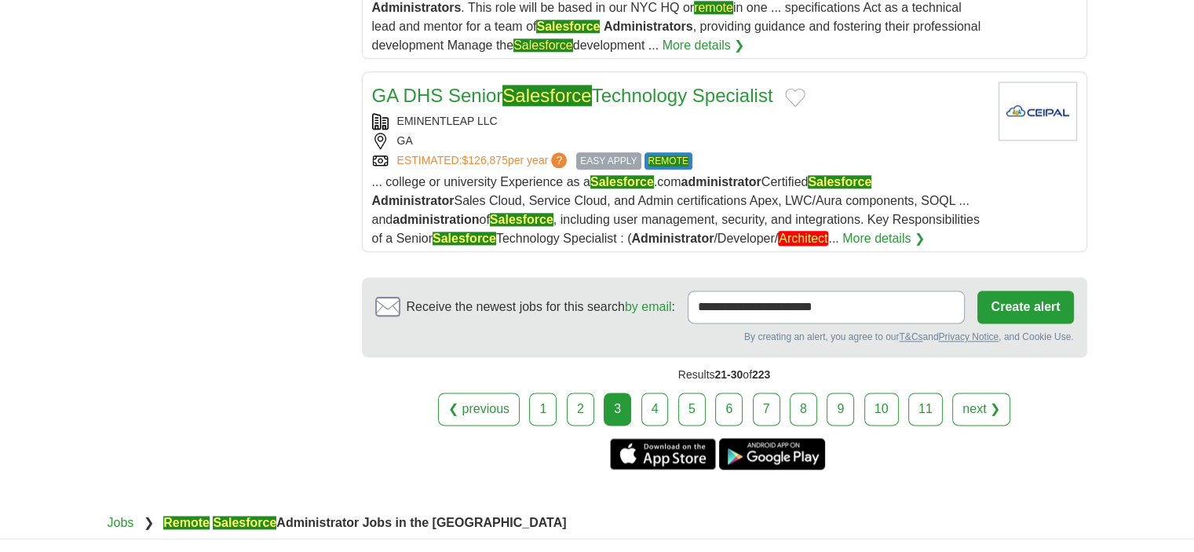
click at [650, 401] on link "4" at bounding box center [654, 409] width 27 height 33
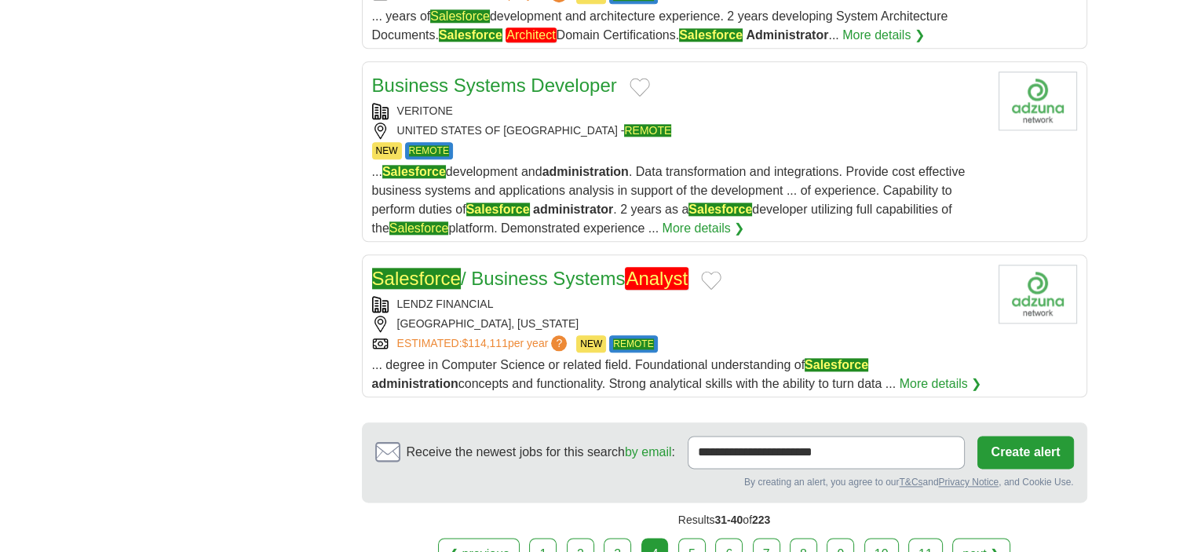
scroll to position [1865, 0]
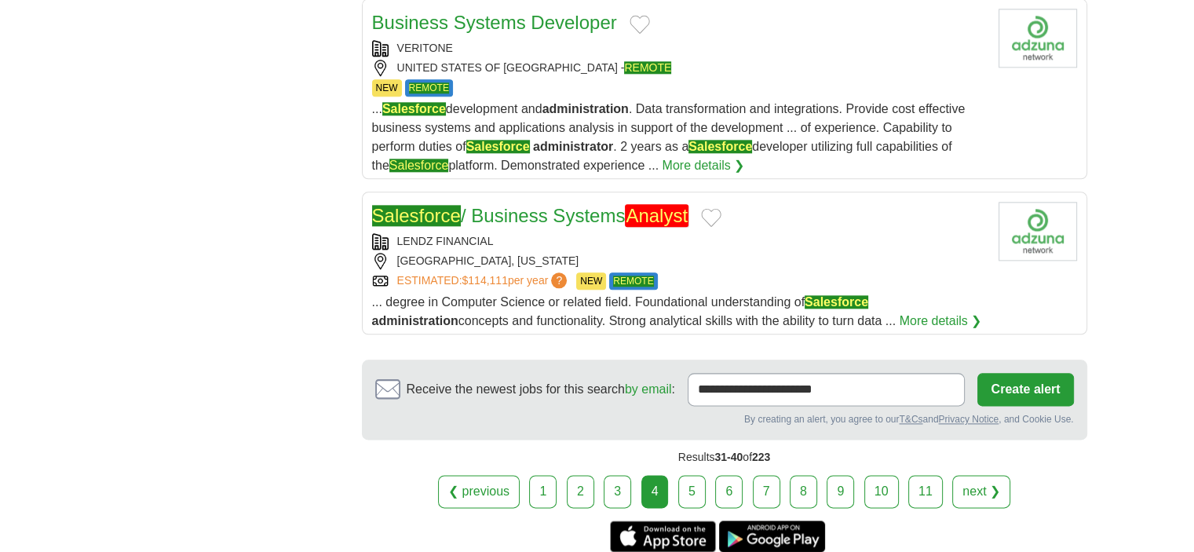
click at [681, 475] on link "5" at bounding box center [691, 491] width 27 height 33
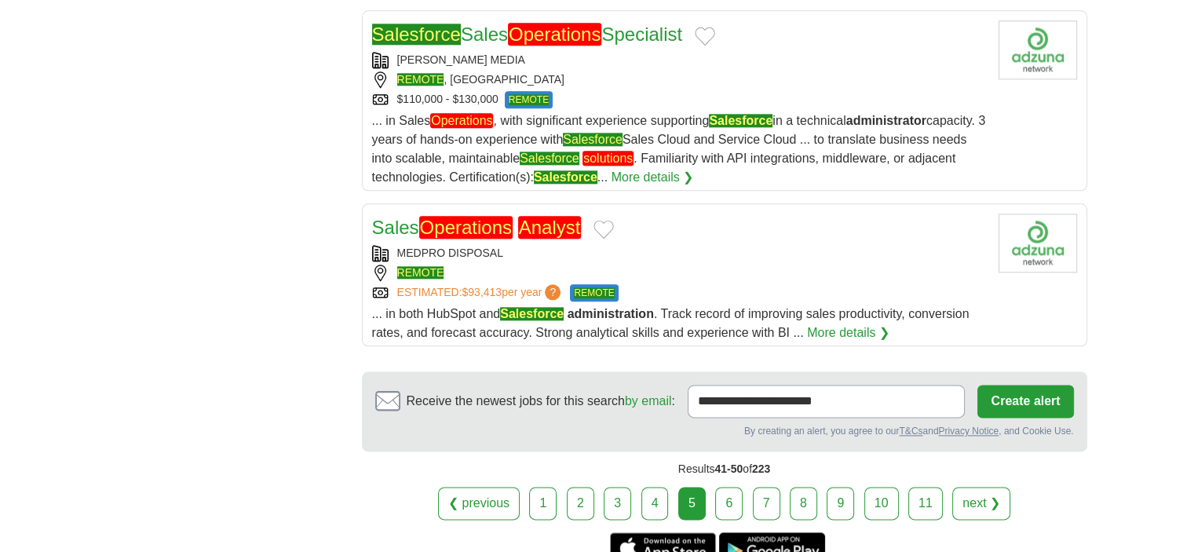
scroll to position [1885, 0]
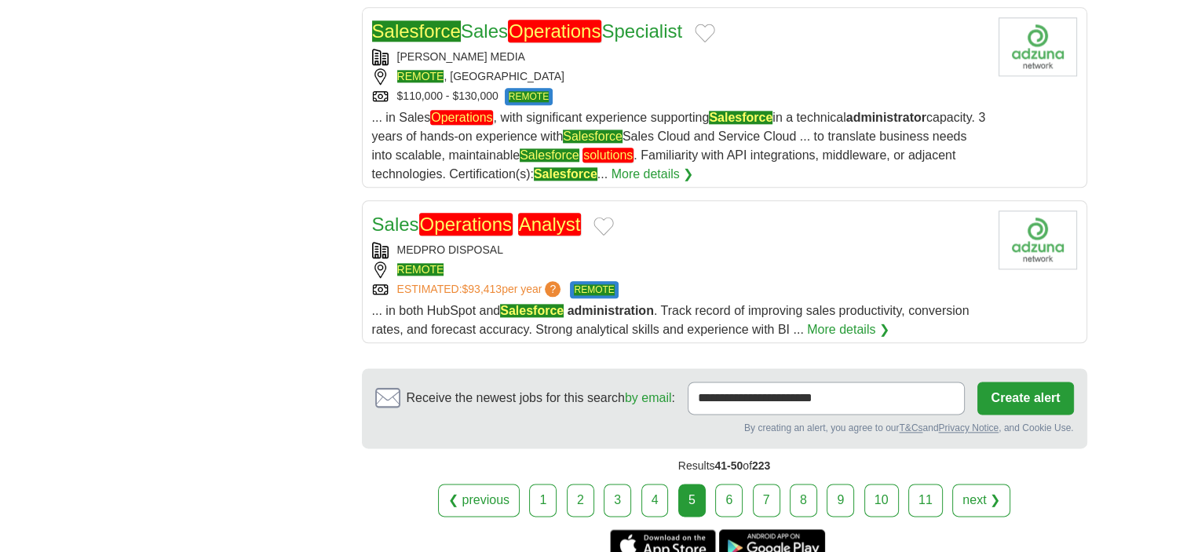
click at [725, 484] on link "6" at bounding box center [728, 500] width 27 height 33
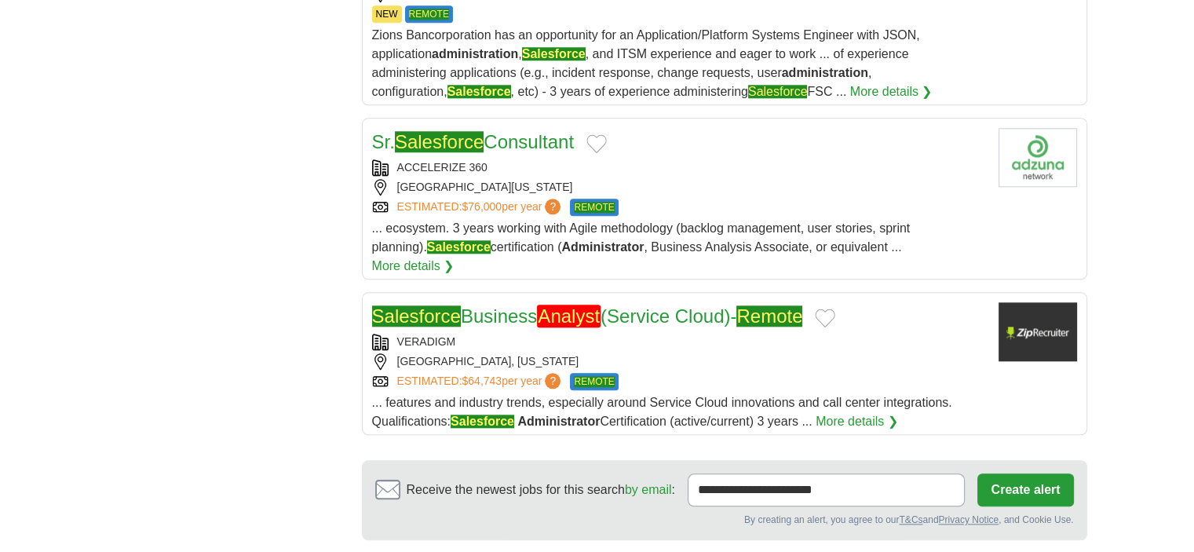
scroll to position [1658, 0]
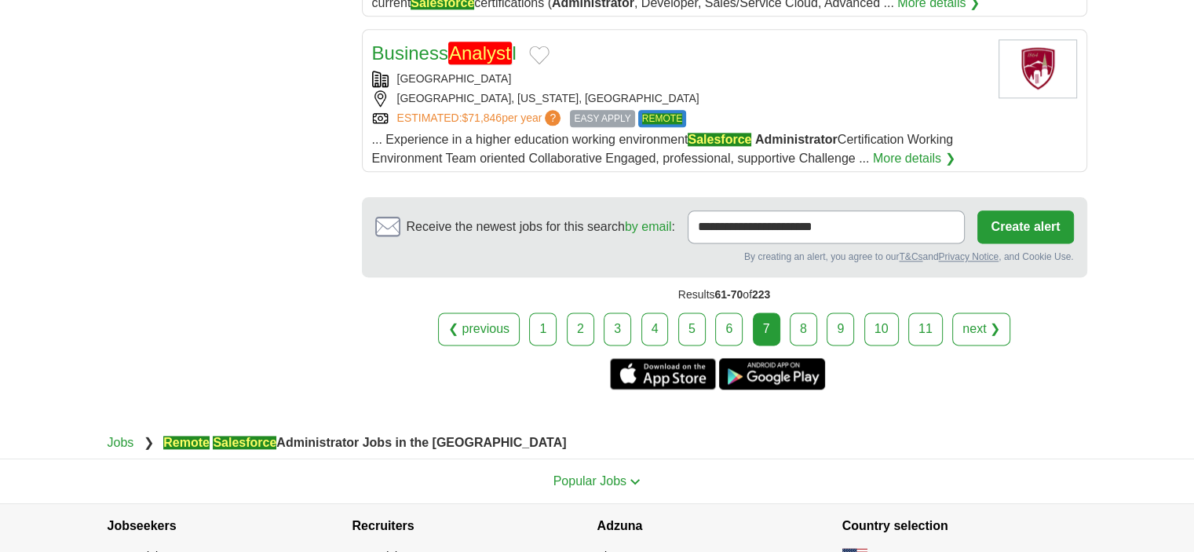
scroll to position [2028, 0]
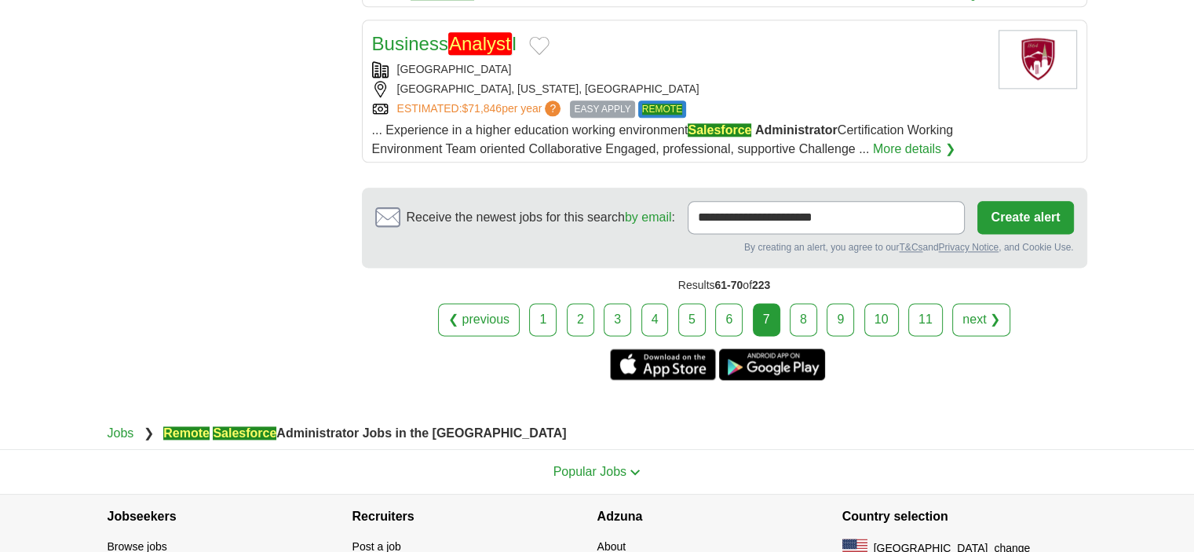
click at [1143, 449] on section "Popular Jobs Top job titles Government Virtual Assistant Amazon Warehouse Data …" at bounding box center [597, 471] width 1194 height 45
click at [803, 303] on link "8" at bounding box center [803, 319] width 27 height 33
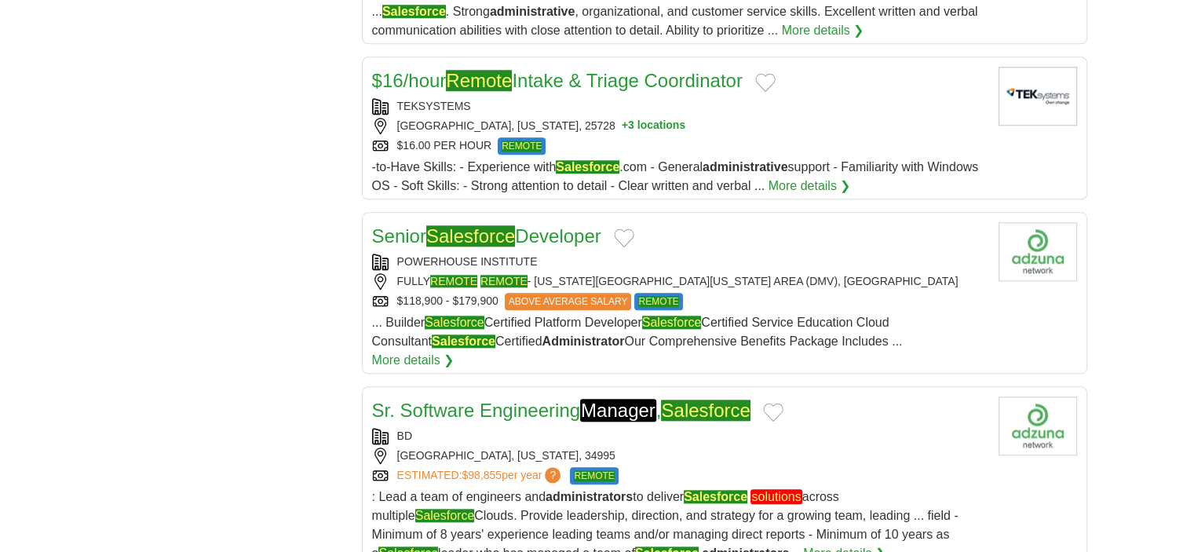
scroll to position [1670, 0]
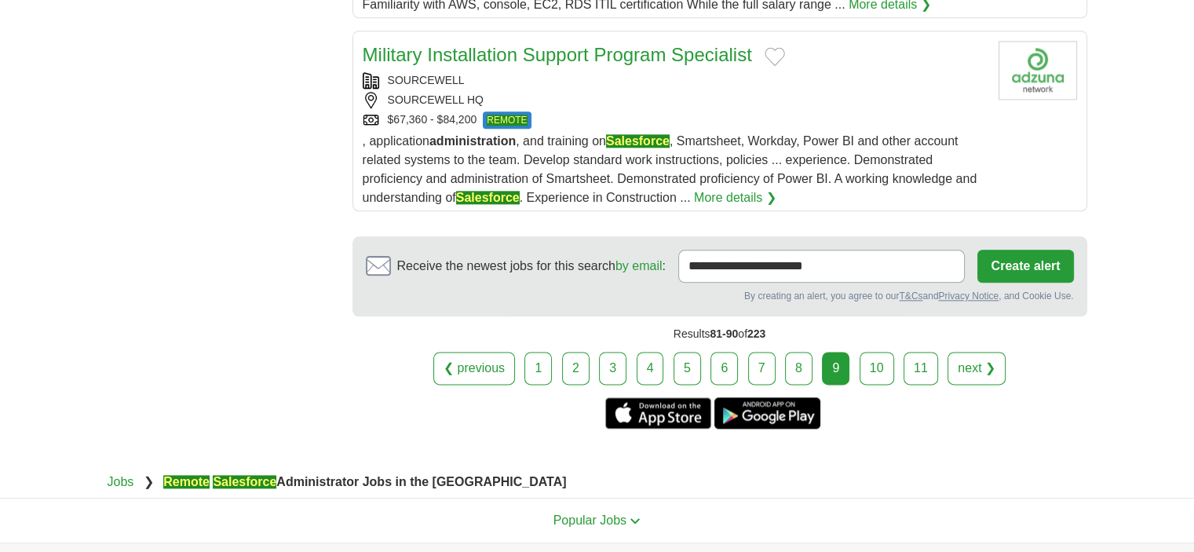
scroll to position [1980, 0]
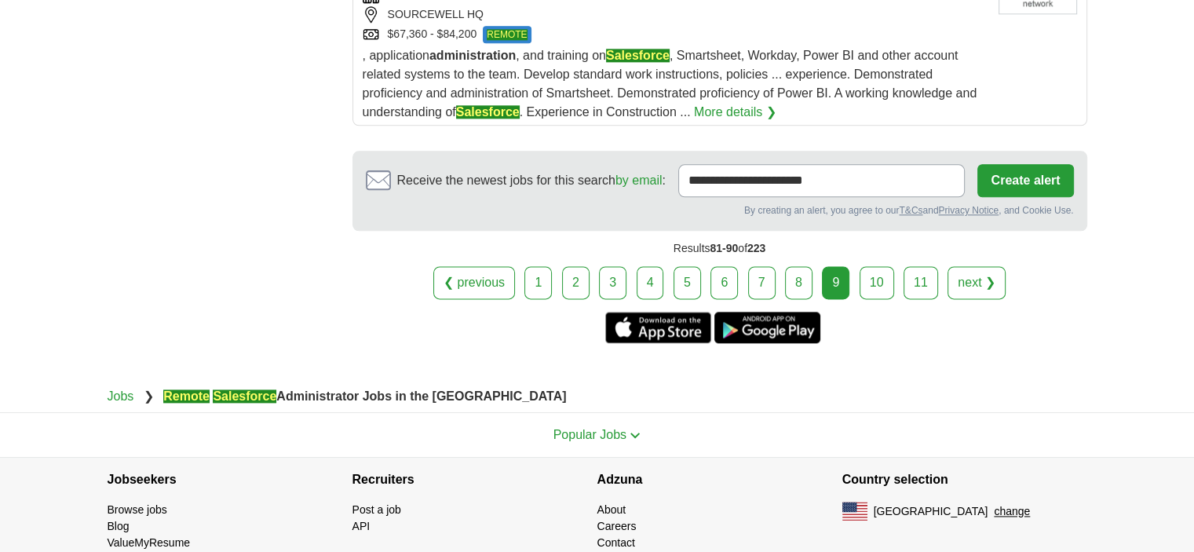
click at [882, 266] on link "10" at bounding box center [877, 282] width 35 height 33
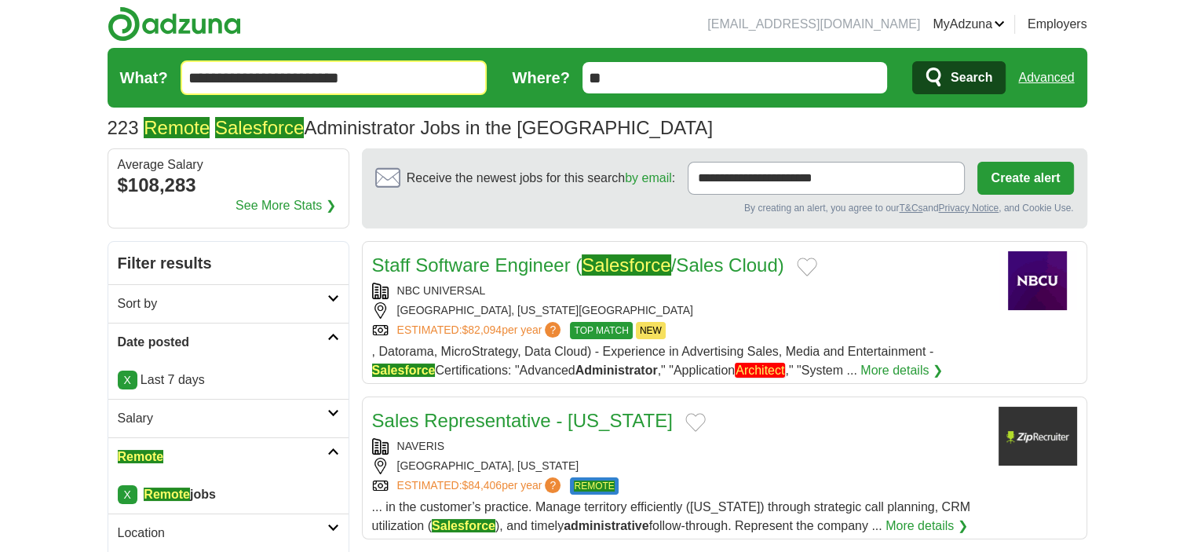
click at [647, 271] on em "Salesforce" at bounding box center [626, 264] width 89 height 21
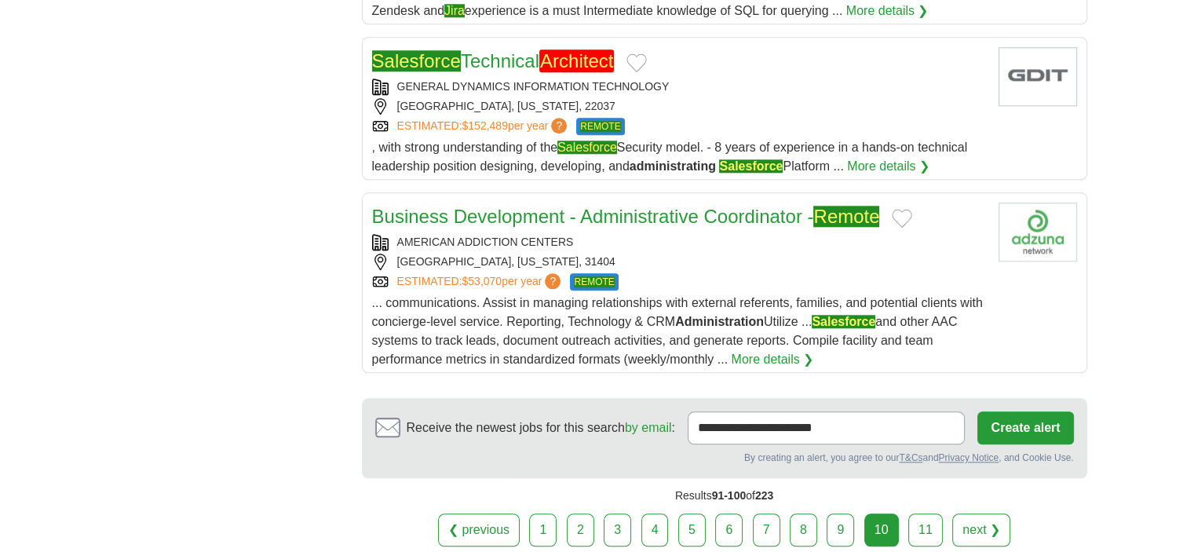
scroll to position [1770, 0]
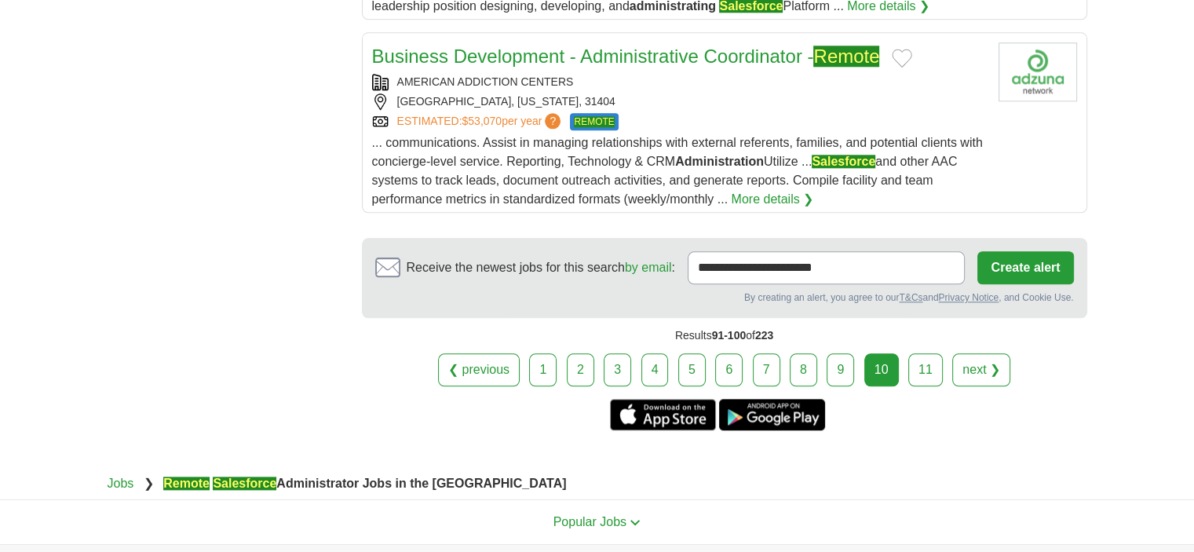
click at [924, 353] on link "11" at bounding box center [925, 369] width 35 height 33
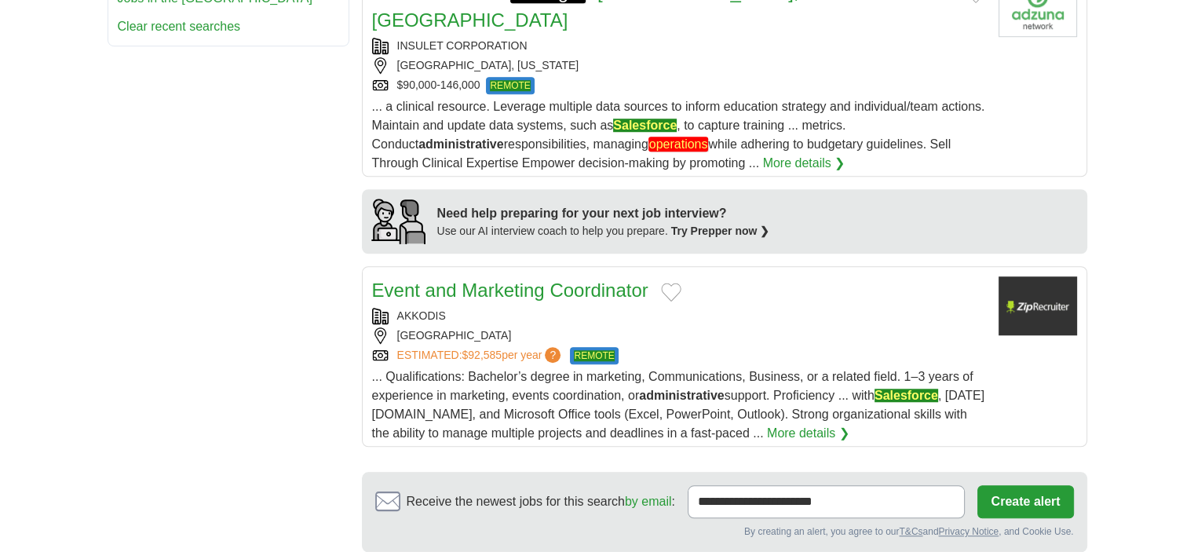
scroll to position [1299, 0]
